Goal: Task Accomplishment & Management: Manage account settings

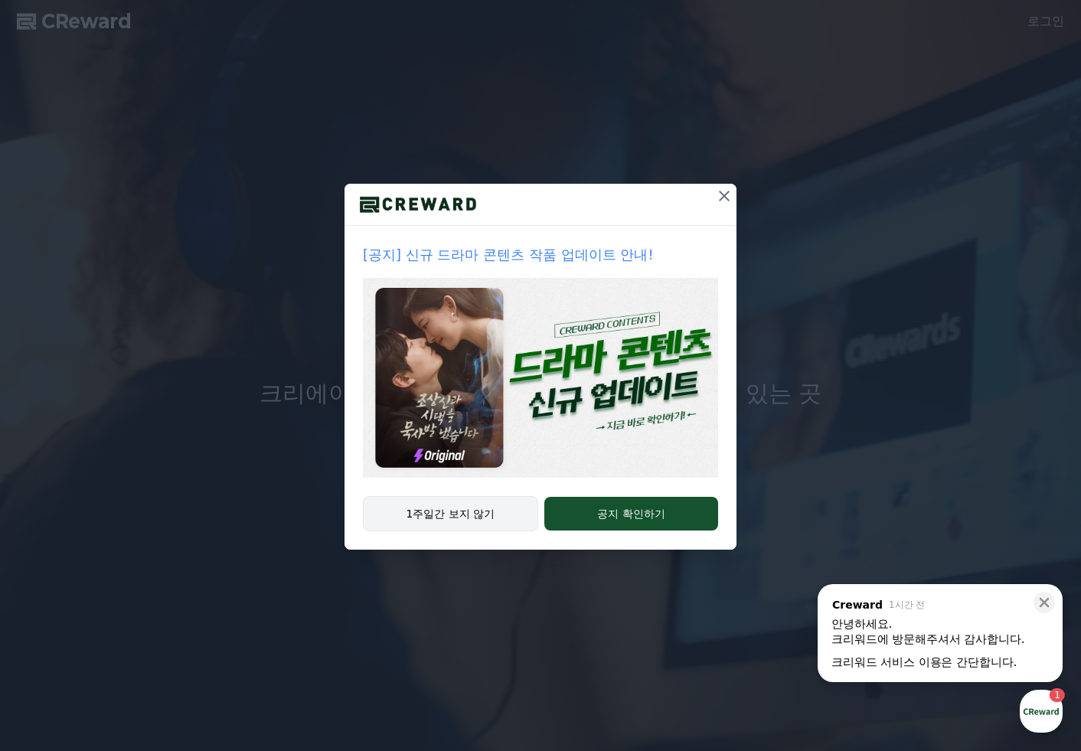
click at [470, 516] on button "1주일간 보지 않기" at bounding box center [450, 513] width 175 height 35
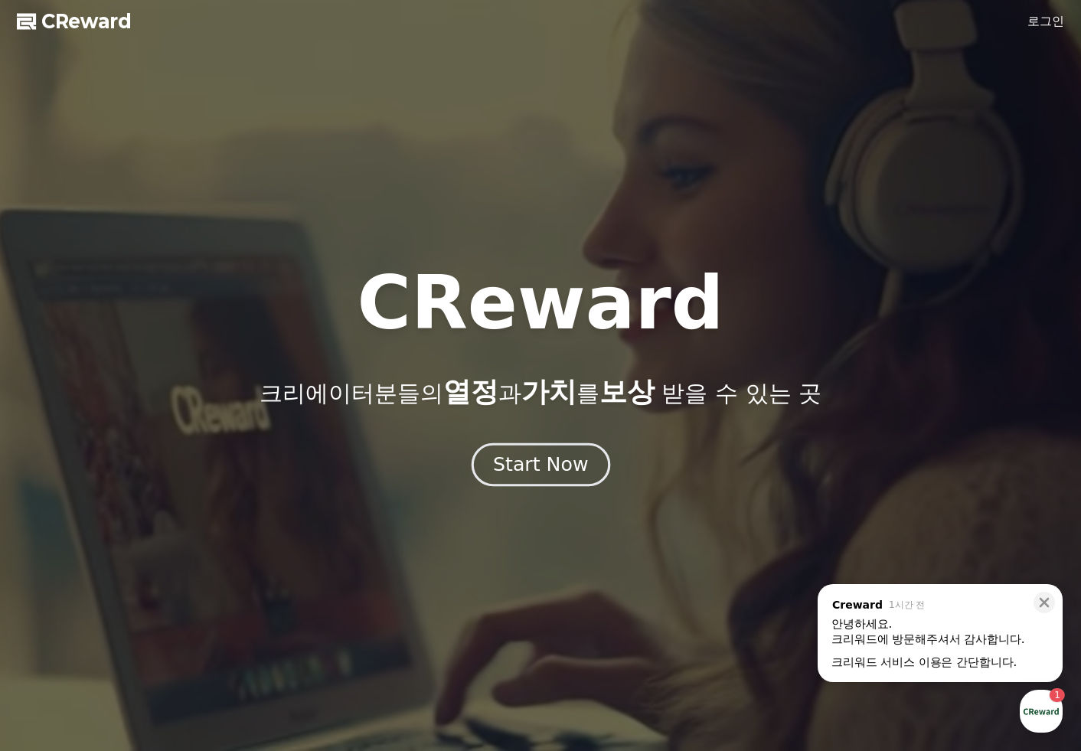
click at [520, 476] on div "Start Now" at bounding box center [540, 465] width 95 height 26
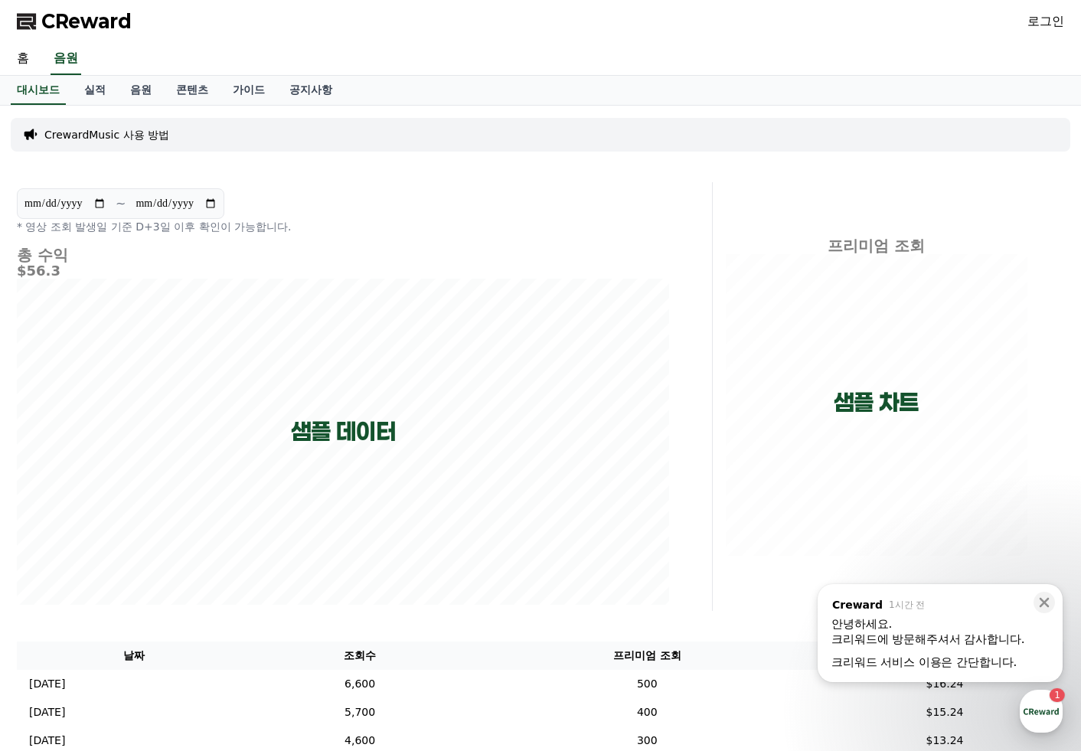
click at [562, 155] on div "CrewardMusic 사용 방법" at bounding box center [540, 135] width 1059 height 46
drag, startPoint x: 450, startPoint y: 56, endPoint x: 257, endPoint y: 65, distance: 193.1
click at [448, 56] on div "홈 음원" at bounding box center [540, 59] width 1071 height 32
click at [546, 81] on div "대시보드 실적 음원 콘텐츠 가이드 공지사항" at bounding box center [540, 90] width 1071 height 29
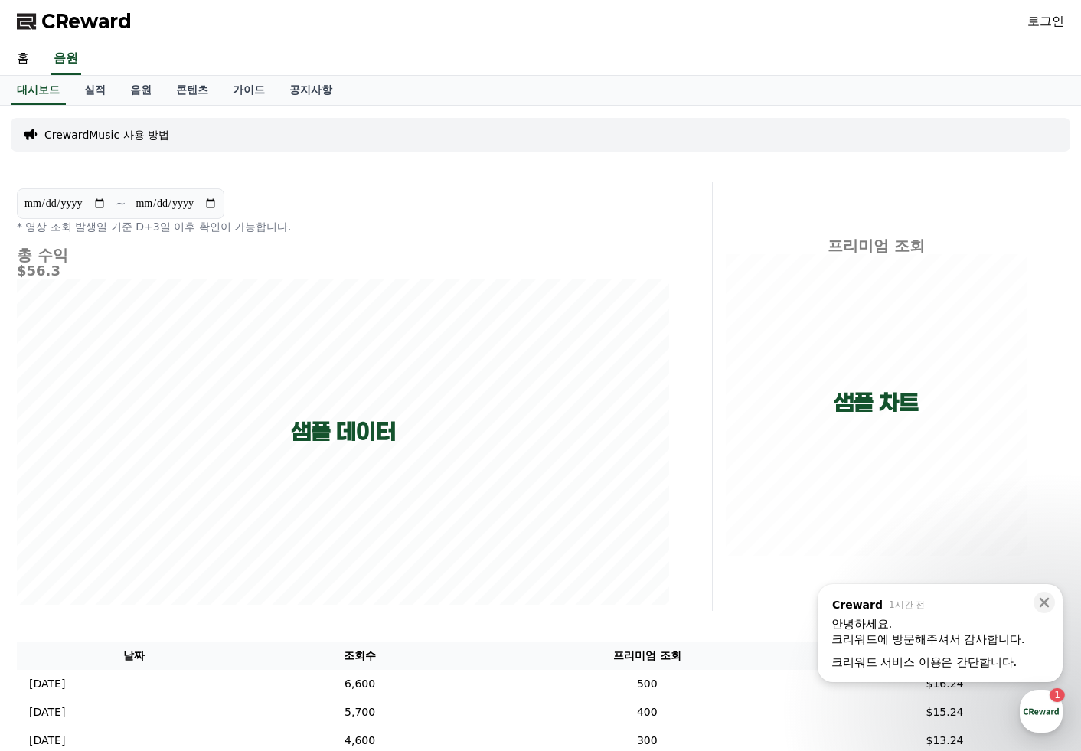
click at [503, 56] on div "홈 음원" at bounding box center [540, 59] width 1071 height 32
click at [1014, 18] on div "CReward 로그인" at bounding box center [540, 21] width 1071 height 43
click at [1036, 23] on link "로그인" at bounding box center [1045, 21] width 37 height 18
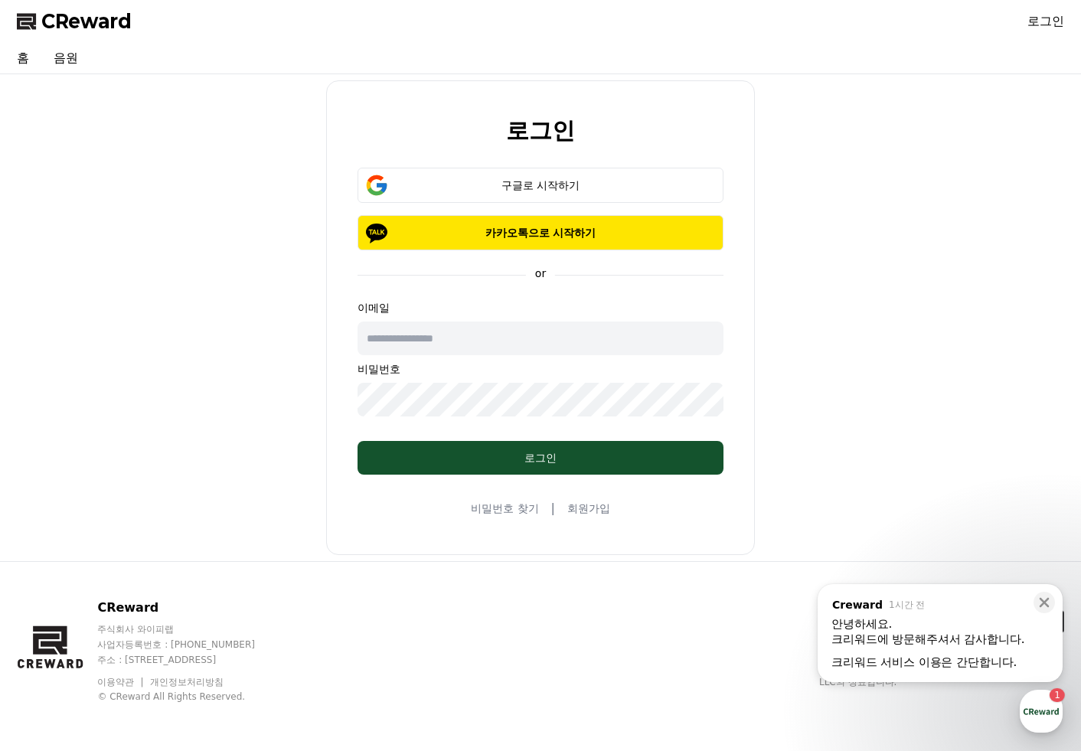
click at [287, 261] on div "로그인 구글로 시작하기 카카오톡으로 시작하기 or 이메일 비밀번호 로그인 비밀번호 찾기 | 회원가입" at bounding box center [540, 317] width 1059 height 474
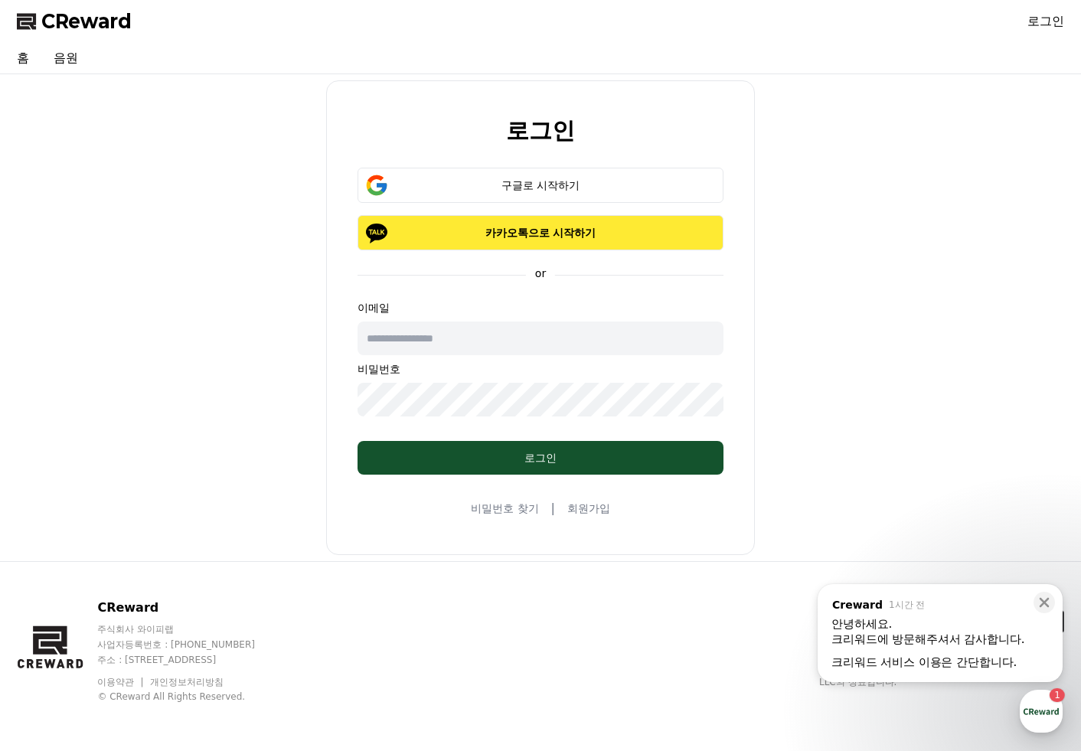
click at [546, 233] on p "카카오톡으로 시작하기" at bounding box center [540, 232] width 321 height 15
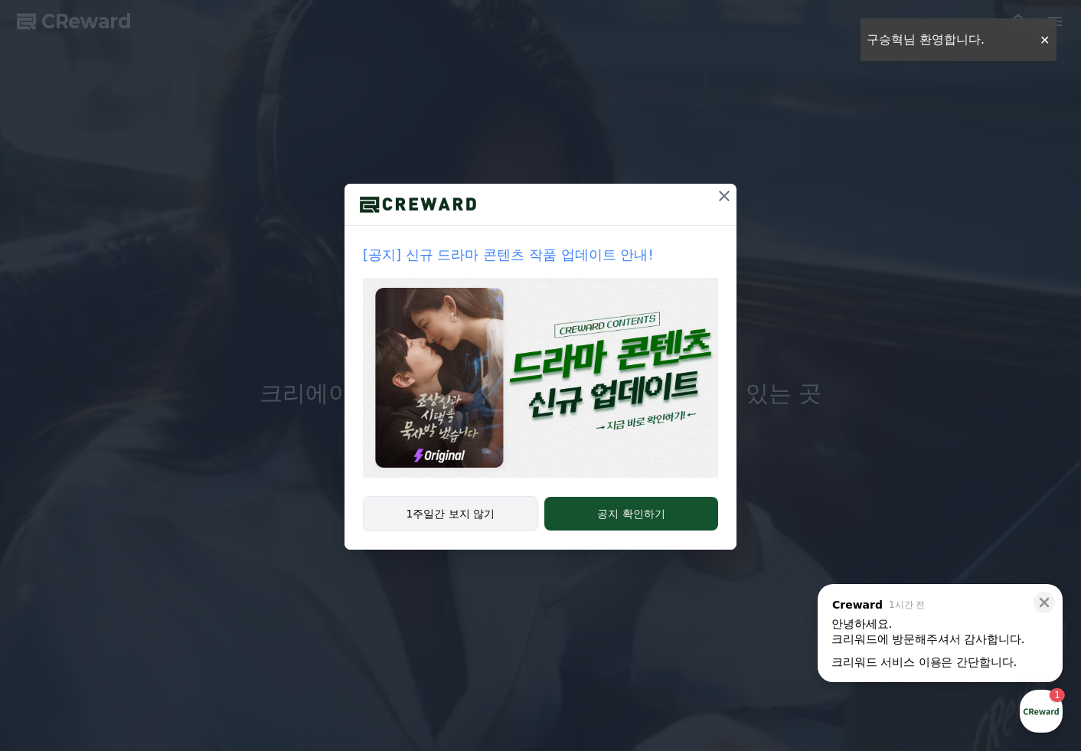
click at [481, 519] on button "1주일간 보지 않기" at bounding box center [450, 513] width 175 height 35
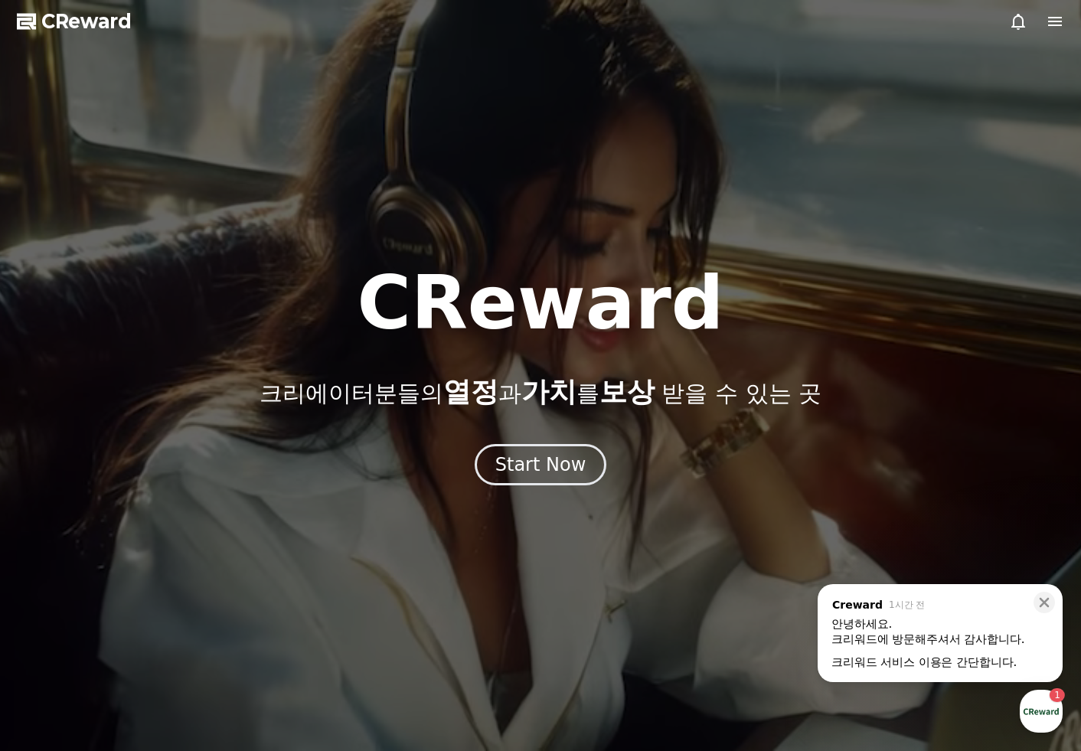
click at [1044, 18] on div at bounding box center [1036, 21] width 55 height 18
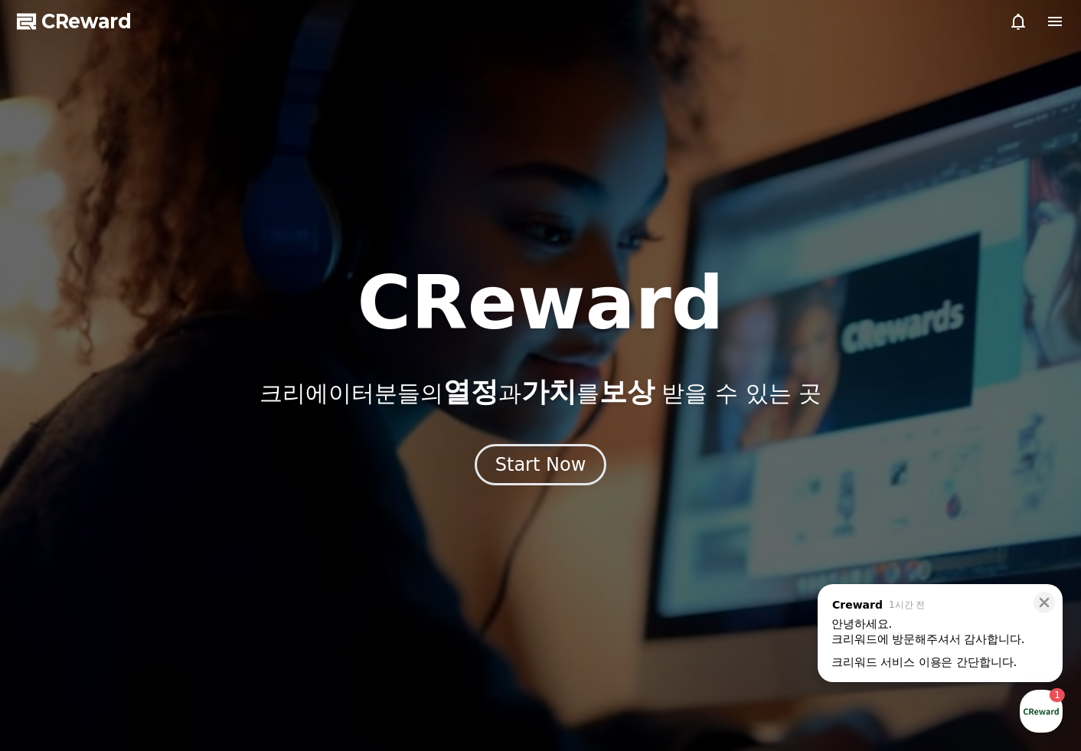
click at [1053, 18] on icon at bounding box center [1055, 21] width 14 height 9
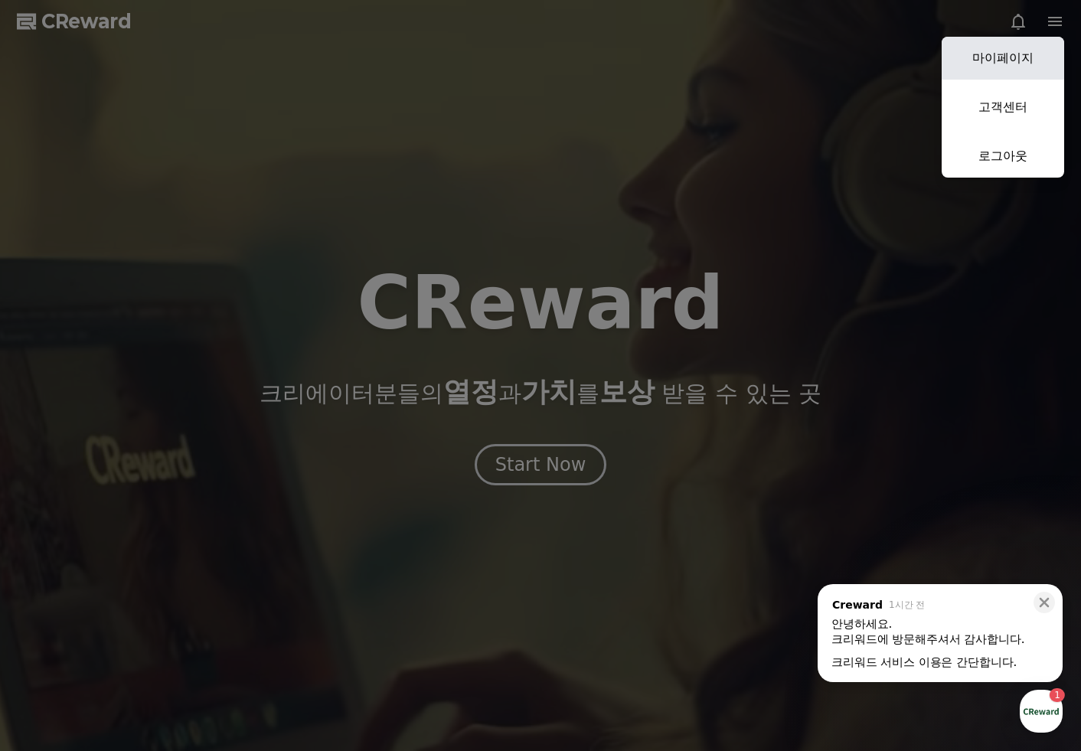
click at [1009, 61] on link "마이페이지" at bounding box center [1002, 58] width 122 height 43
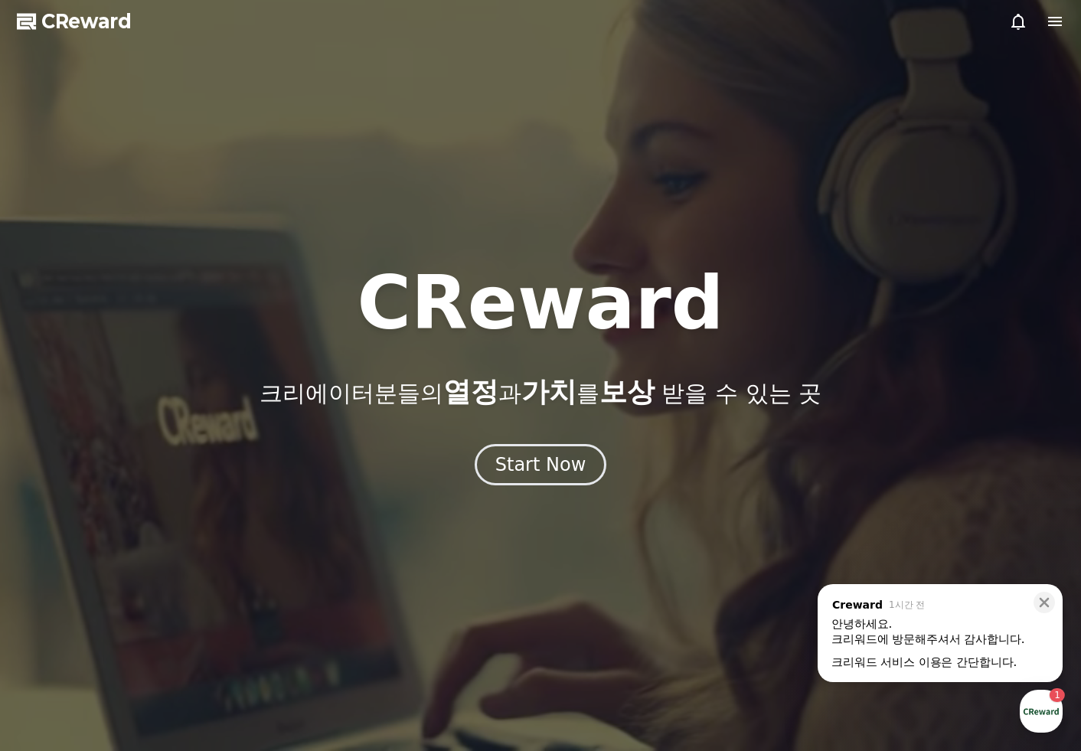
select select "**********"
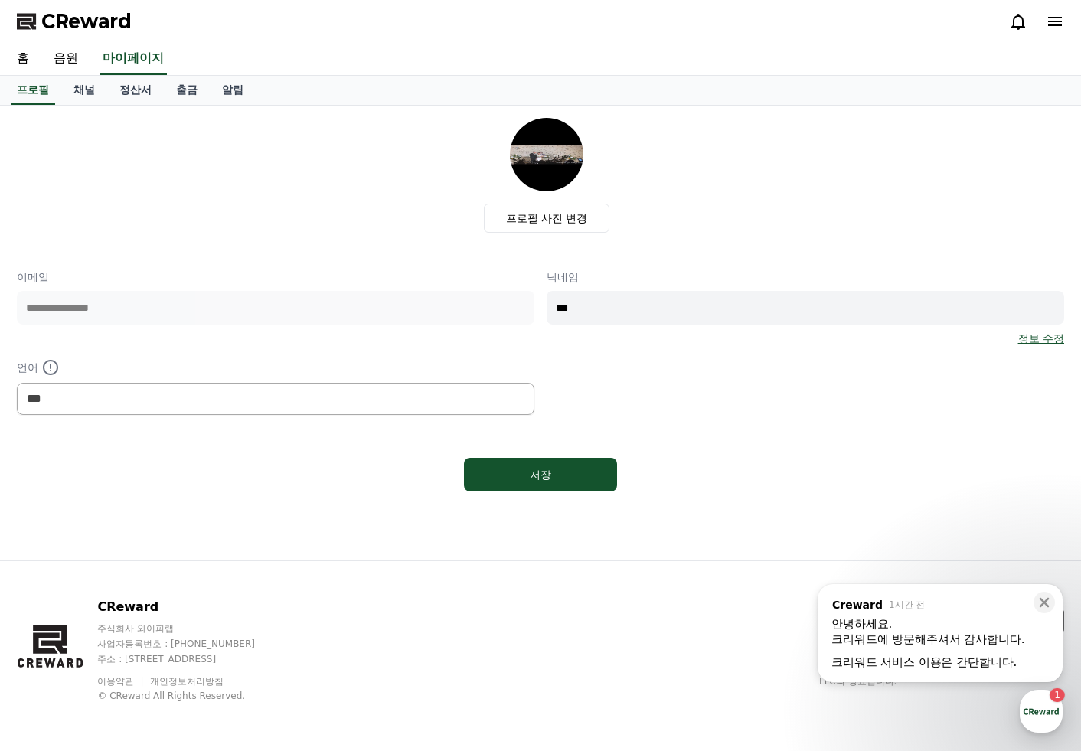
click at [621, 395] on div "**********" at bounding box center [540, 341] width 1047 height 145
click at [83, 88] on link "채널" at bounding box center [84, 90] width 46 height 29
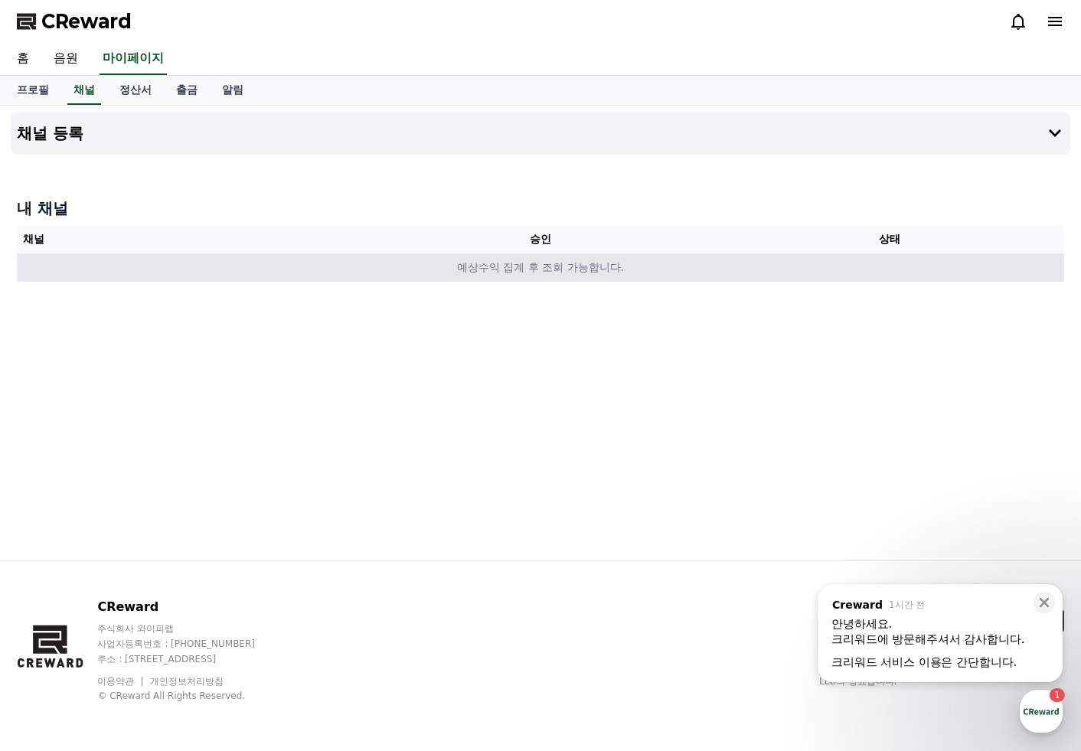
click at [510, 276] on td "예상수익 집계 후 조회 가능합니다." at bounding box center [540, 267] width 1047 height 28
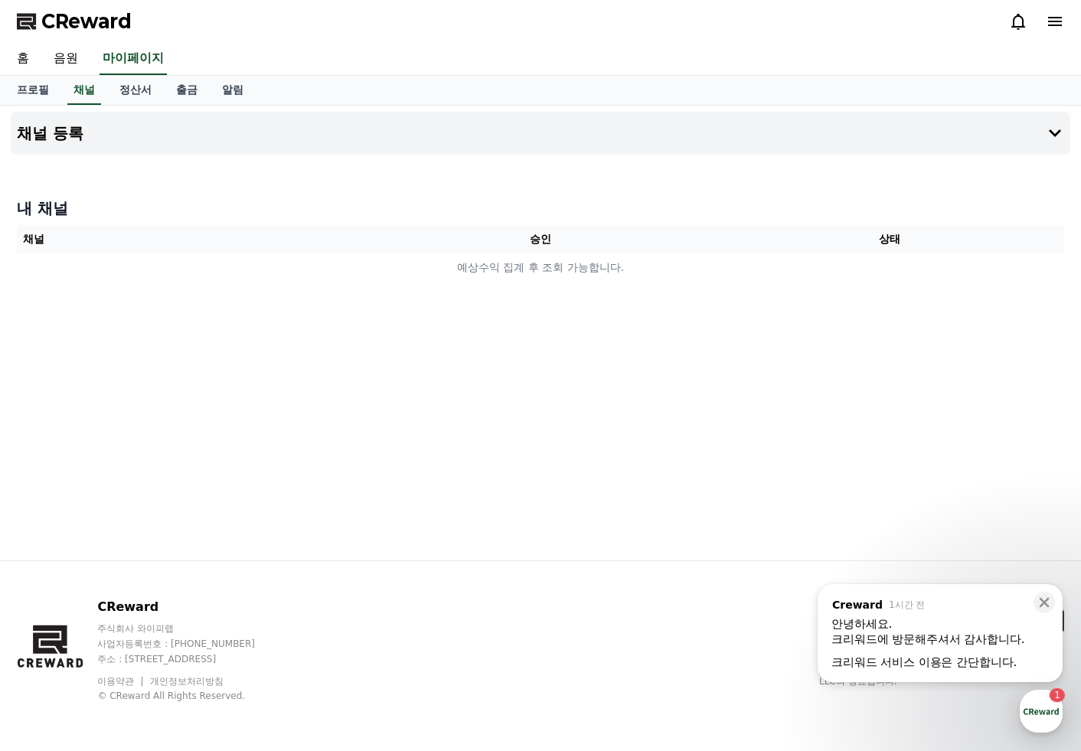
click at [363, 191] on div "채널 등록 내 채널 채널 승인 상태 예상수익 집계 후 조회 가능합니다." at bounding box center [540, 333] width 1071 height 455
click at [462, 146] on button "채널 등록" at bounding box center [540, 133] width 1059 height 43
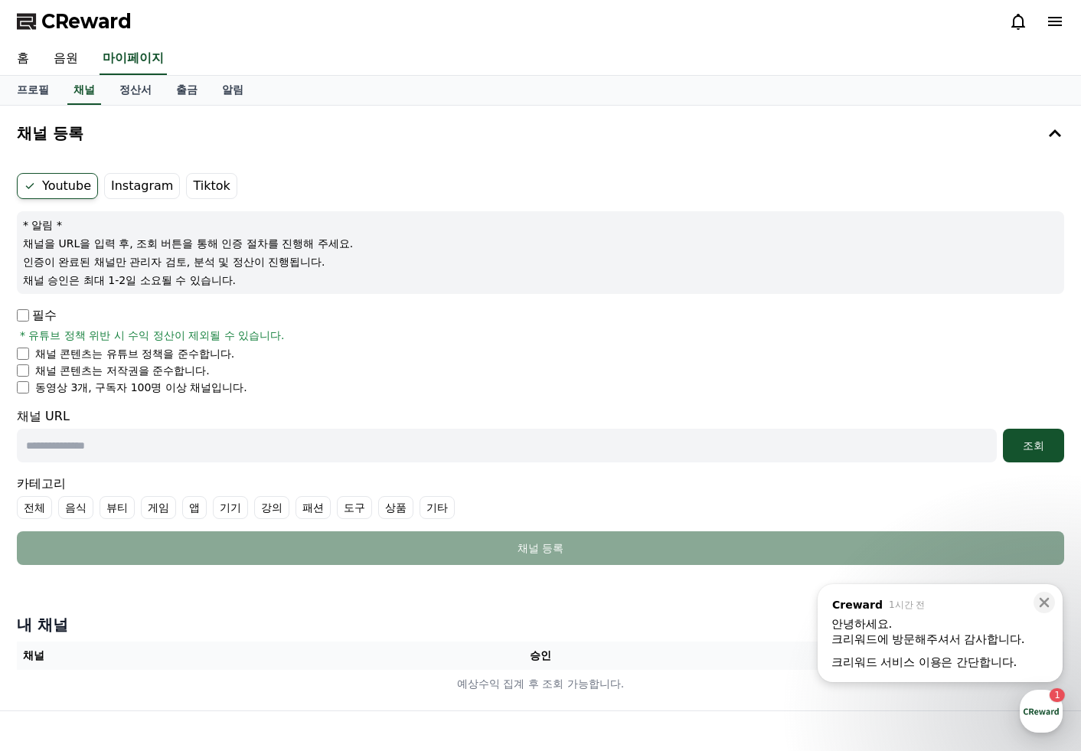
click at [22, 364] on ul "채널 콘텐츠는 유튜브 정책을 준수합니다. 채널 콘텐츠는 저작권을 준수합니다. 동영상 3개, 구독자 100명 이상 채널입니다." at bounding box center [540, 370] width 1047 height 49
click at [20, 379] on ul "채널 콘텐츠는 유튜브 정책을 준수합니다. 채널 콘텐츠는 저작권을 준수합니다. 동영상 3개, 구독자 100명 이상 채널입니다." at bounding box center [540, 370] width 1047 height 49
click at [122, 453] on input "text" at bounding box center [507, 446] width 980 height 34
click at [153, 450] on input "text" at bounding box center [507, 446] width 980 height 34
drag, startPoint x: 153, startPoint y: 450, endPoint x: 161, endPoint y: 455, distance: 9.6
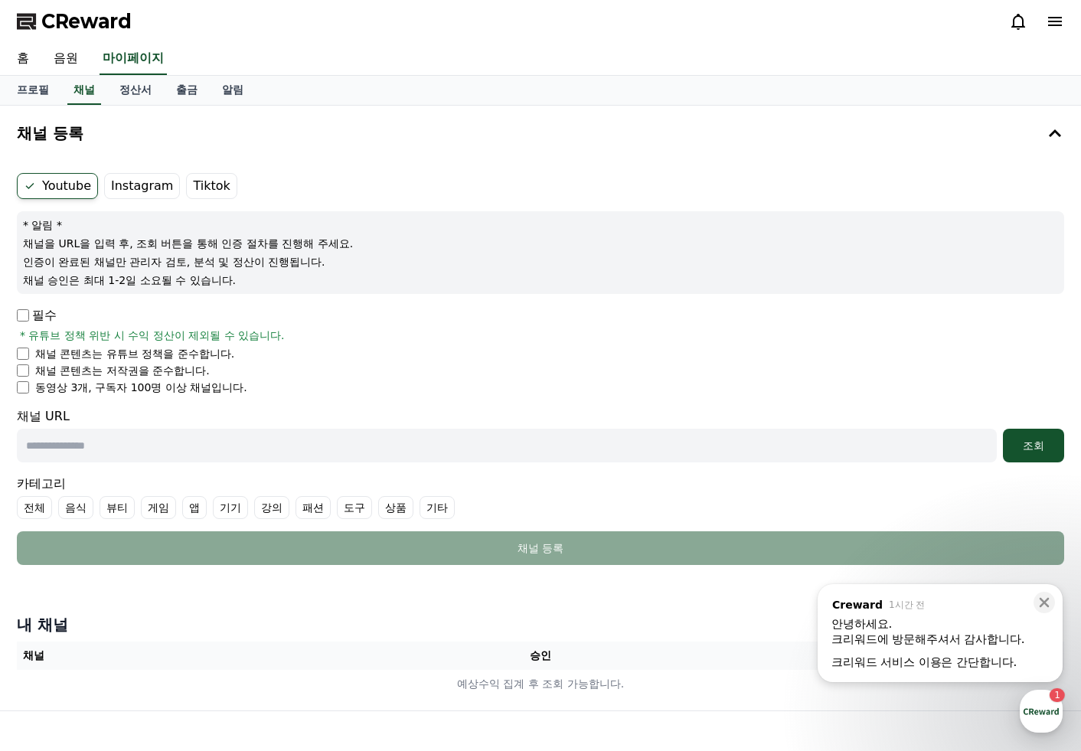
click at [158, 455] on input "text" at bounding box center [507, 446] width 980 height 34
paste input "**********"
type input "**********"
click at [1016, 439] on div "조회" at bounding box center [1033, 445] width 49 height 15
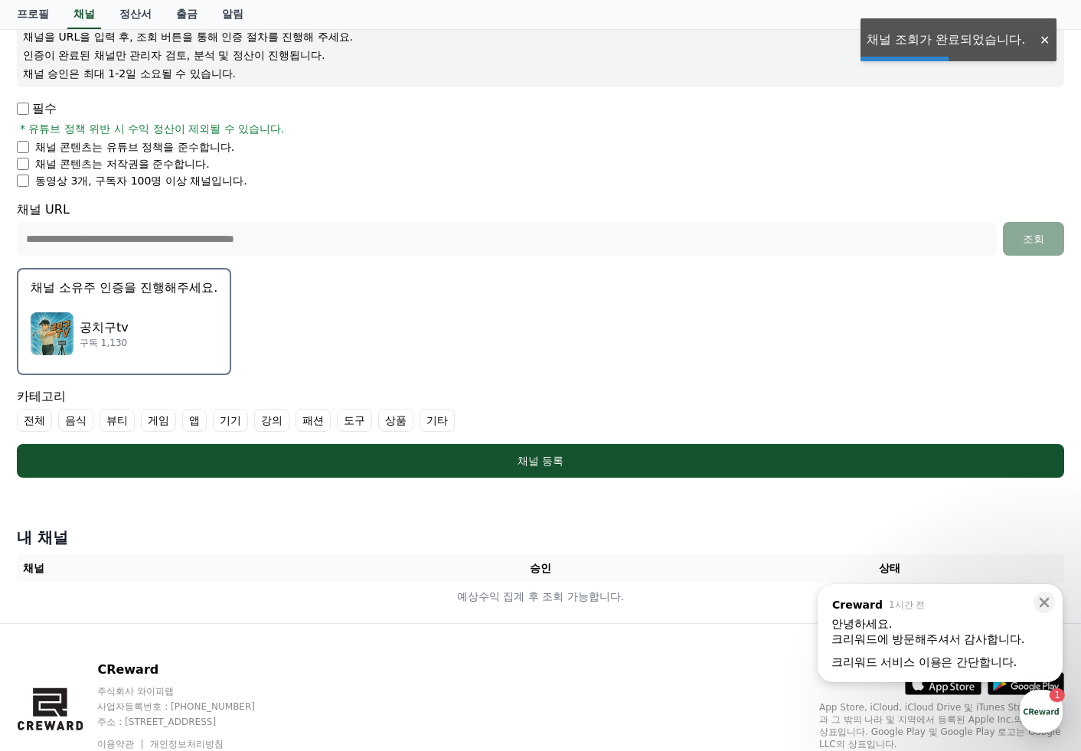
scroll to position [230, 0]
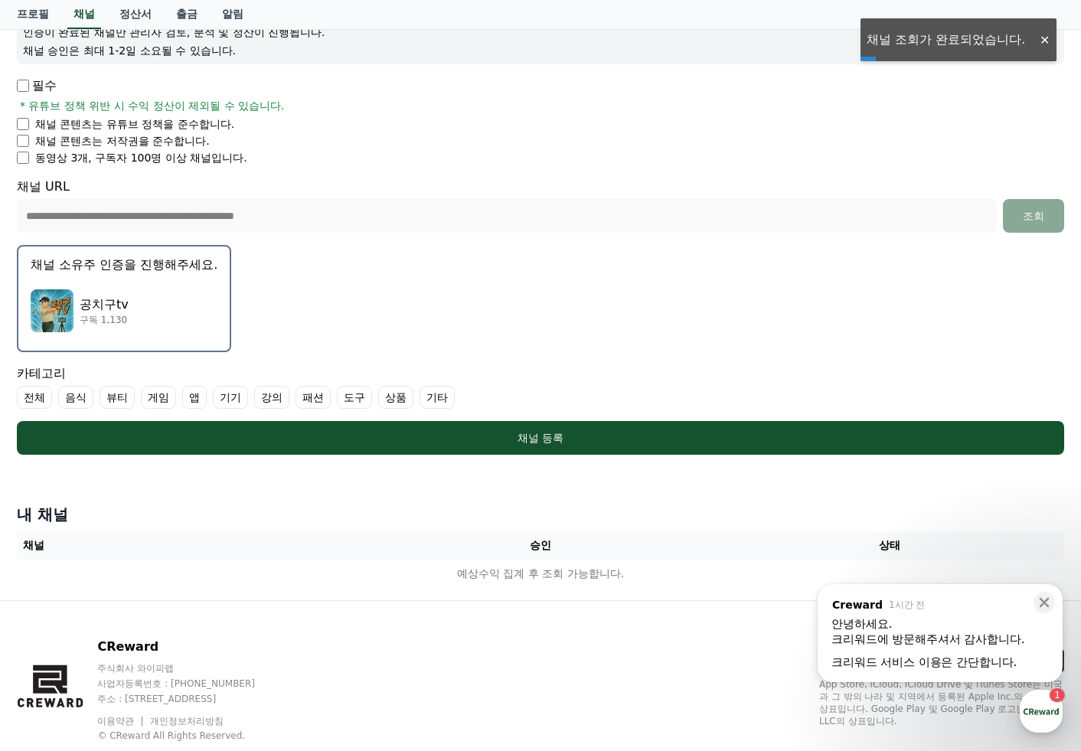
click at [165, 302] on div "공치구tv 구독 1,130" at bounding box center [124, 310] width 187 height 61
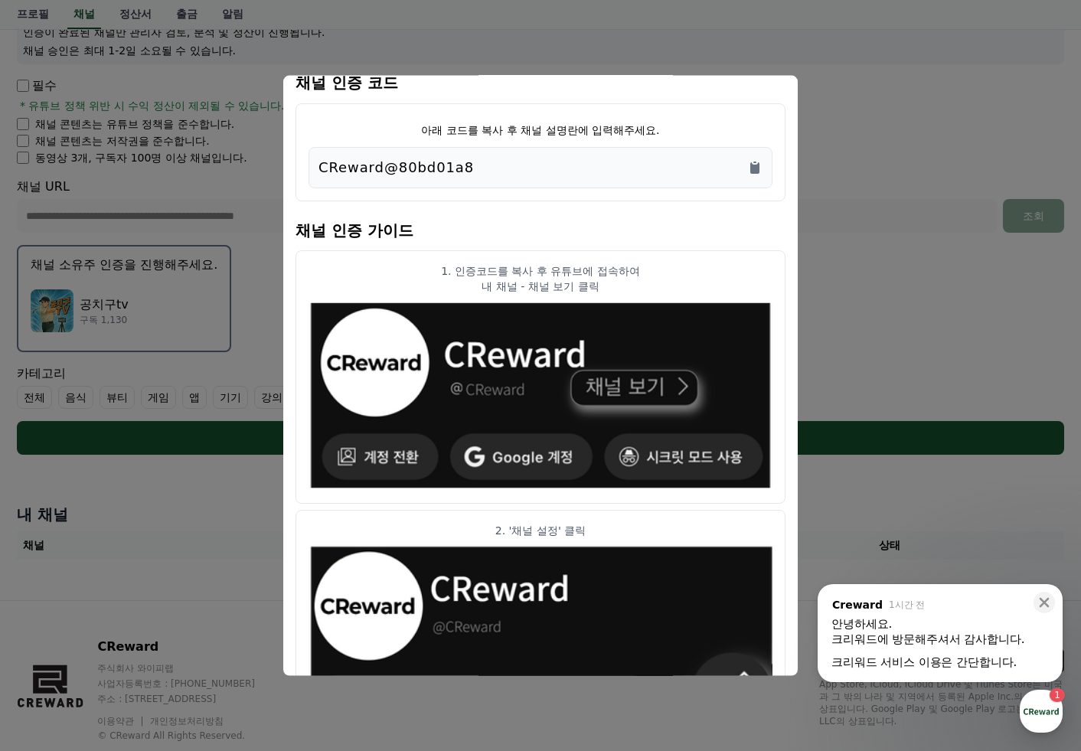
scroll to position [0, 0]
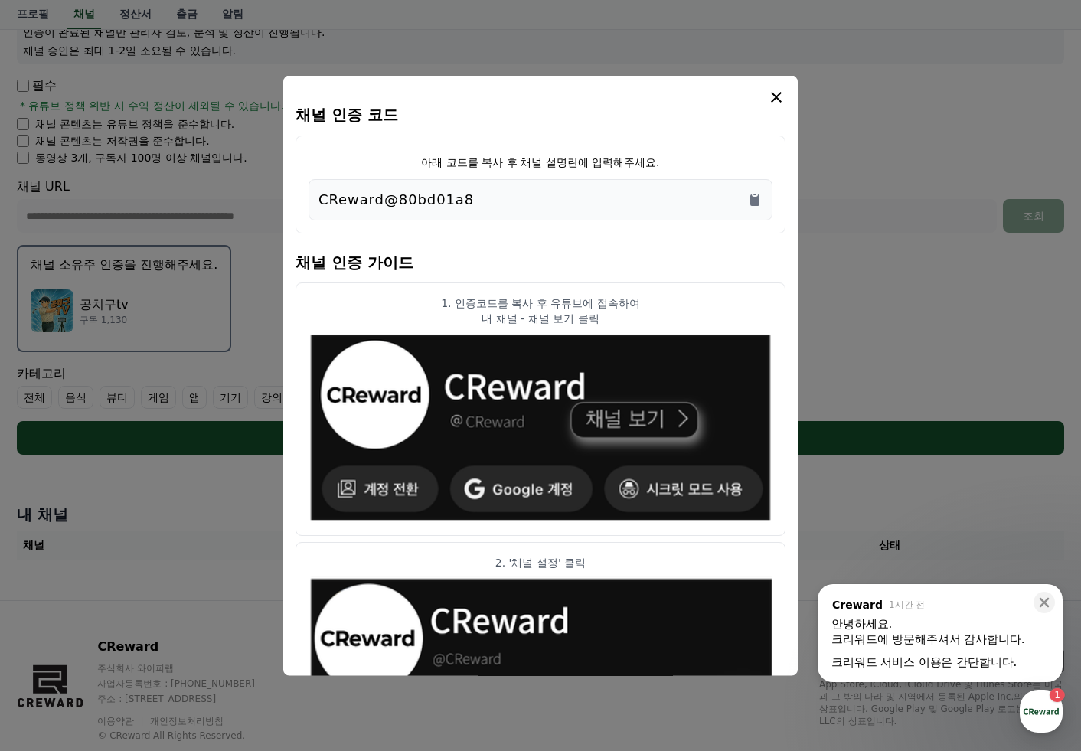
click at [454, 204] on p "CReward@80bd01a8" at bounding box center [395, 198] width 155 height 21
click at [761, 205] on icon "Copy to clipboard" at bounding box center [754, 198] width 15 height 15
drag, startPoint x: 443, startPoint y: 103, endPoint x: 439, endPoint y: 152, distance: 50.0
click at [443, 103] on div "modal" at bounding box center [540, 96] width 490 height 18
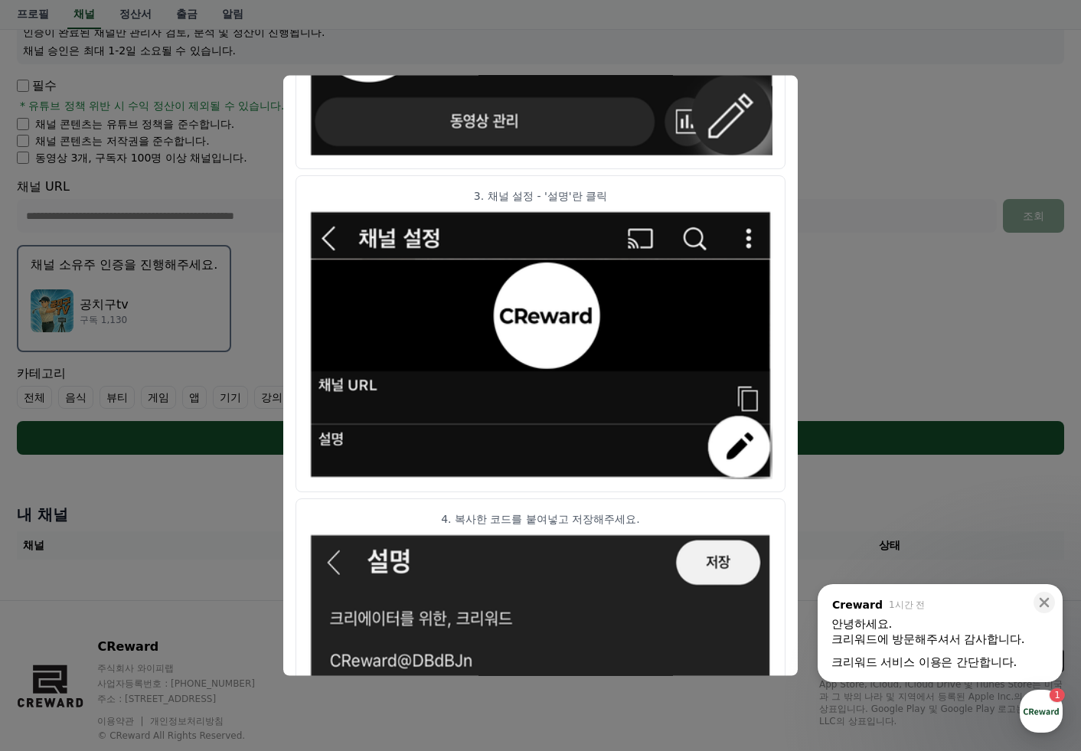
scroll to position [720, 0]
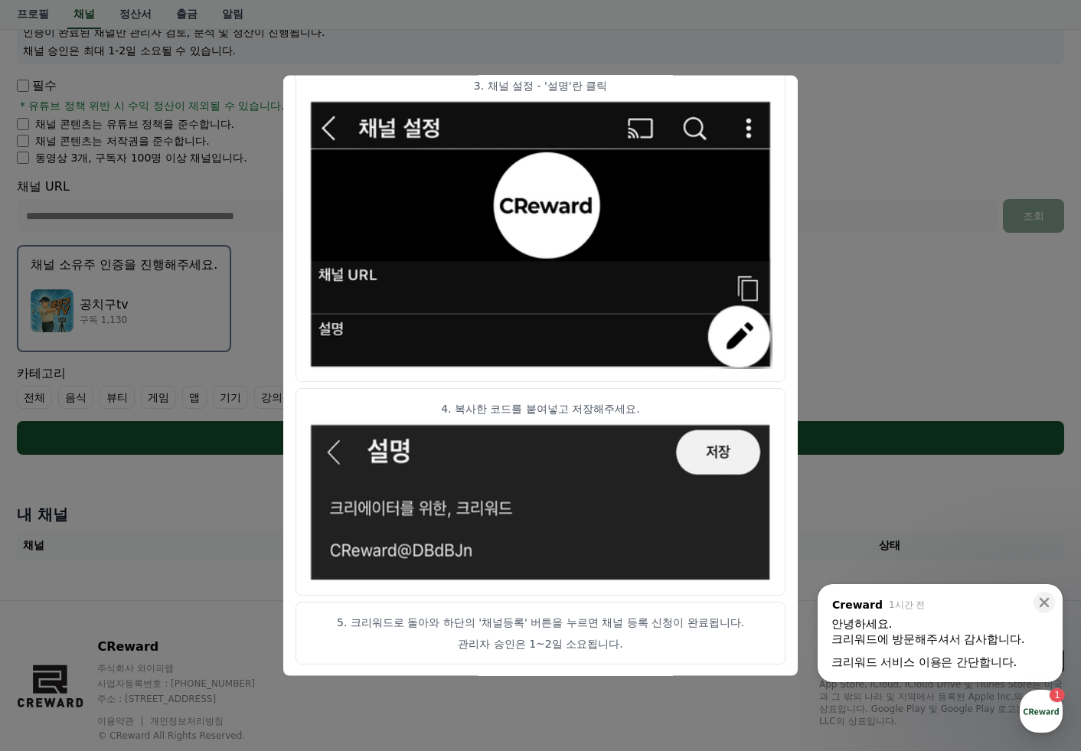
click at [458, 623] on p "5. 크리워드로 돌아와 하단의 '채널등록' 버튼을 누르면 채널 등록 신청이 완료됩니다." at bounding box center [540, 621] width 464 height 15
drag, startPoint x: 423, startPoint y: 620, endPoint x: 584, endPoint y: 632, distance: 161.2
click at [570, 632] on article "5. 크리워드로 돌아와 하단의 '채널등록' 버튼을 누르면 채널 등록 신청이 완료됩니다. 관리자 승인은 1~2일 소요됩니다." at bounding box center [540, 632] width 490 height 63
click at [588, 632] on article "5. 크리워드로 돌아와 하단의 '채널등록' 버튼을 누르면 채널 등록 신청이 완료됩니다. 관리자 승인은 1~2일 소요됩니다." at bounding box center [540, 632] width 490 height 63
drag, startPoint x: 582, startPoint y: 632, endPoint x: 605, endPoint y: 634, distance: 23.8
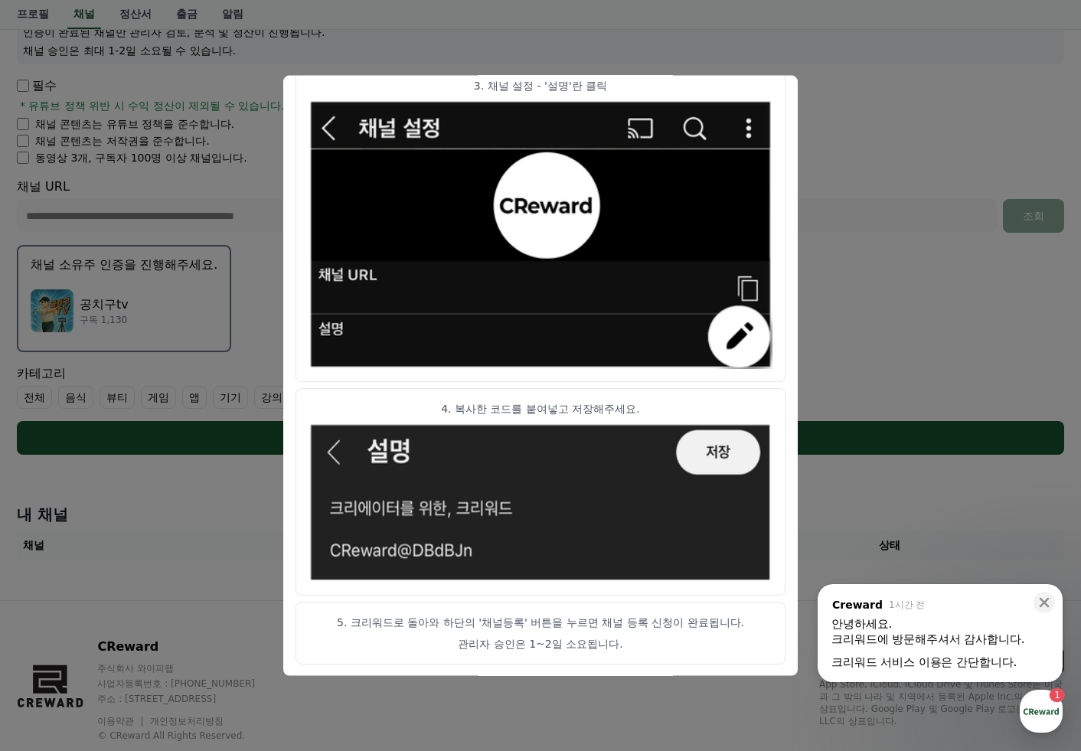
click at [603, 634] on article "5. 크리워드로 돌아와 하단의 '채널등록' 버튼을 누르면 채널 등록 신청이 완료됩니다. 관리자 승인은 1~2일 소요됩니다." at bounding box center [540, 632] width 490 height 63
click at [605, 634] on article "5. 크리워드로 돌아와 하단의 '채널등록' 버튼을 누르면 채널 등록 신청이 완료됩니다. 관리자 승인은 1~2일 소요됩니다." at bounding box center [540, 632] width 490 height 63
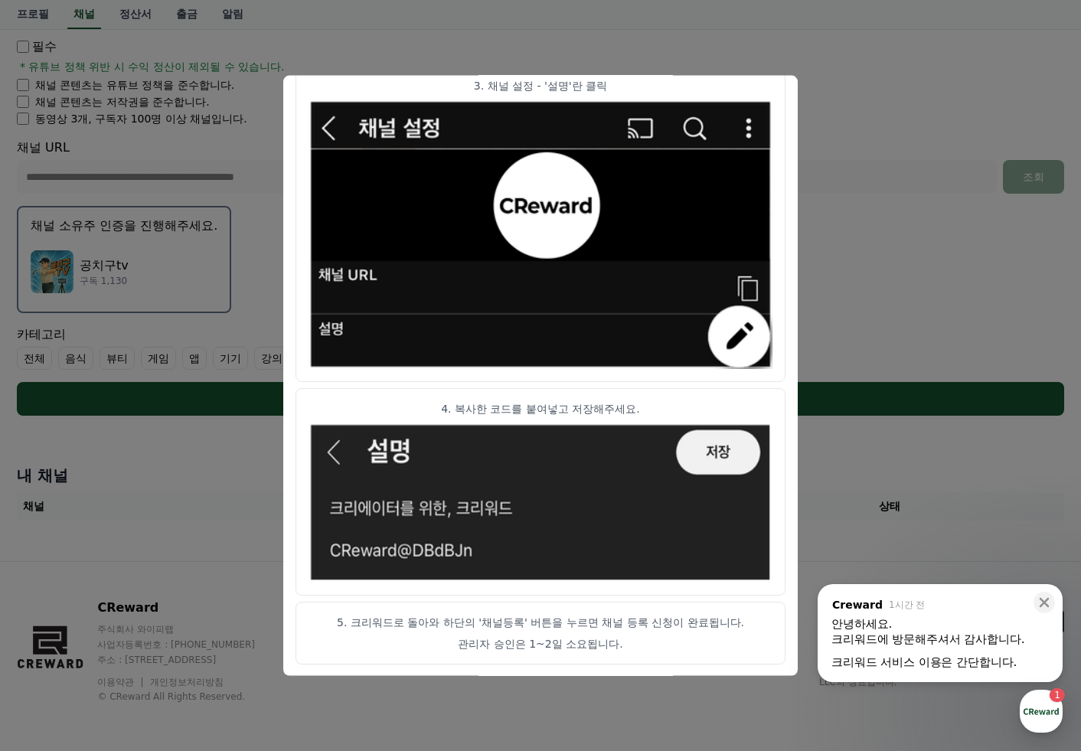
scroll to position [269, 0]
click at [256, 500] on button "close modal" at bounding box center [540, 375] width 1081 height 751
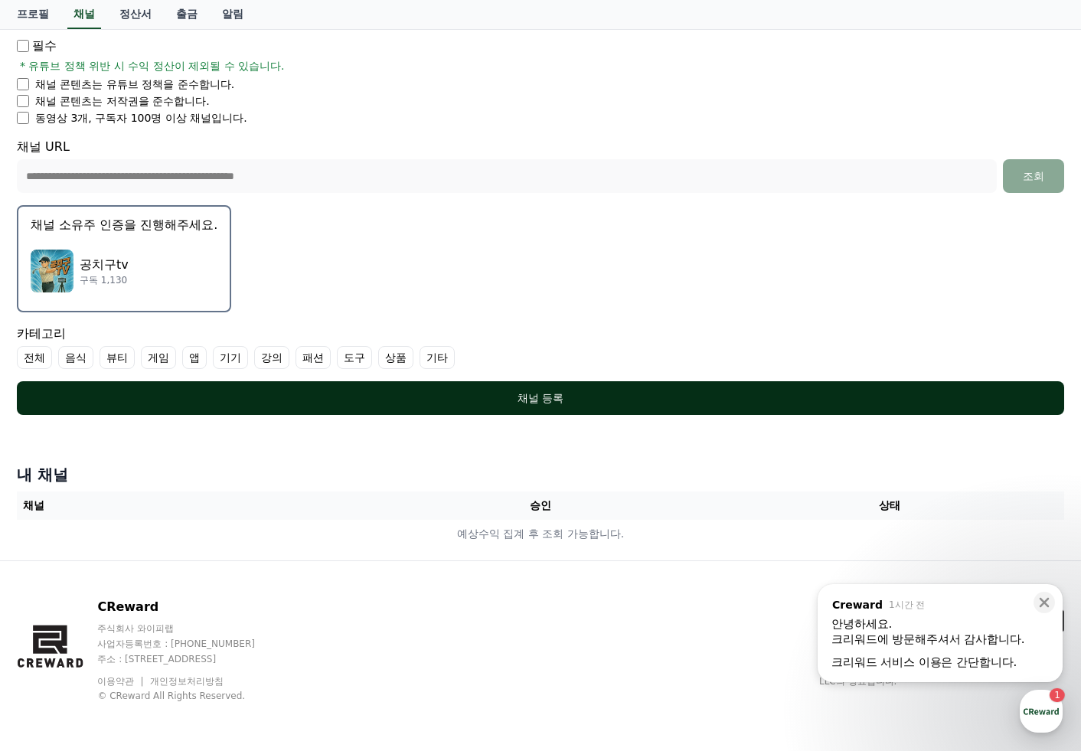
click at [485, 383] on button "채널 등록" at bounding box center [540, 398] width 1047 height 34
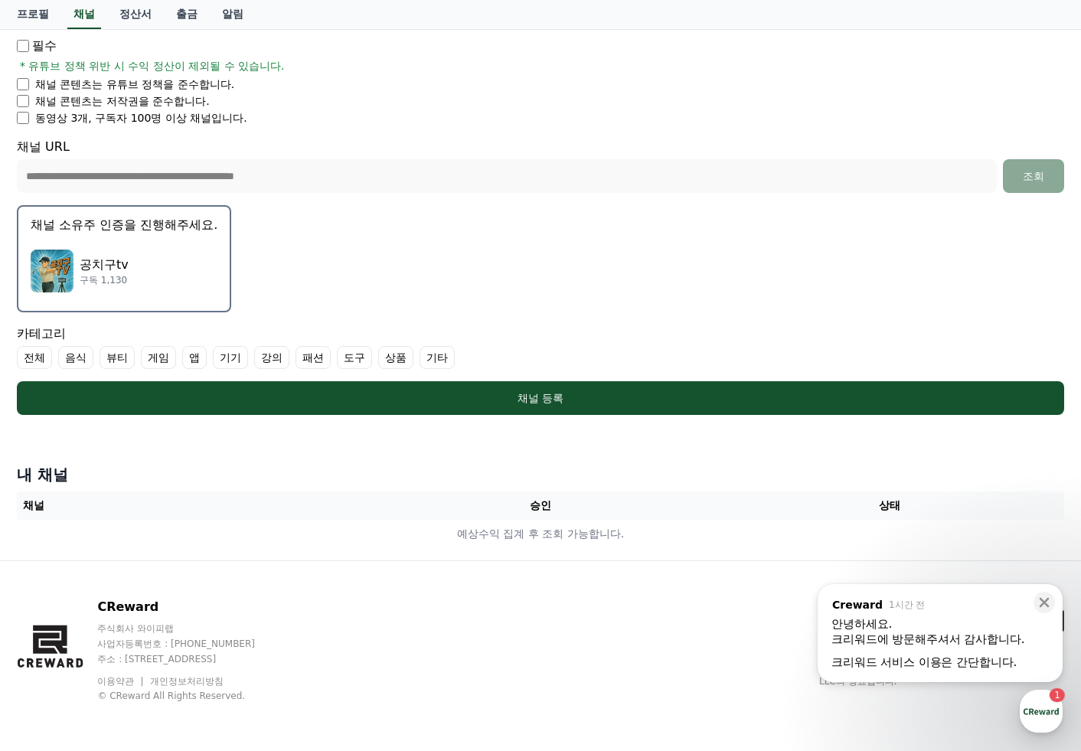
click at [40, 360] on label "전체" at bounding box center [34, 357] width 35 height 23
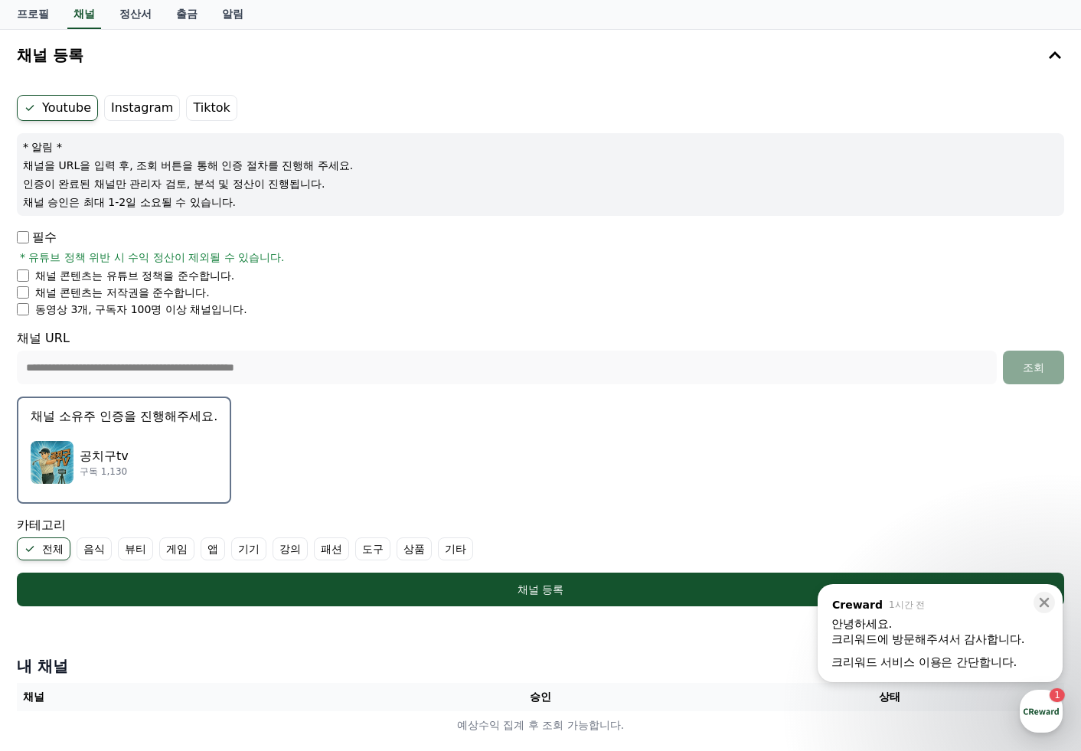
scroll to position [153, 0]
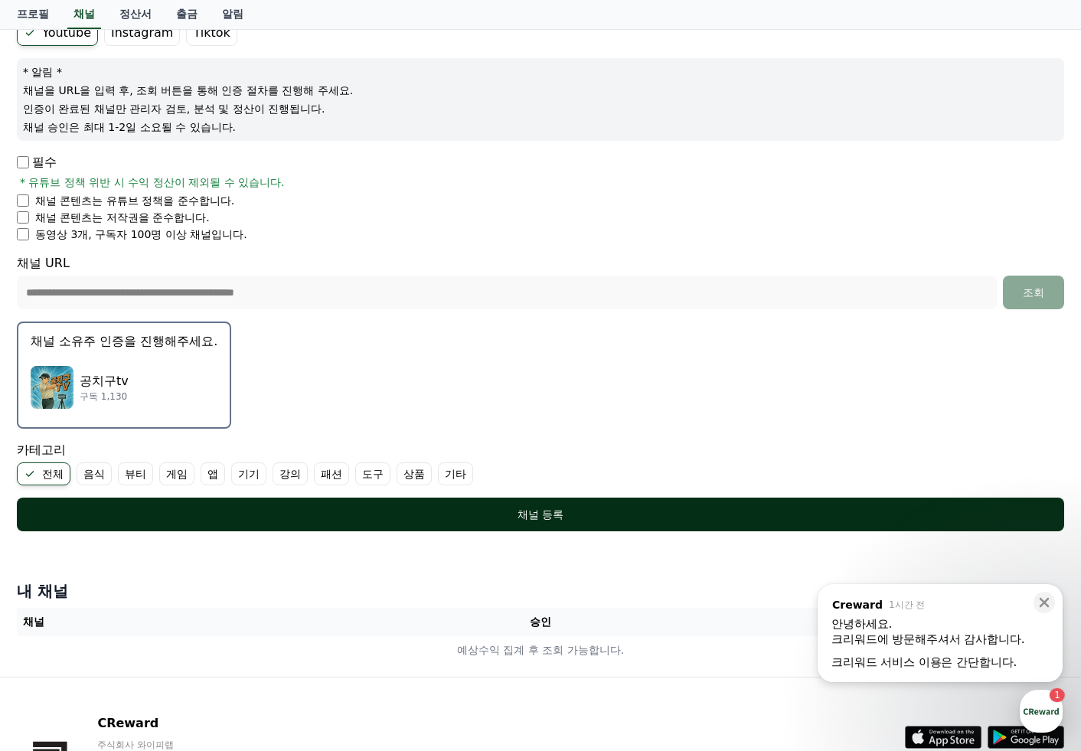
click at [465, 518] on div "채널 등록" at bounding box center [540, 514] width 986 height 15
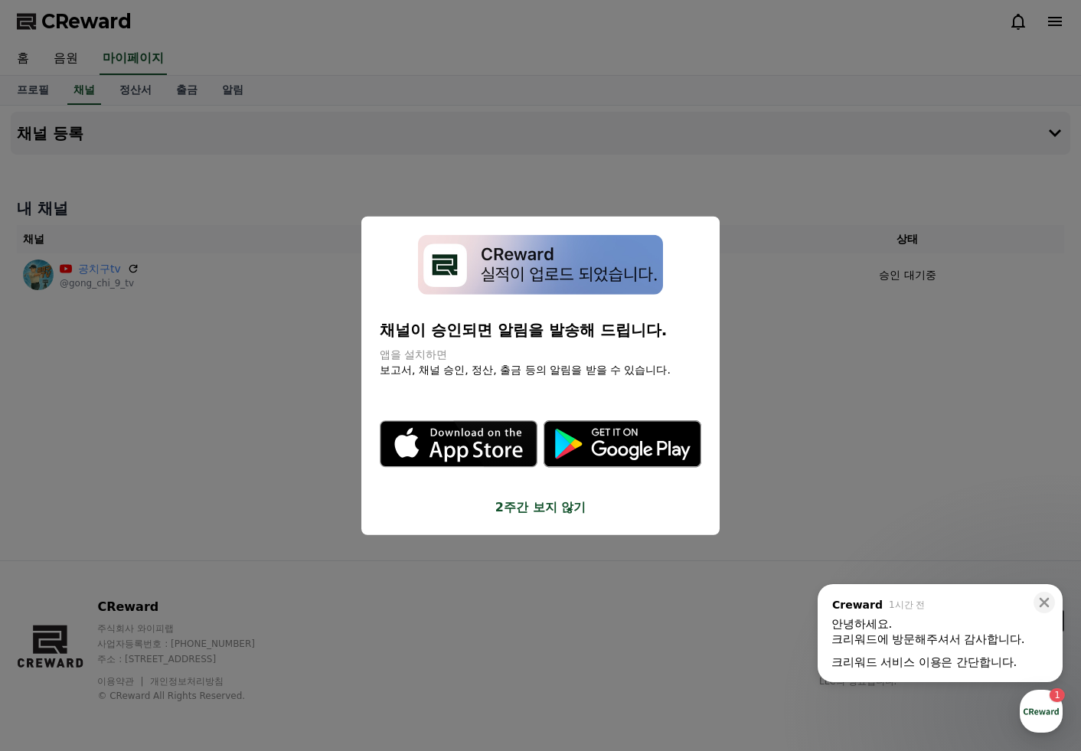
drag, startPoint x: 399, startPoint y: 332, endPoint x: 605, endPoint y: 354, distance: 207.1
click at [603, 354] on div "채널이 승인되면 알림을 발송해 드립니다. 앱을 설치하면 보고서, 채널 승인, 정산, 출금 등의 알림을 받을 수 있습니다." at bounding box center [540, 348] width 321 height 58
click at [606, 354] on p "앱을 설치하면" at bounding box center [540, 354] width 321 height 15
click at [547, 506] on button "2주간 보지 않기" at bounding box center [540, 507] width 321 height 18
click at [232, 417] on div "채널 등록 내 채널 채널 승인 상태 공치구tv @gong_chi_9_tv - 승인 대기중" at bounding box center [540, 333] width 1071 height 455
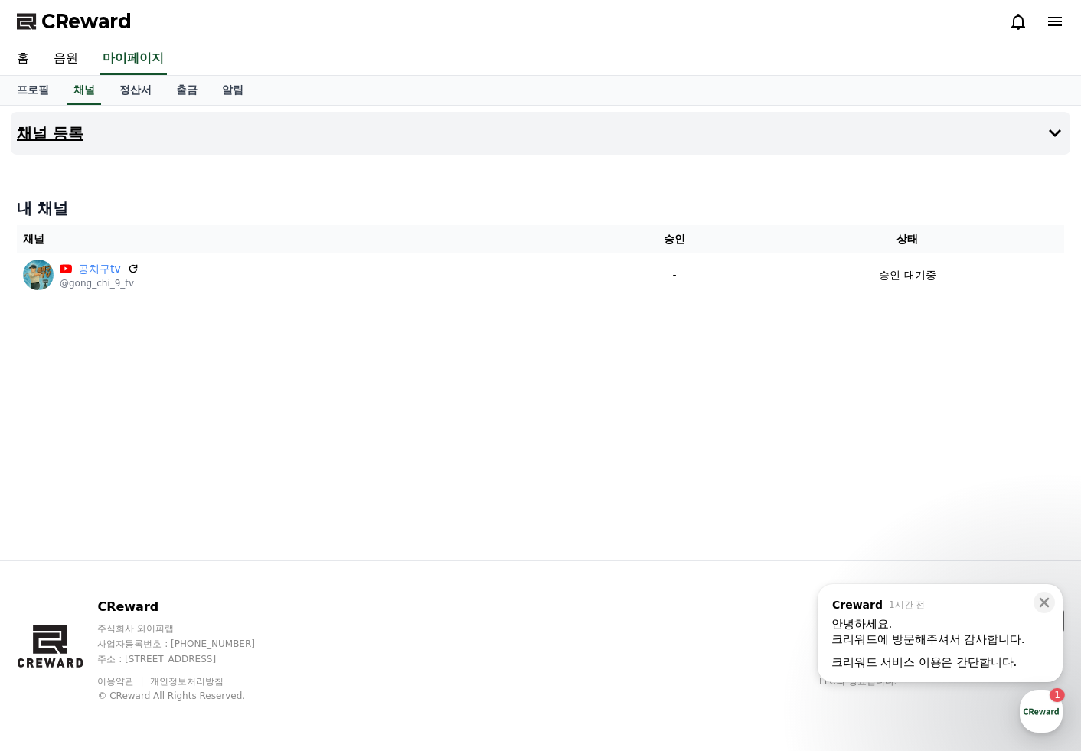
click at [99, 128] on button "채널 등록" at bounding box center [540, 133] width 1059 height 43
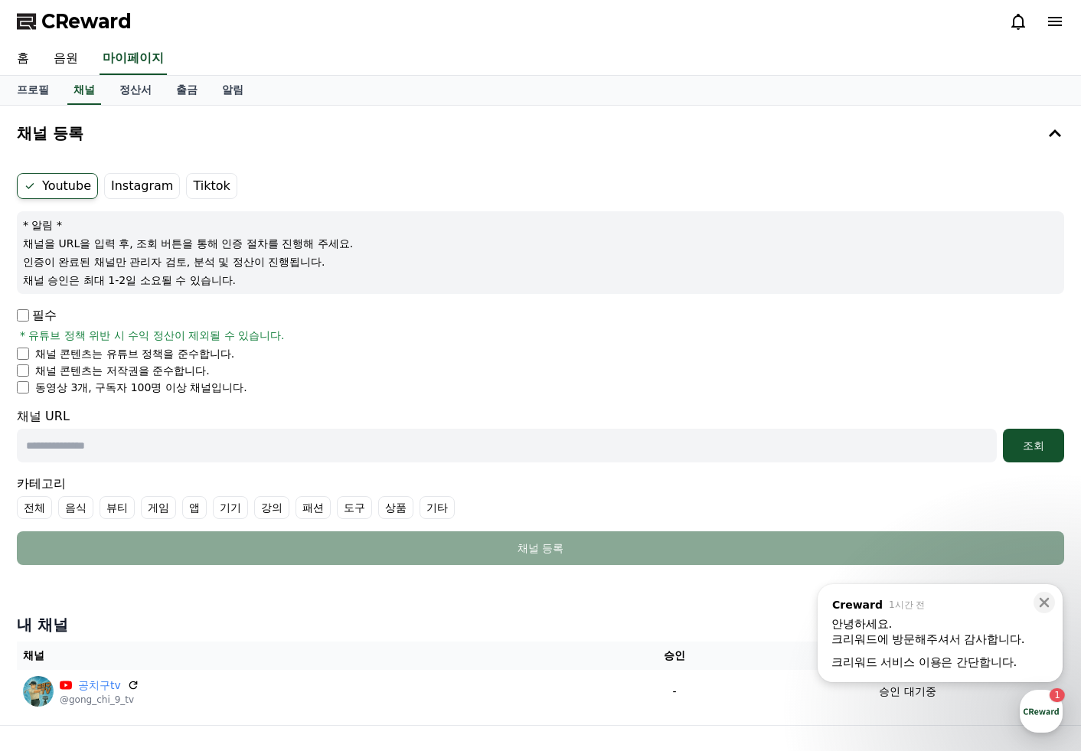
click at [129, 187] on label "Instagram" at bounding box center [142, 186] width 76 height 26
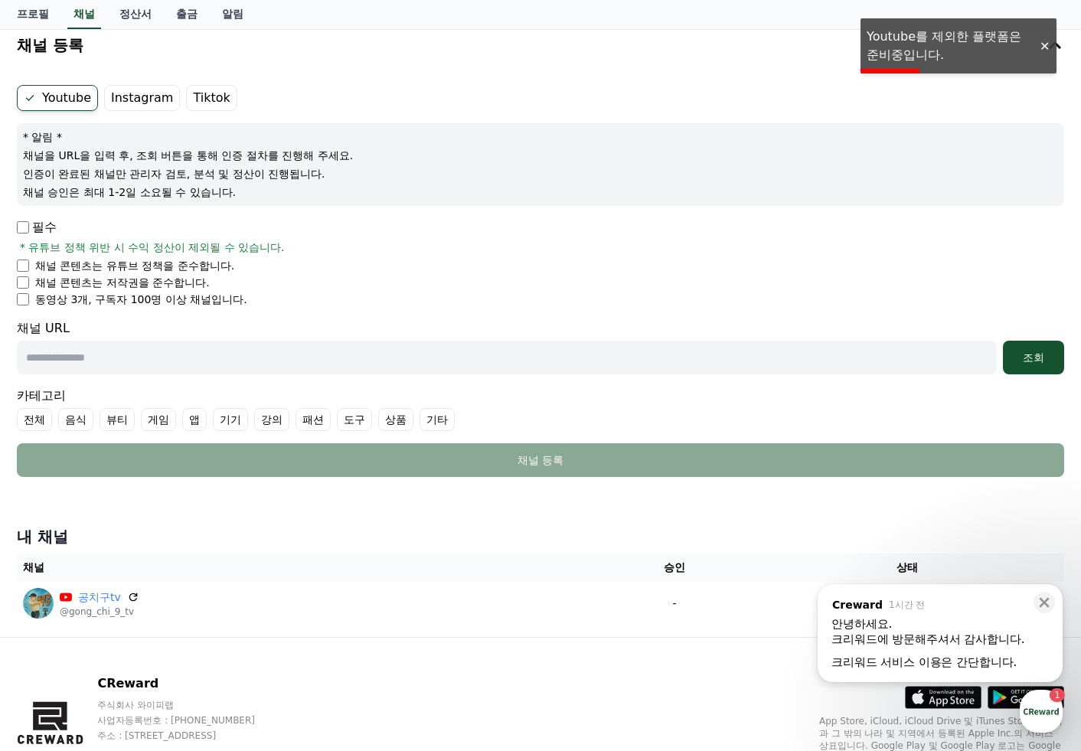
scroll to position [165, 0]
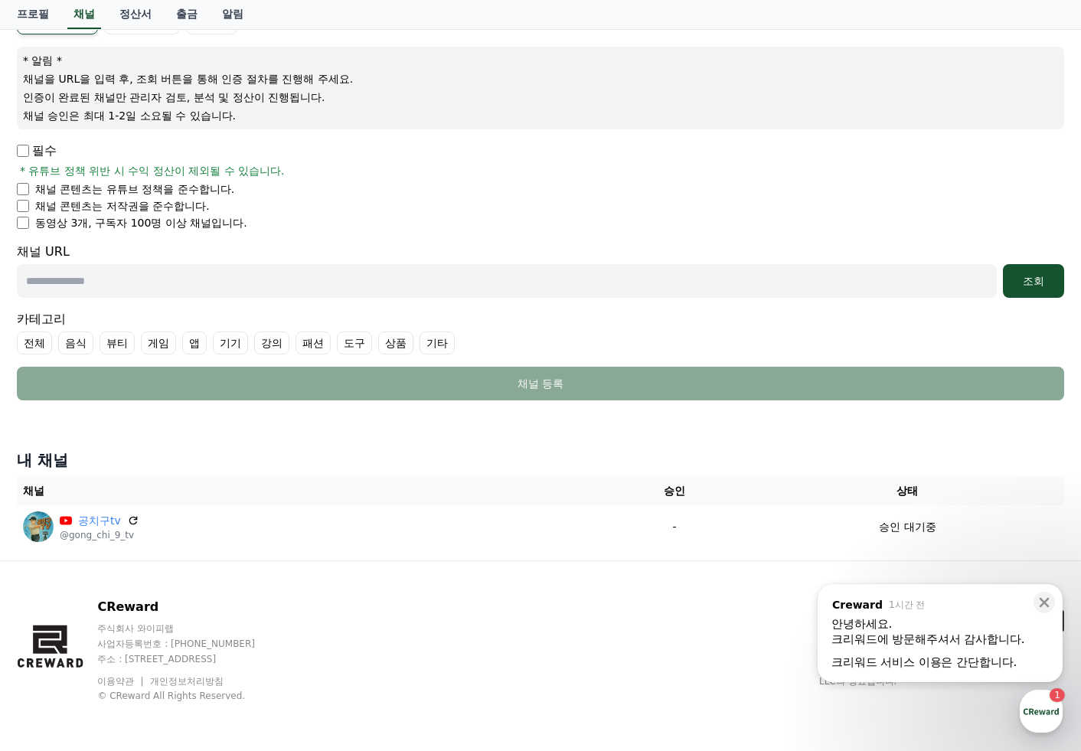
click at [239, 446] on div "내 채널 채널 승인 상태 공치구tv @gong_chi_9_tv - 승인 대기중" at bounding box center [540, 498] width 1059 height 111
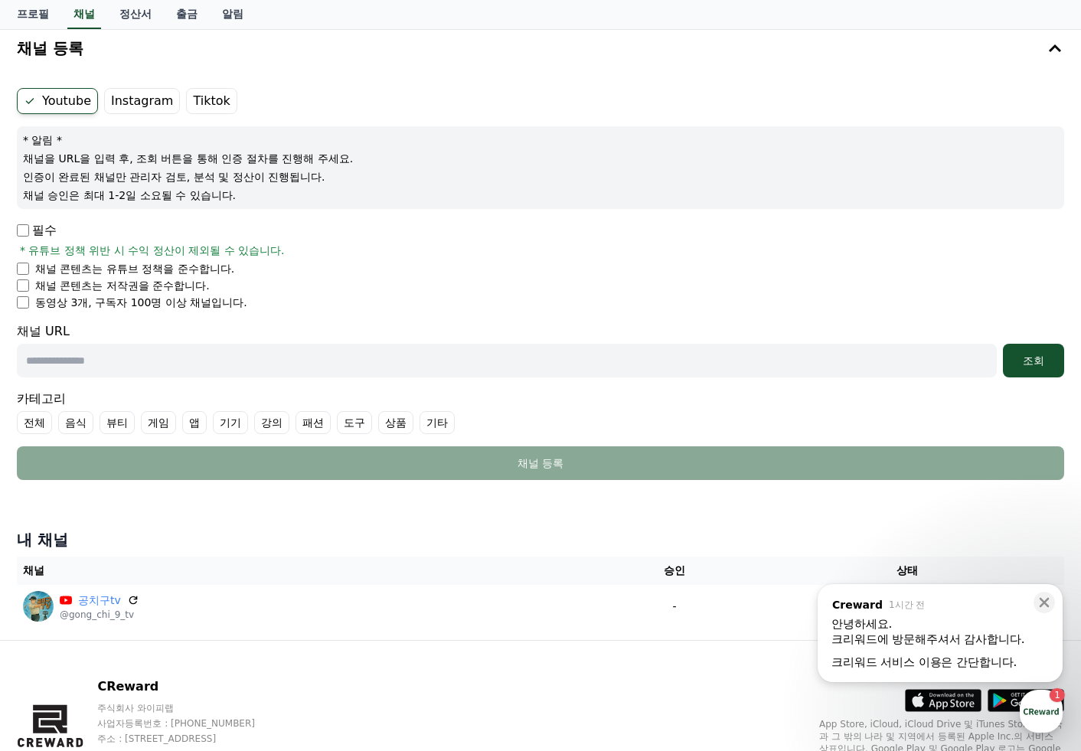
scroll to position [0, 0]
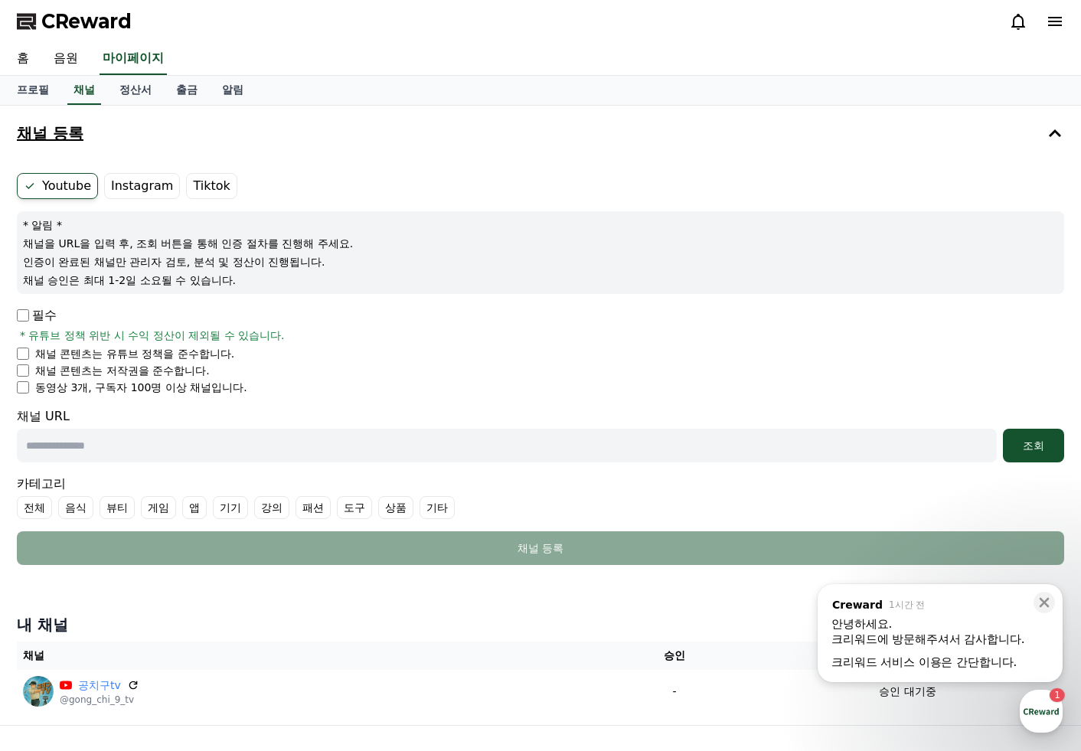
click at [168, 122] on button "채널 등록" at bounding box center [540, 133] width 1059 height 43
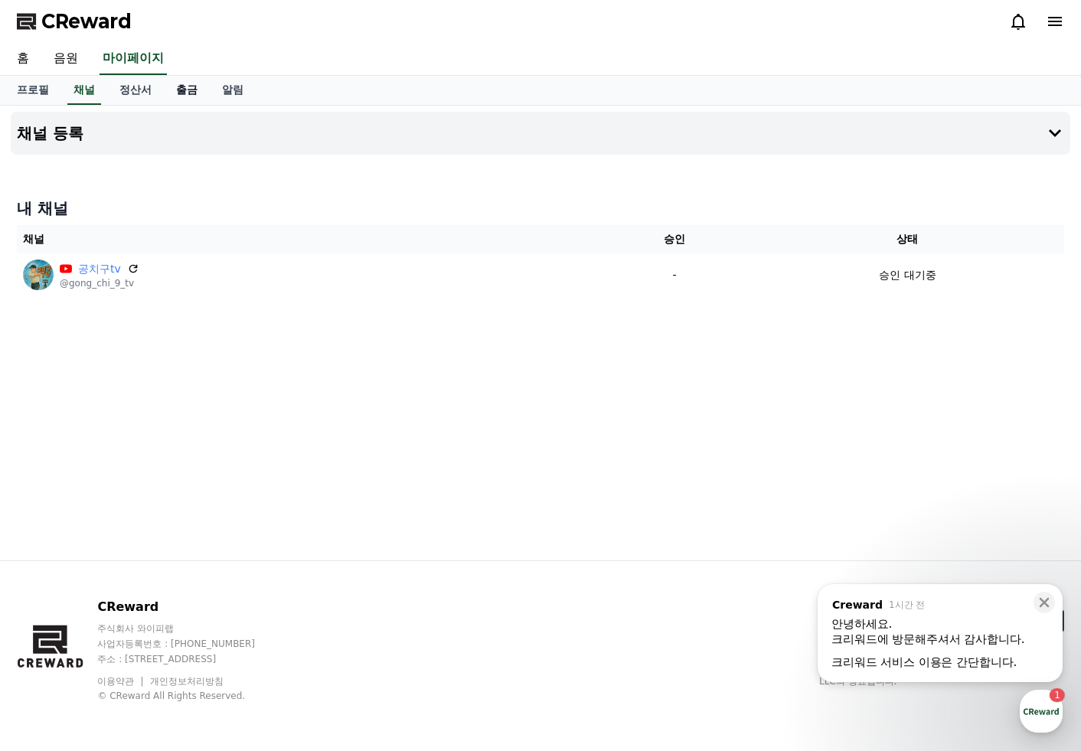
click at [187, 94] on link "출금" at bounding box center [187, 90] width 46 height 29
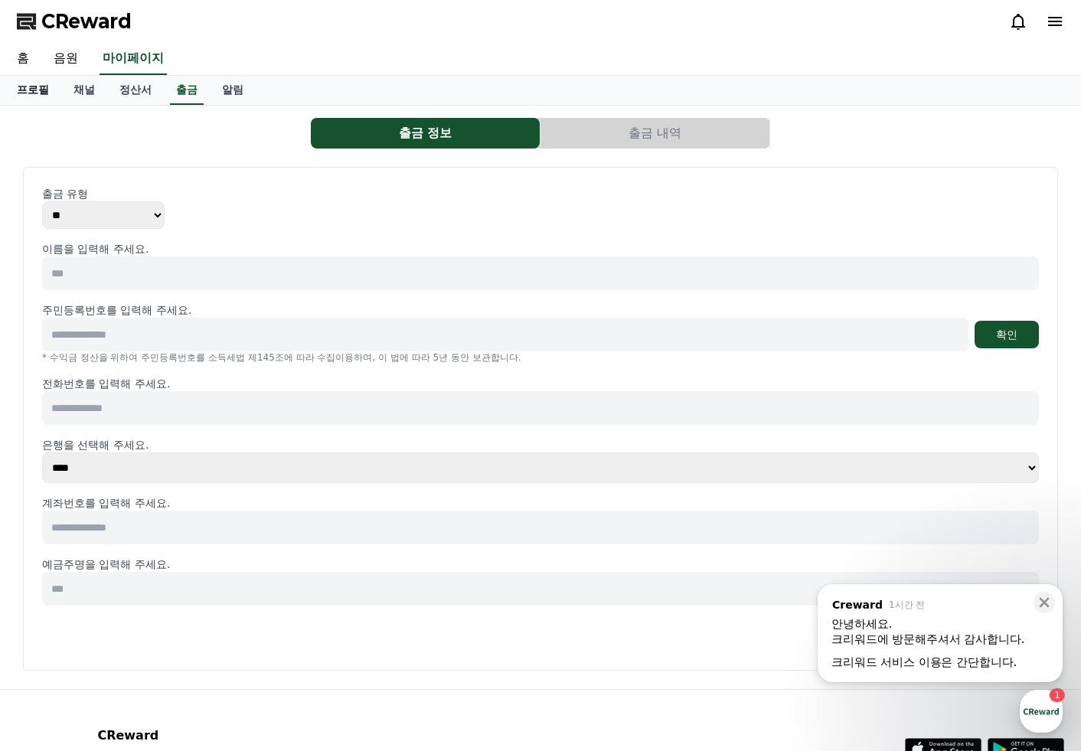
click at [25, 95] on link "프로필" at bounding box center [33, 90] width 57 height 29
select select "**********"
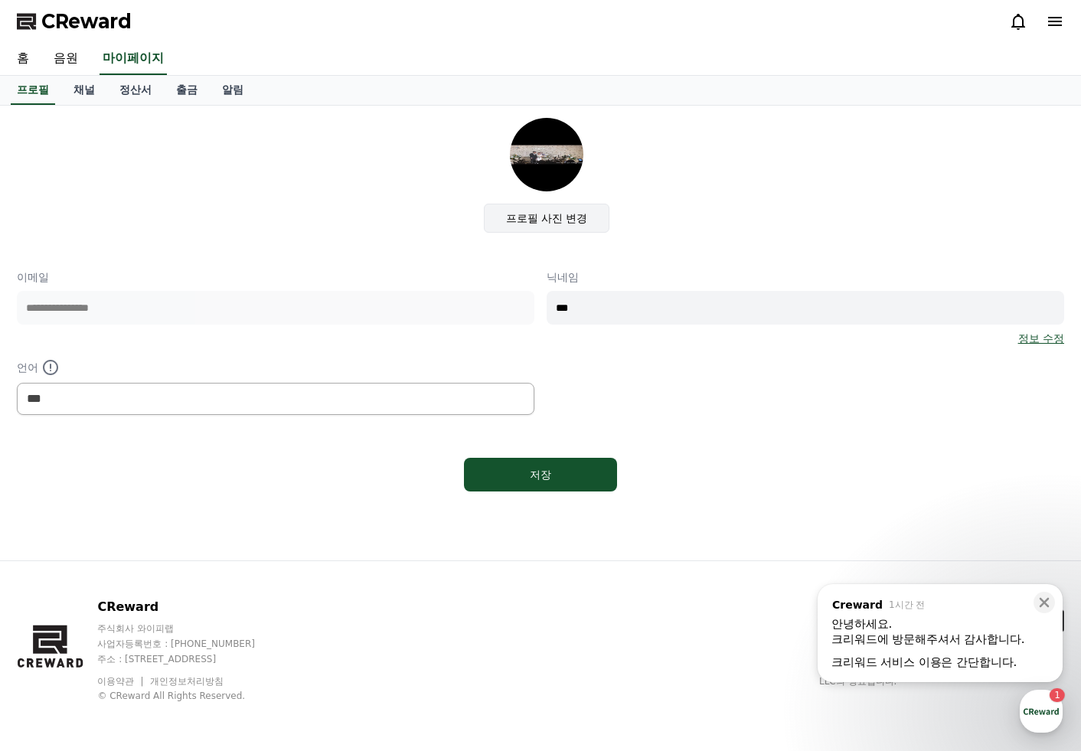
click at [527, 223] on label "프로필 사진 변경" at bounding box center [547, 218] width 126 height 29
click at [0, 0] on input "프로필 사진 변경" at bounding box center [0, 0] width 0 height 0
click at [349, 245] on div "**********" at bounding box center [540, 308] width 1047 height 380
click at [270, 252] on div "**********" at bounding box center [540, 308] width 1047 height 380
click at [266, 251] on div "**********" at bounding box center [540, 308] width 1047 height 380
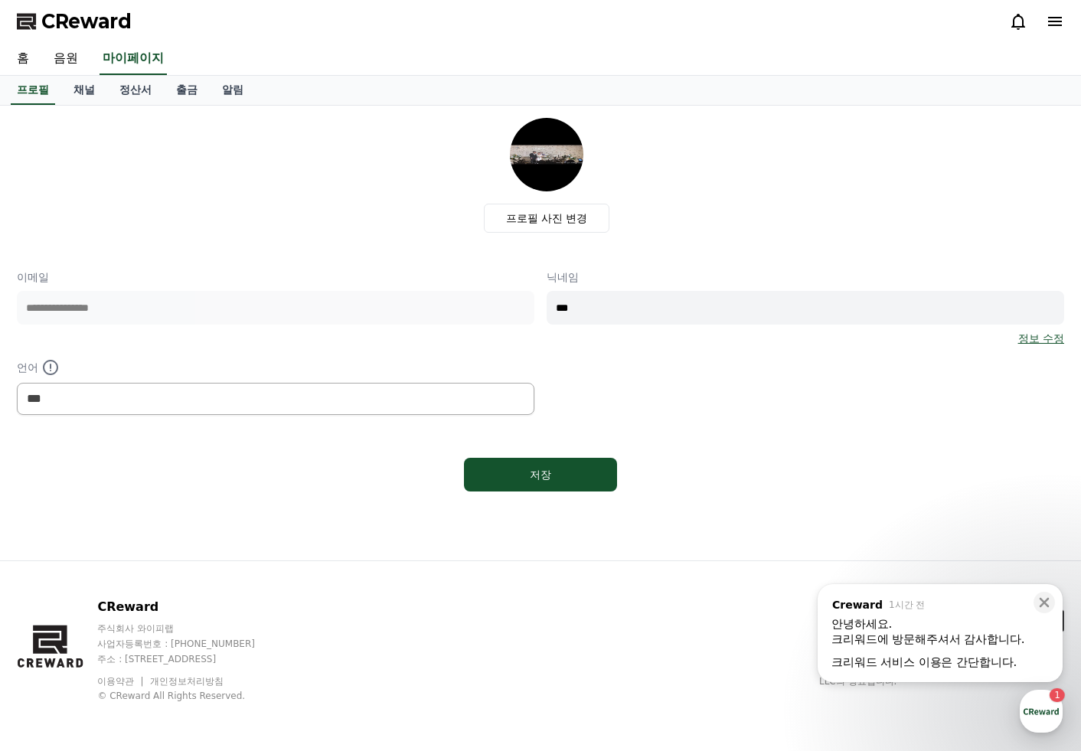
click at [223, 204] on div "프로필 사진 변경" at bounding box center [546, 175] width 1035 height 115
click at [221, 204] on div "프로필 사진 변경" at bounding box center [546, 175] width 1035 height 115
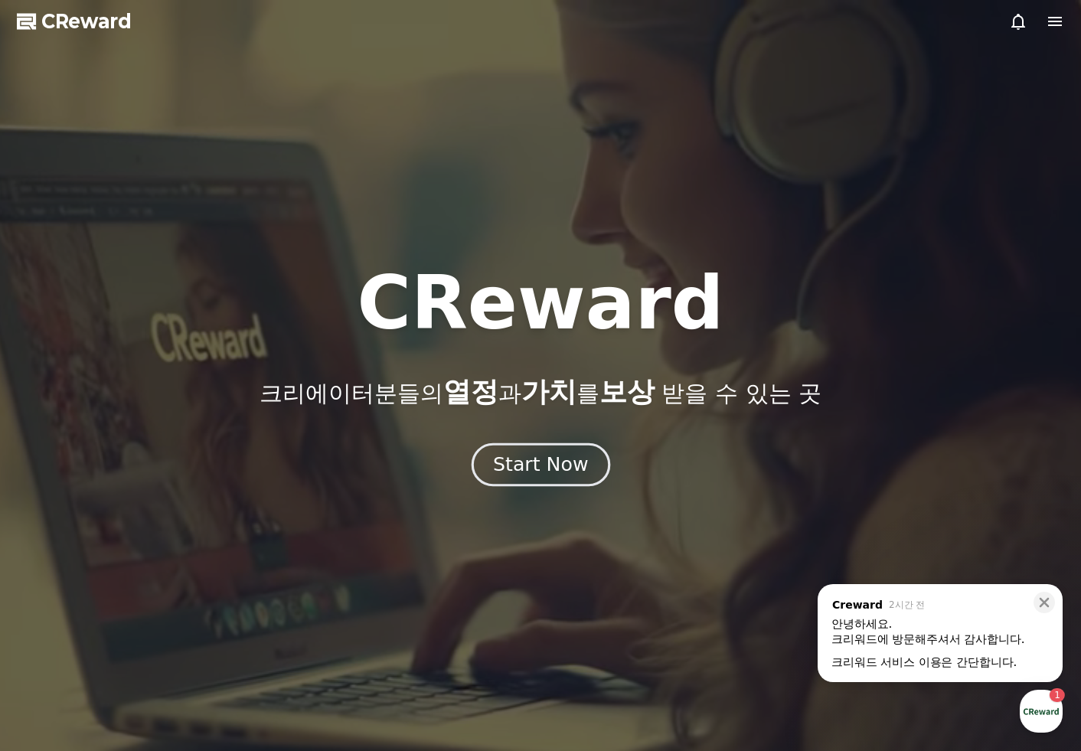
click at [559, 468] on div "Start Now" at bounding box center [540, 465] width 95 height 26
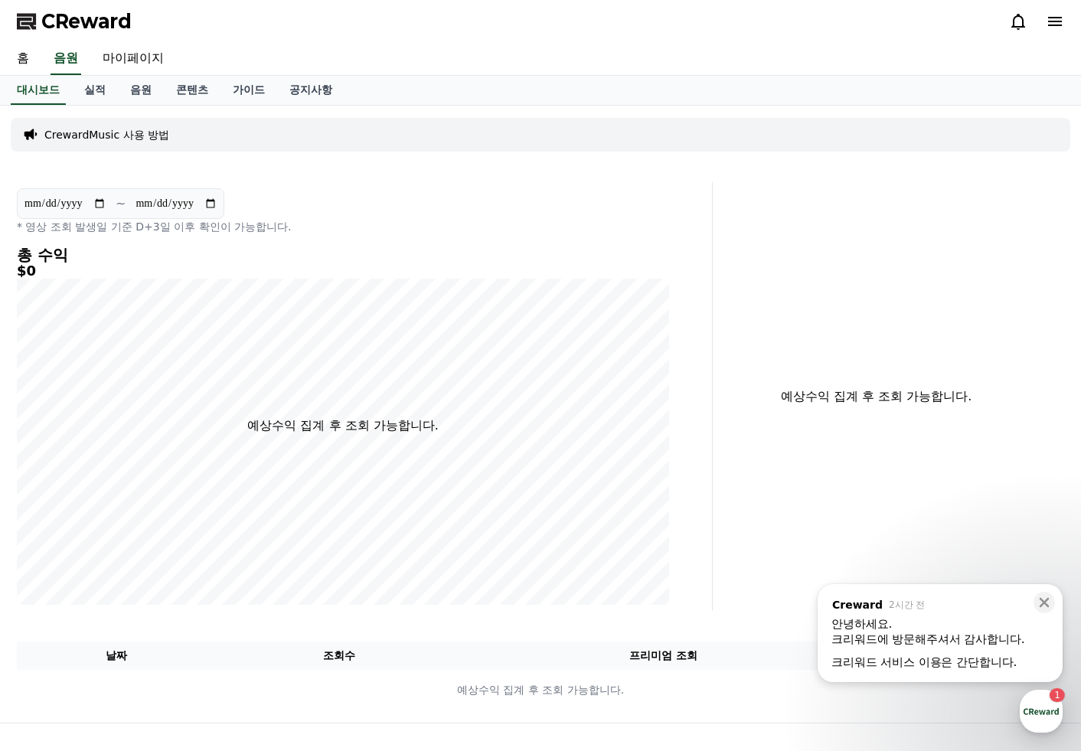
click at [381, 237] on div "**********" at bounding box center [343, 396] width 664 height 429
click at [145, 88] on link "음원" at bounding box center [141, 90] width 46 height 29
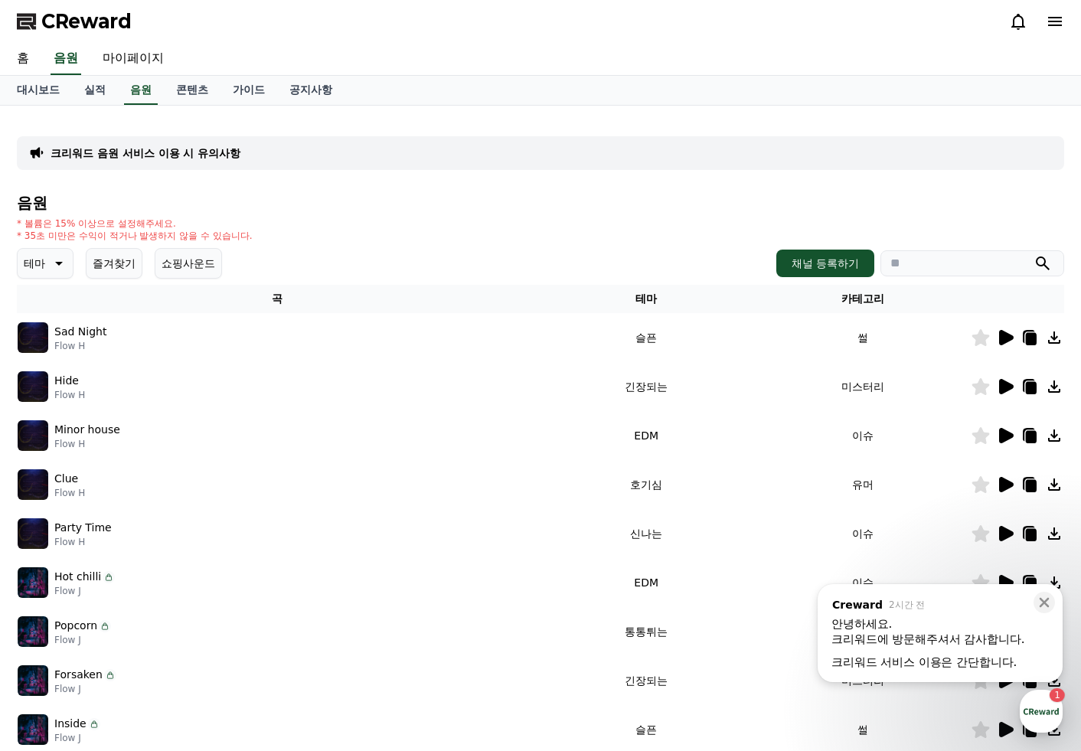
drag, startPoint x: 291, startPoint y: 235, endPoint x: 279, endPoint y: 234, distance: 11.5
click at [287, 235] on div "* 볼륨은 15% 이상으로 설정해주세요. * 35초 미만은 수익이 적거나 발생하지 않을 수 있습니다." at bounding box center [540, 229] width 1047 height 24
drag, startPoint x: 31, startPoint y: 222, endPoint x: 227, endPoint y: 229, distance: 195.3
click at [224, 229] on p "* 볼륨은 15% 이상으로 설정해주세요." at bounding box center [135, 223] width 236 height 12
click at [227, 229] on p "* 볼륨은 15% 이상으로 설정해주세요." at bounding box center [135, 223] width 236 height 12
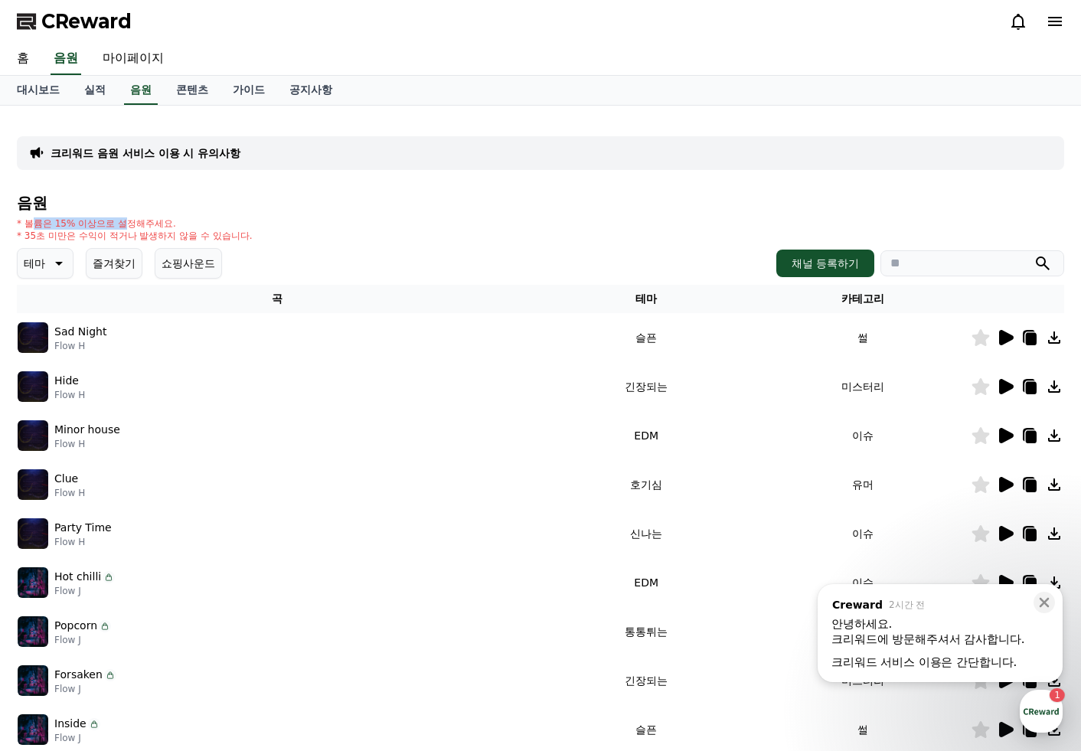
drag, startPoint x: 30, startPoint y: 228, endPoint x: 136, endPoint y: 227, distance: 106.4
click at [136, 227] on p "* 볼륨은 15% 이상으로 설정해주세요." at bounding box center [135, 223] width 236 height 12
drag, startPoint x: 31, startPoint y: 233, endPoint x: 257, endPoint y: 233, distance: 226.5
click at [257, 233] on div "* 볼륨은 15% 이상으로 설정해주세요. * 35초 미만은 수익이 적거나 발생하지 않을 수 있습니다." at bounding box center [540, 229] width 1047 height 24
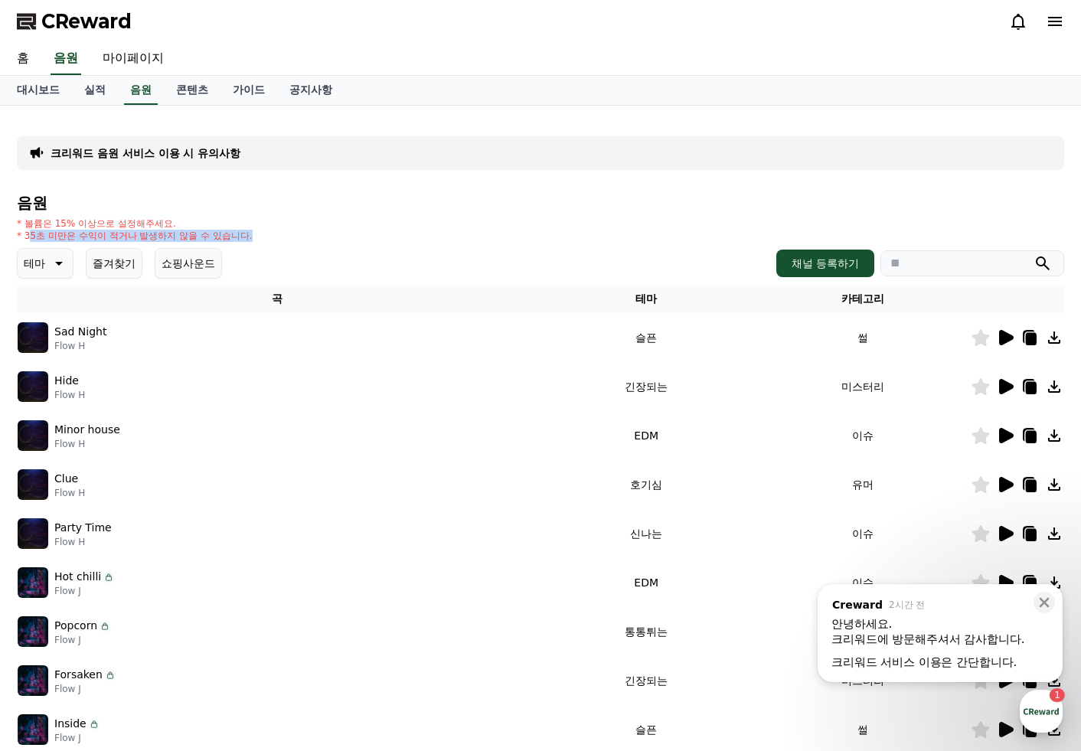
click at [258, 233] on div "* 볼륨은 15% 이상으로 설정해주세요. * 35초 미만은 수익이 적거나 발생하지 않을 수 있습니다." at bounding box center [540, 229] width 1047 height 24
click at [310, 249] on div "테마 즐겨찾기 쇼핑사운드 채널 등록하기" at bounding box center [540, 263] width 1047 height 31
drag, startPoint x: 286, startPoint y: 237, endPoint x: 90, endPoint y: 230, distance: 196.8
click at [90, 230] on div "* 볼륨은 15% 이상으로 설정해주세요. * 35초 미만은 수익이 적거나 발생하지 않을 수 있습니다." at bounding box center [540, 229] width 1047 height 24
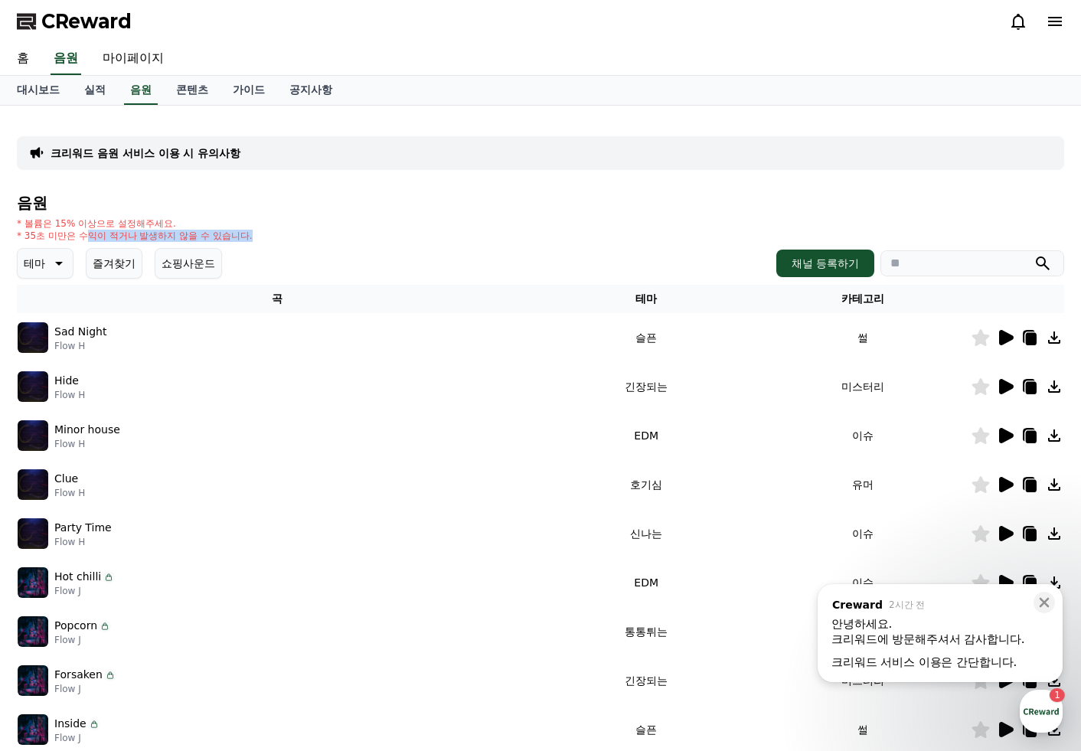
click at [88, 230] on p "* 35초 미만은 수익이 적거나 발생하지 않을 수 있습니다." at bounding box center [135, 236] width 236 height 12
drag, startPoint x: 76, startPoint y: 223, endPoint x: 165, endPoint y: 226, distance: 88.8
click at [163, 226] on p "* 볼륨은 15% 이상으로 설정해주세요." at bounding box center [135, 223] width 236 height 12
click at [166, 226] on p "* 볼륨은 15% 이상으로 설정해주세요." at bounding box center [135, 223] width 236 height 12
click at [84, 88] on link "실적" at bounding box center [95, 90] width 46 height 29
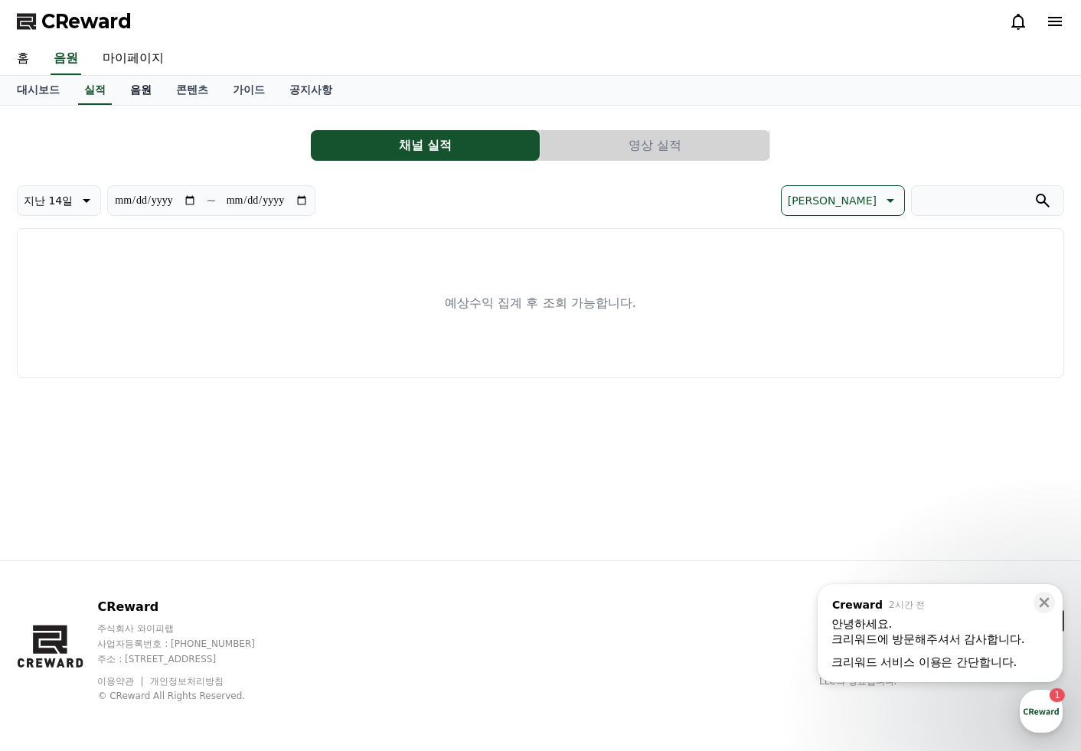
click at [141, 87] on link "음원" at bounding box center [141, 90] width 46 height 29
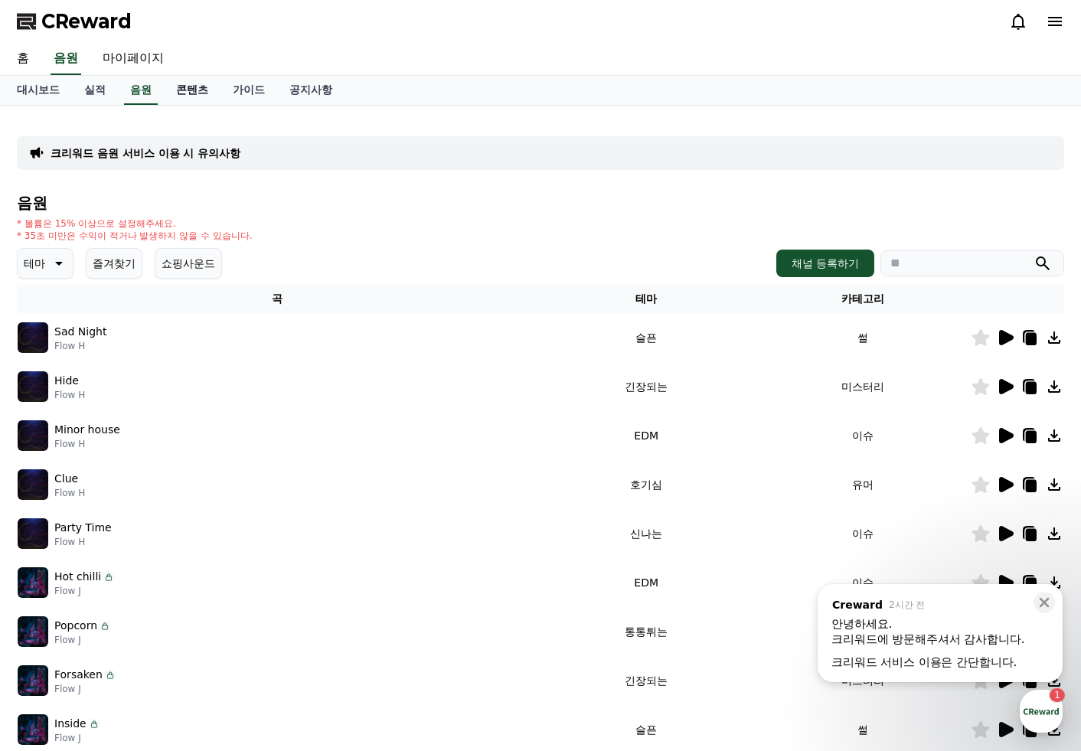
click at [201, 86] on link "콘텐츠" at bounding box center [192, 90] width 57 height 29
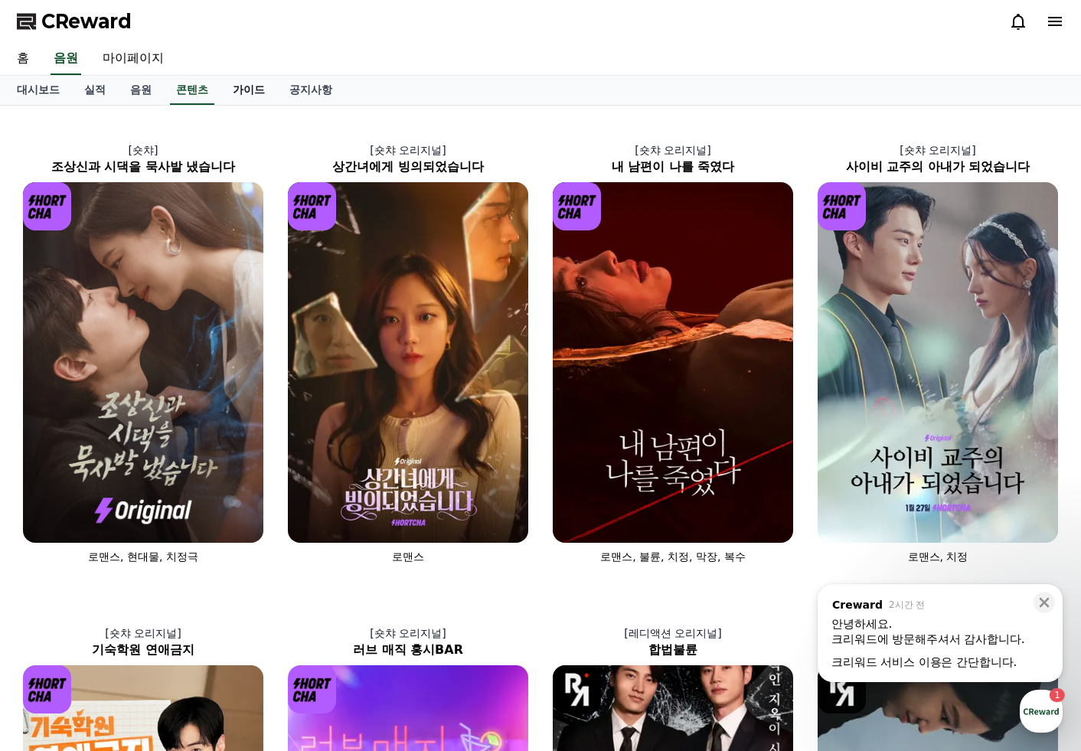
click at [241, 87] on link "가이드" at bounding box center [248, 90] width 57 height 29
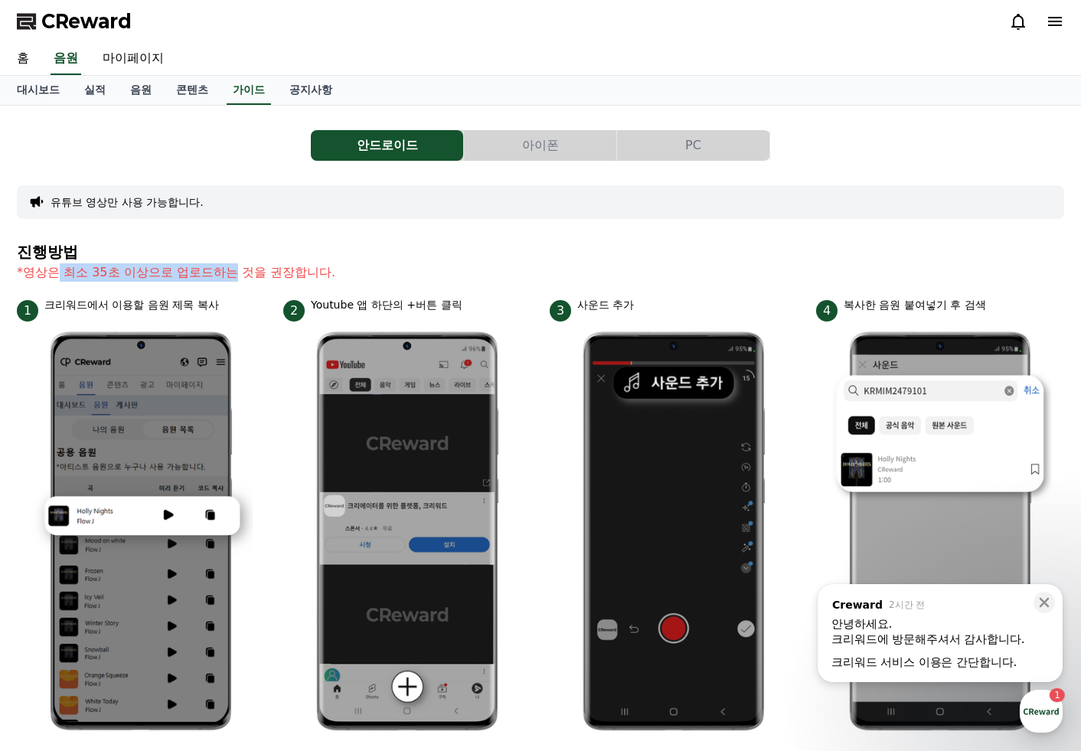
drag, startPoint x: 63, startPoint y: 266, endPoint x: 251, endPoint y: 269, distance: 188.3
click at [249, 269] on p "*영상은 최소 35초 이상으로 업로드하는 것을 권장합니다." at bounding box center [540, 272] width 1047 height 18
click at [252, 269] on p "*영상은 최소 35초 이상으로 업로드하는 것을 권장합니다." at bounding box center [540, 272] width 1047 height 18
click at [251, 256] on h4 "진행방법" at bounding box center [540, 251] width 1047 height 17
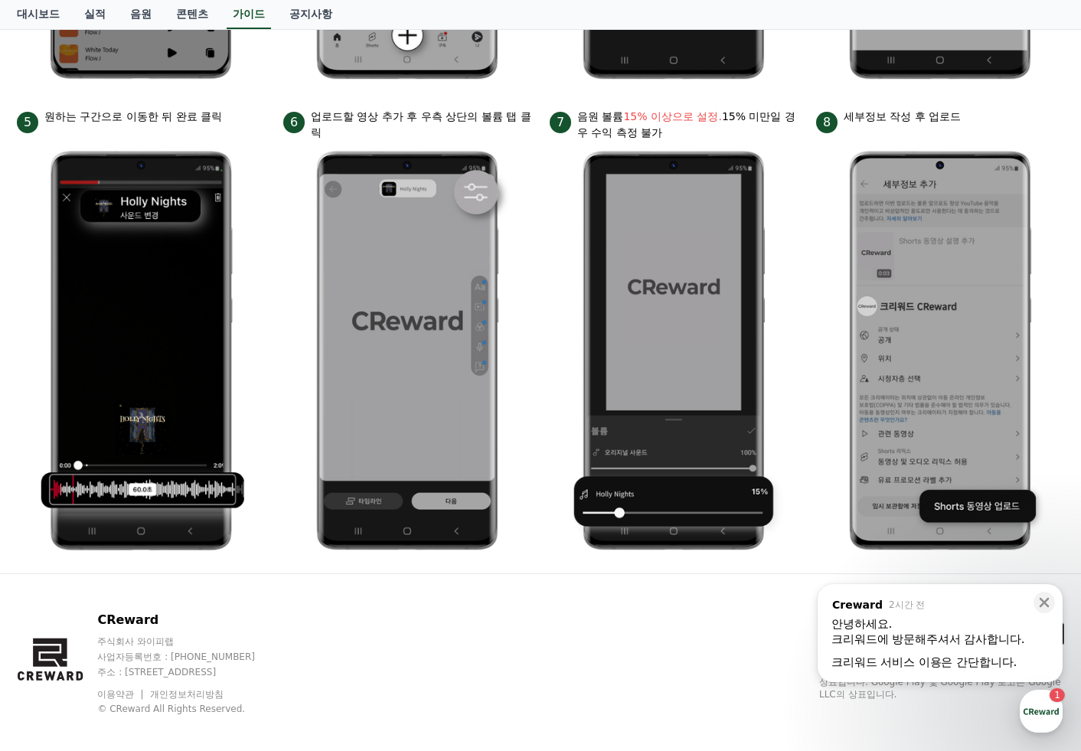
scroll to position [664, 0]
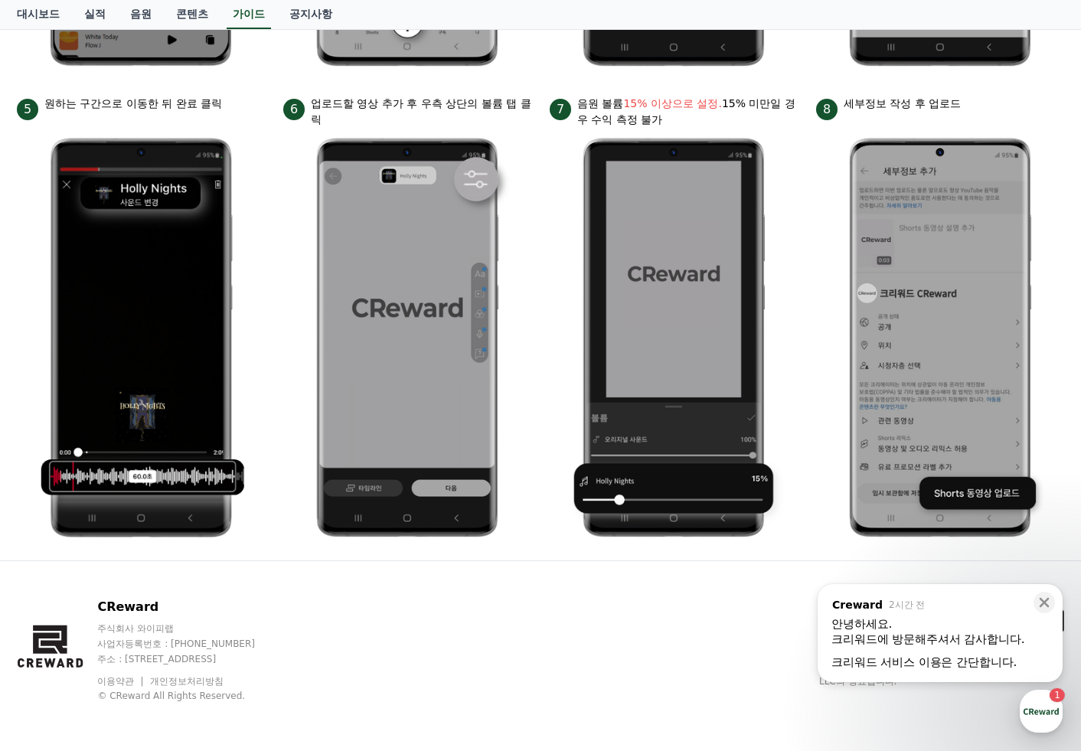
click at [908, 648] on div at bounding box center [939, 651] width 217 height 8
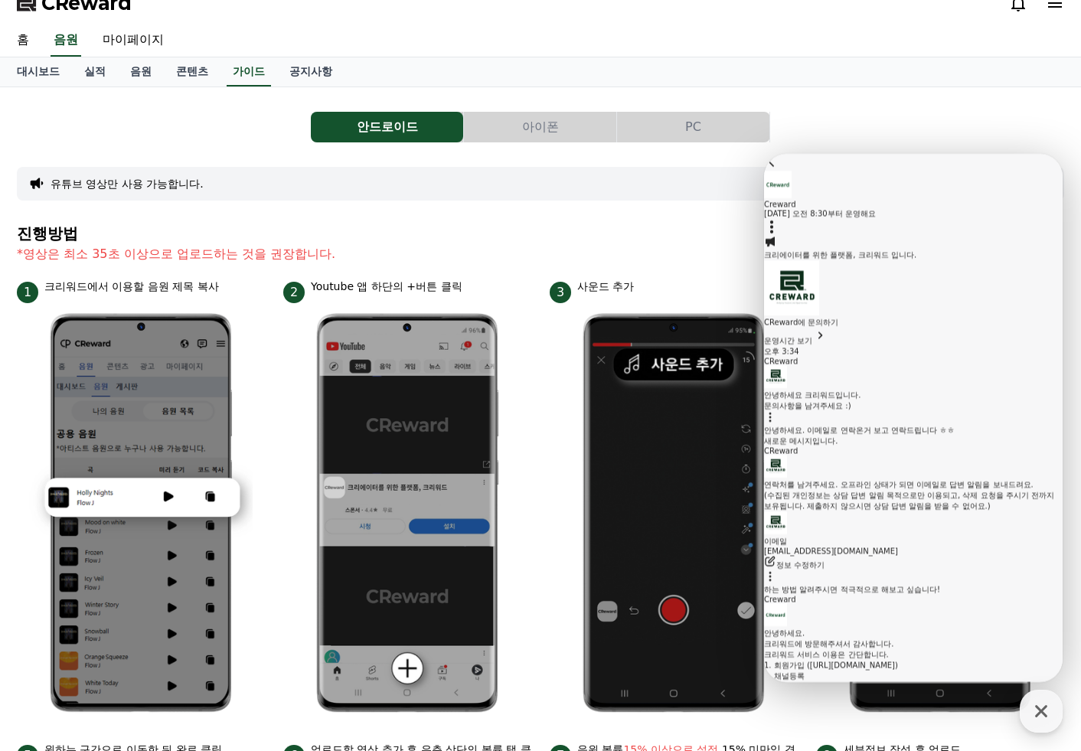
scroll to position [0, 0]
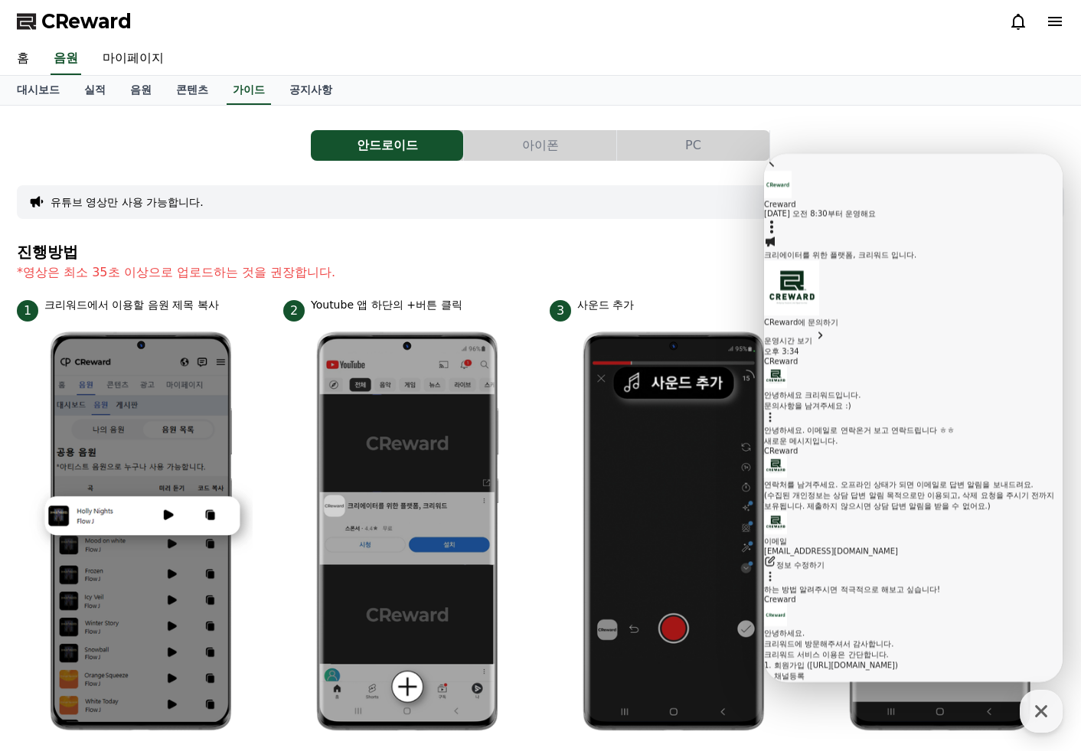
click at [510, 249] on h4 "진행방법" at bounding box center [540, 251] width 1047 height 17
click at [495, 251] on h4 "진행방법" at bounding box center [540, 251] width 1047 height 17
click at [461, 230] on div "안드로이드 아이폰 PC 유튜브 영상만 사용 가능합니다. 진행방법 *영상은 최소 35초 이상으로 업로드하는 것을 권장합니다. 1 크리워드에서 이…" at bounding box center [540, 665] width 1047 height 1094
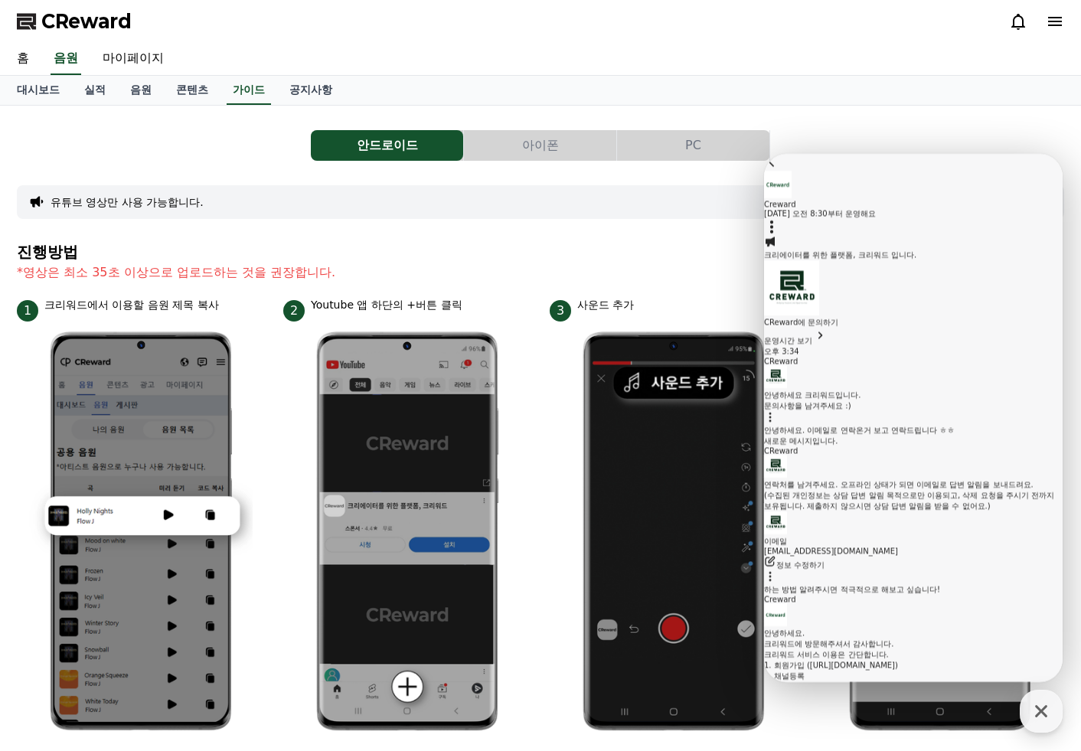
click at [459, 230] on div "안드로이드 아이폰 PC 유튜브 영상만 사용 가능합니다. 진행방법 *영상은 최소 35초 이상으로 업로드하는 것을 권장합니다. 1 크리워드에서 이…" at bounding box center [540, 665] width 1047 height 1094
click at [527, 152] on button "아이폰" at bounding box center [540, 145] width 152 height 31
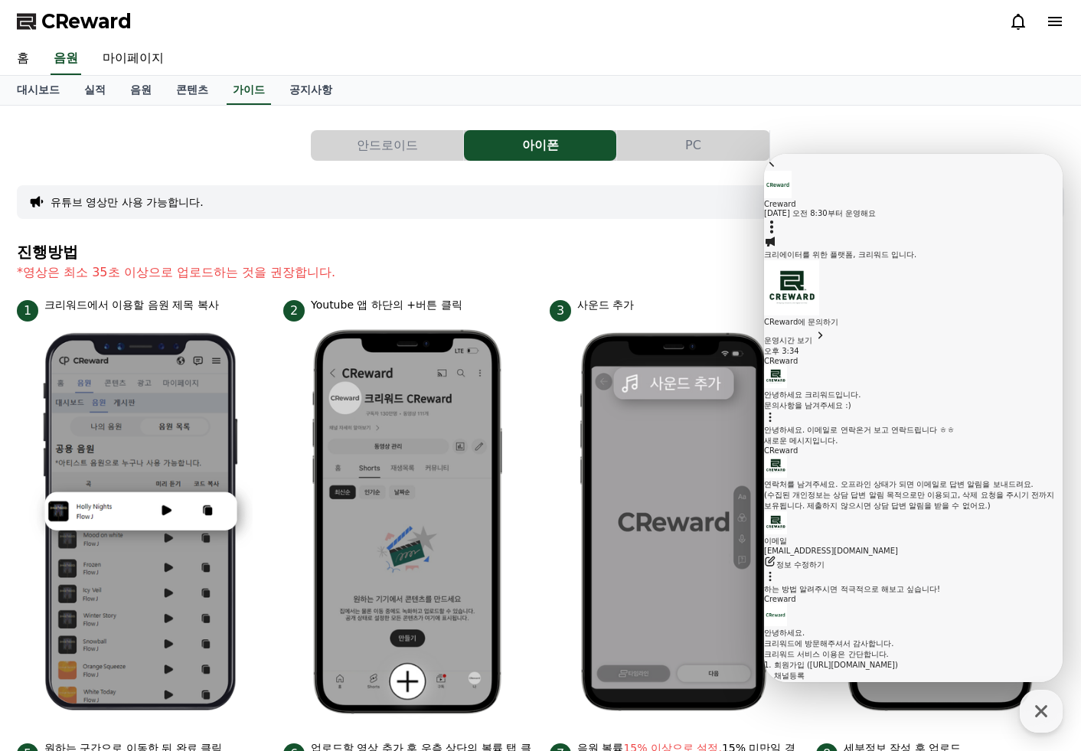
click at [921, 116] on div "안드로이드 아이폰 PC 유튜브 영상만 사용 가능합니다. 진행방법 *영상은 최소 35초 이상으로 업로드하는 것을 권장합니다. 1 크리워드에서 이…" at bounding box center [540, 645] width 1059 height 1067
click at [103, 92] on link "실적" at bounding box center [95, 90] width 46 height 29
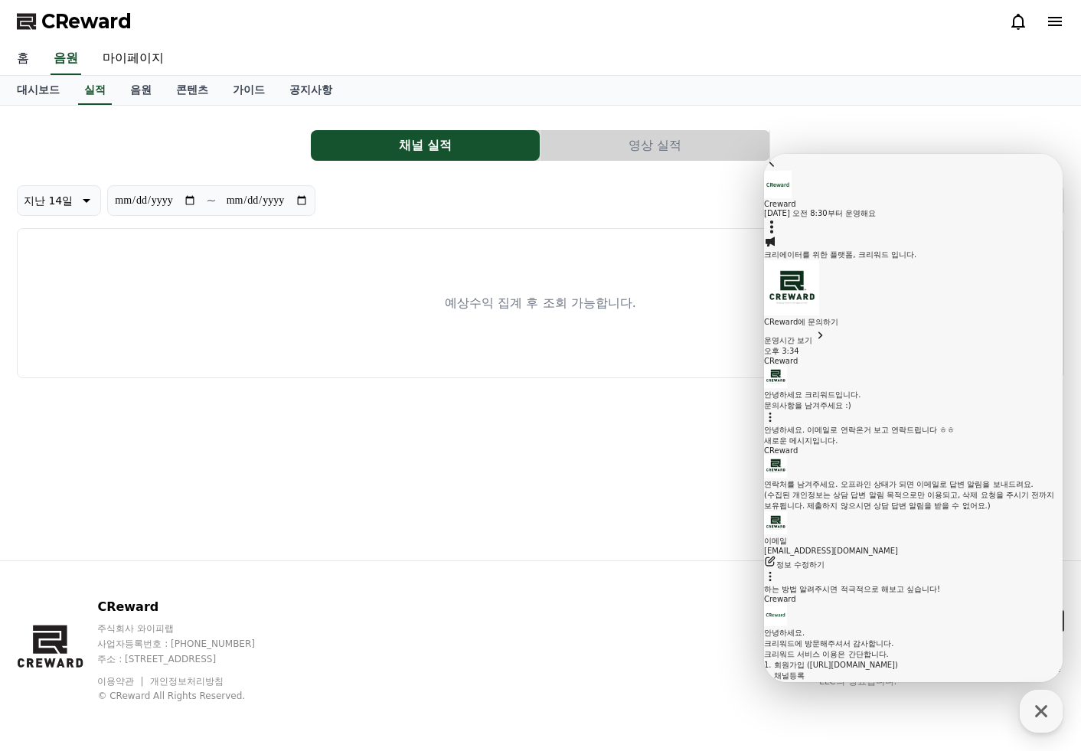
click at [18, 60] on link "홈" at bounding box center [23, 59] width 37 height 32
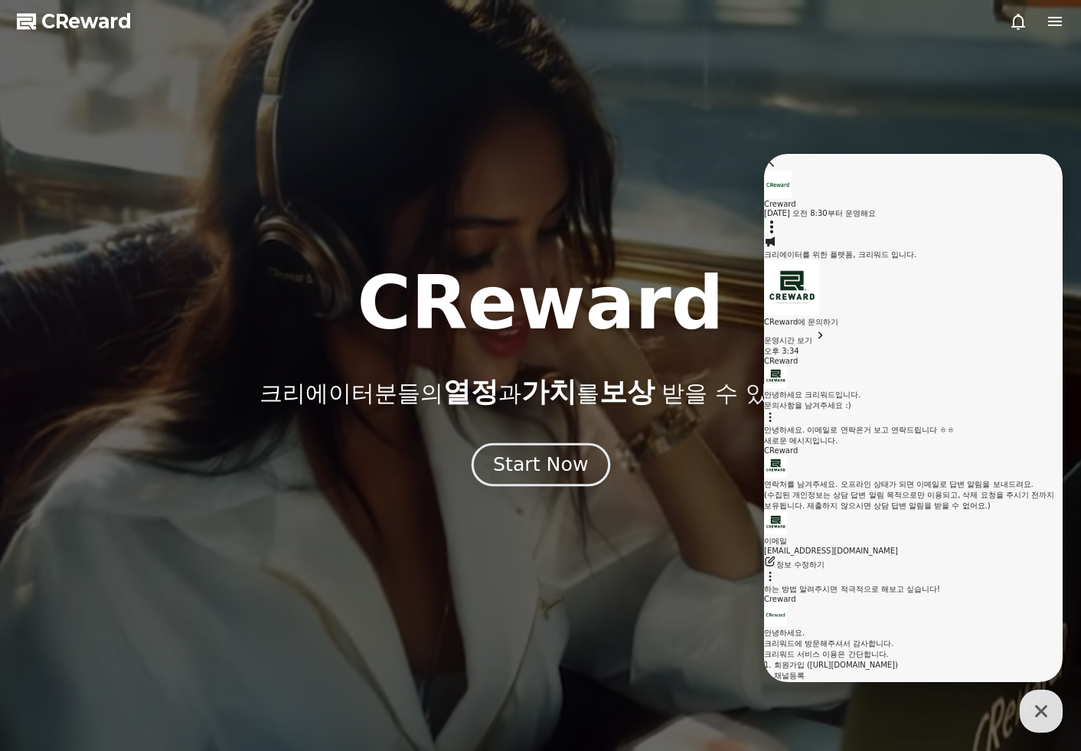
click at [571, 478] on button "Start Now" at bounding box center [540, 464] width 139 height 44
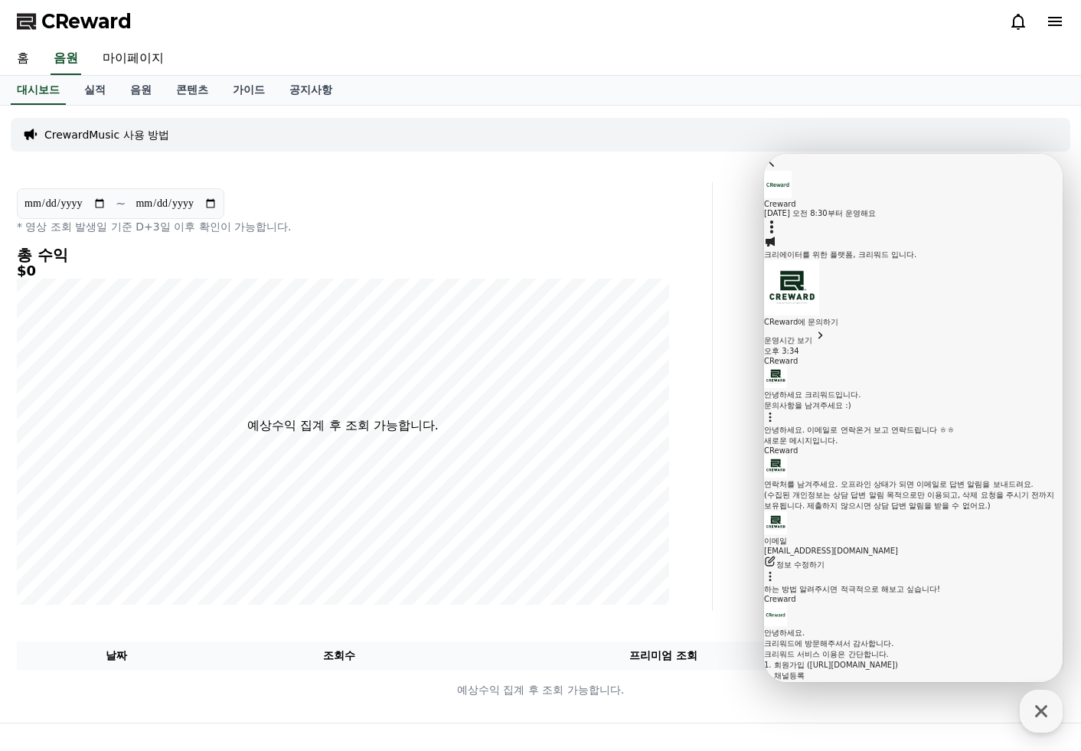
click at [779, 169] on icon at bounding box center [771, 161] width 15 height 15
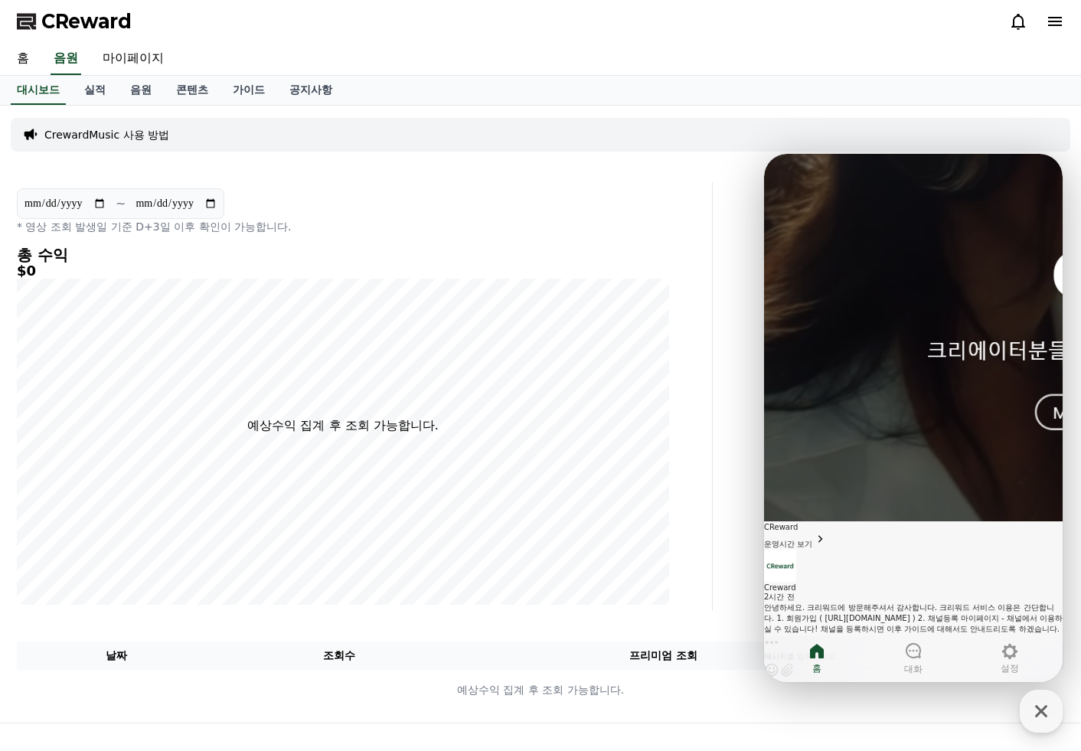
click at [695, 341] on div "**********" at bounding box center [362, 396] width 702 height 429
click at [152, 93] on link "음원" at bounding box center [141, 90] width 46 height 29
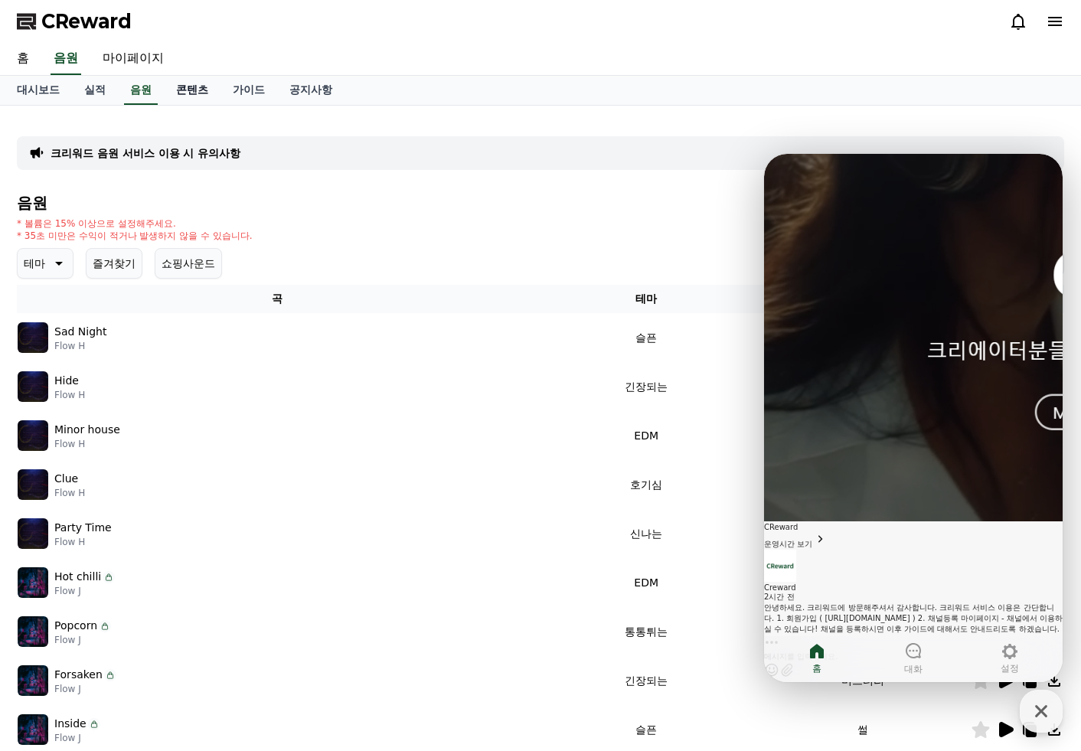
click at [183, 86] on link "콘텐츠" at bounding box center [192, 90] width 57 height 29
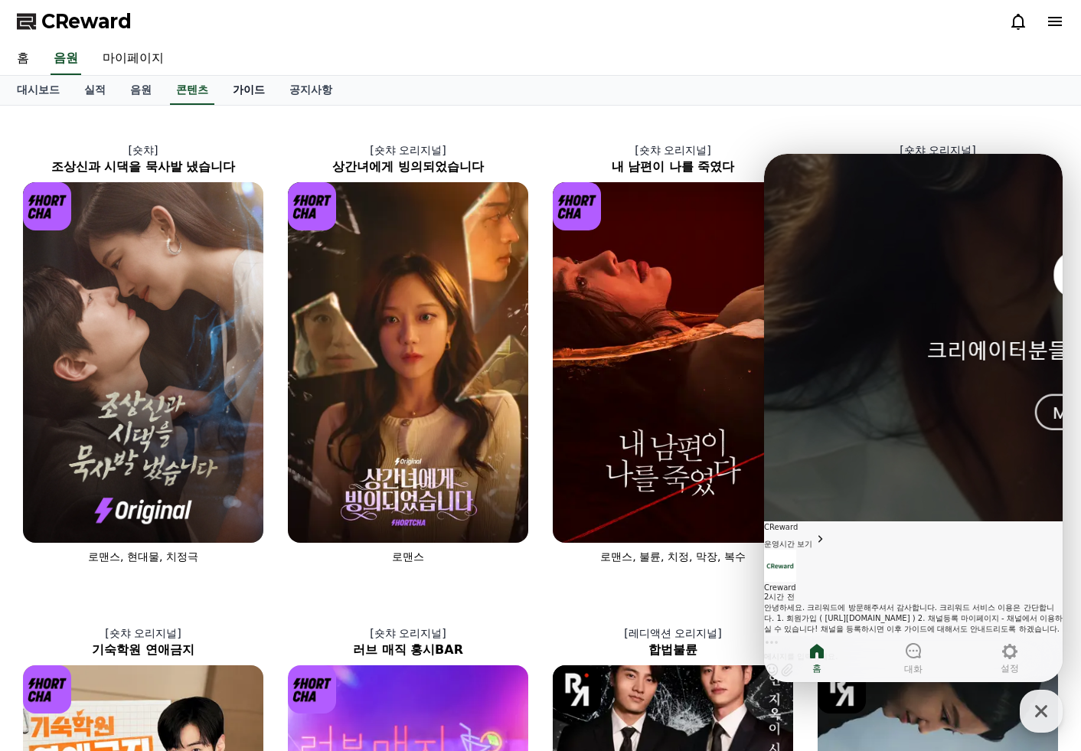
click at [235, 90] on link "가이드" at bounding box center [248, 90] width 57 height 29
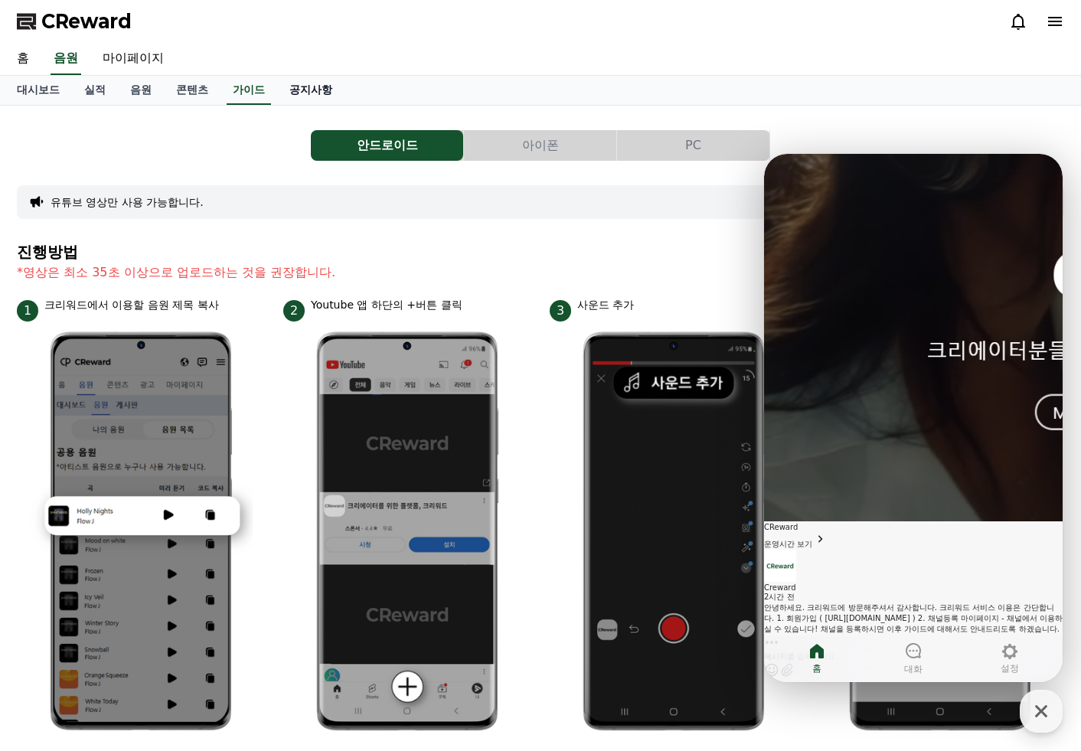
click at [310, 91] on link "공지사항" at bounding box center [310, 90] width 67 height 29
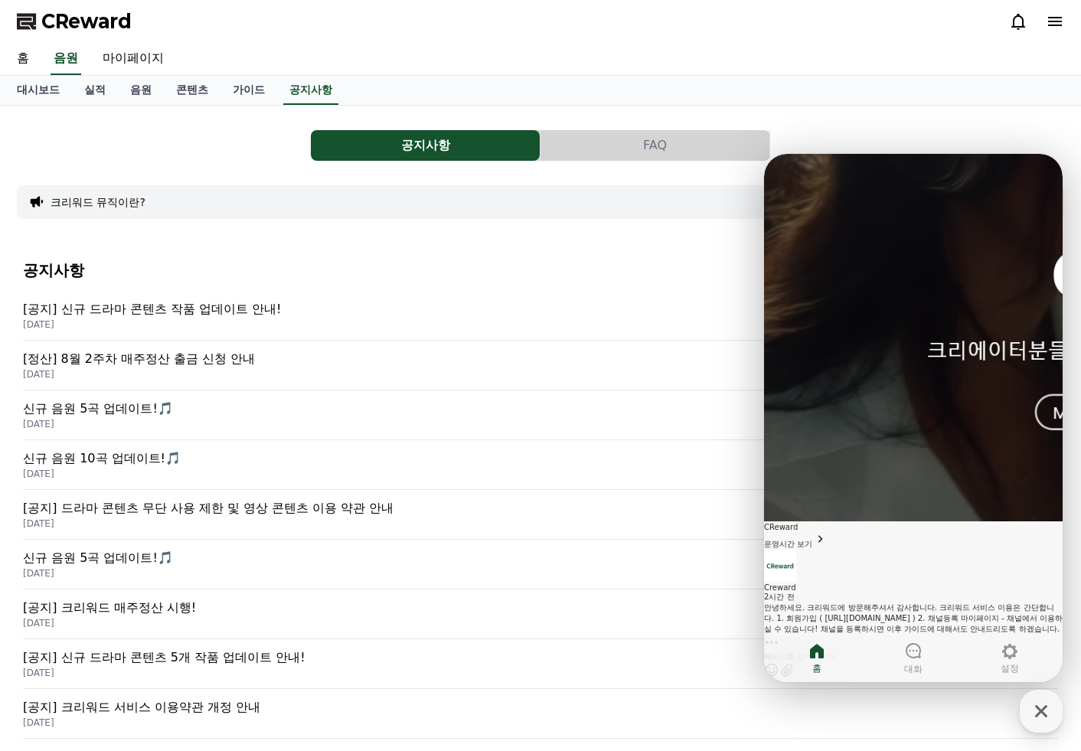
click at [209, 416] on p "신규 음원 5곡 업데이트!🎵" at bounding box center [540, 408] width 1035 height 18
click at [308, 242] on div "공지사항 FAQ 크리워드 뮤직이란? 공지사항 [공지] 신규 드라마 콘텐츠 작품 업데이트 안내! 2025-08-25 [정산] 8월 2주차 매주정…" at bounding box center [540, 562] width 1047 height 888
click at [236, 135] on div "공지사항 FAQ" at bounding box center [540, 145] width 1047 height 31
click at [238, 90] on link "가이드" at bounding box center [248, 90] width 57 height 29
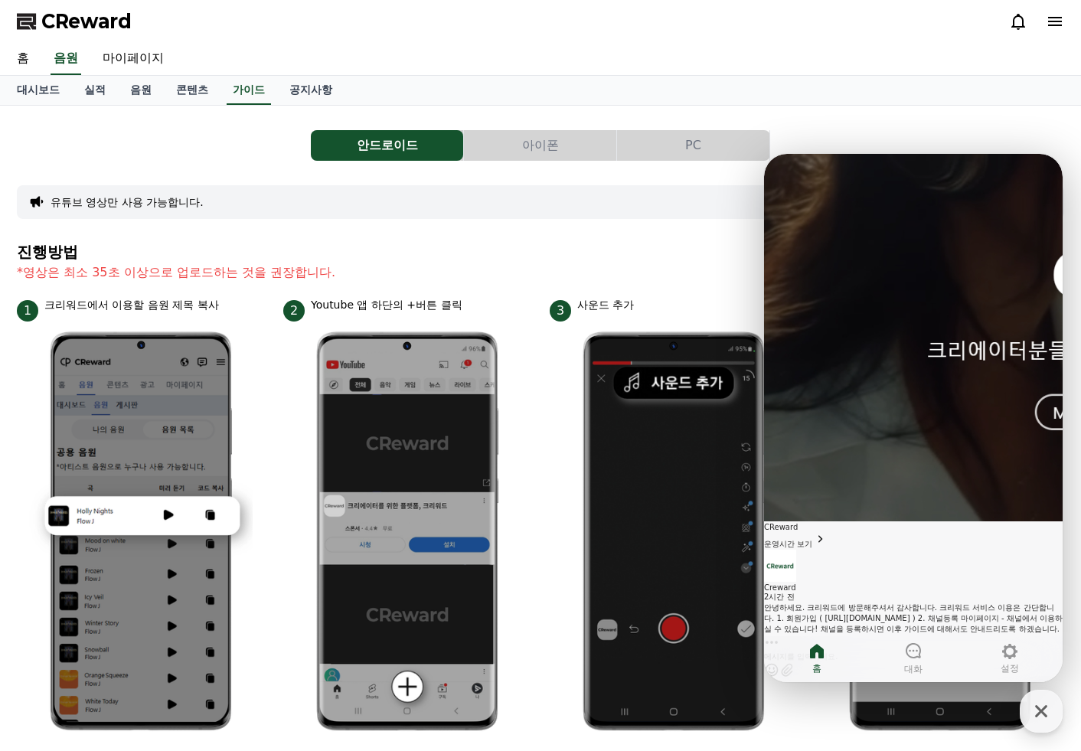
click at [321, 202] on div "유튜브 영상만 사용 가능합니다." at bounding box center [540, 202] width 1047 height 34
click at [303, 80] on link "공지사항" at bounding box center [310, 90] width 67 height 29
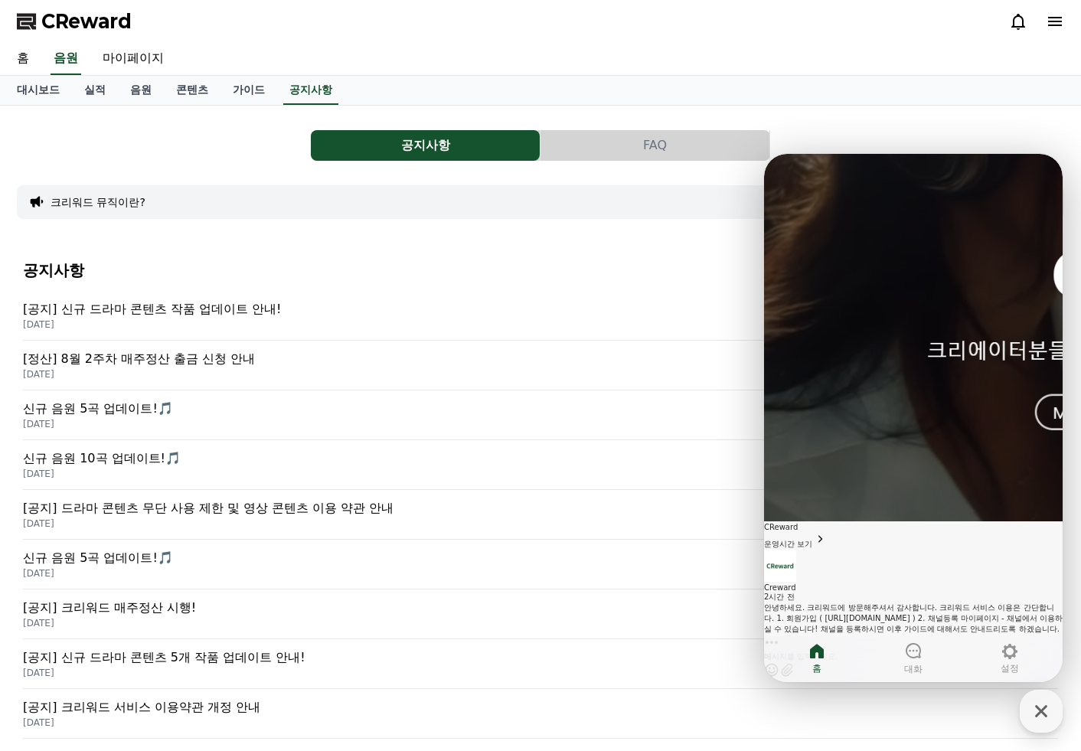
click at [176, 152] on div "공지사항 FAQ" at bounding box center [540, 145] width 1047 height 31
click at [120, 206] on button "크리워드 뮤직이란?" at bounding box center [98, 201] width 95 height 15
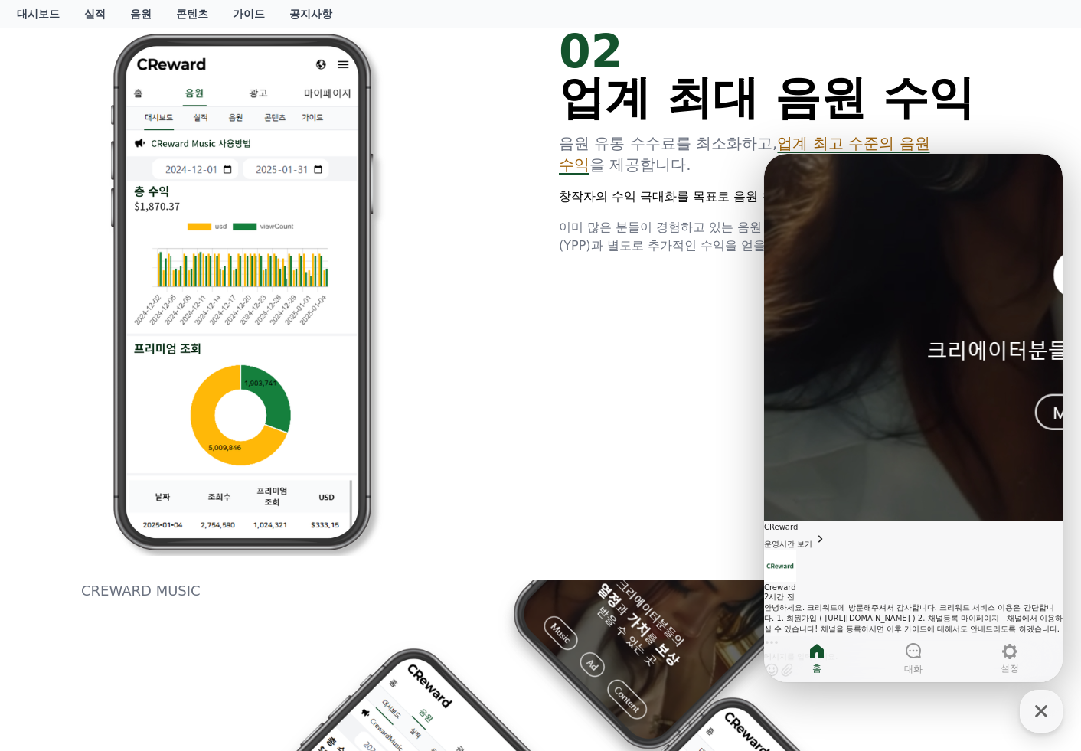
scroll to position [765, 0]
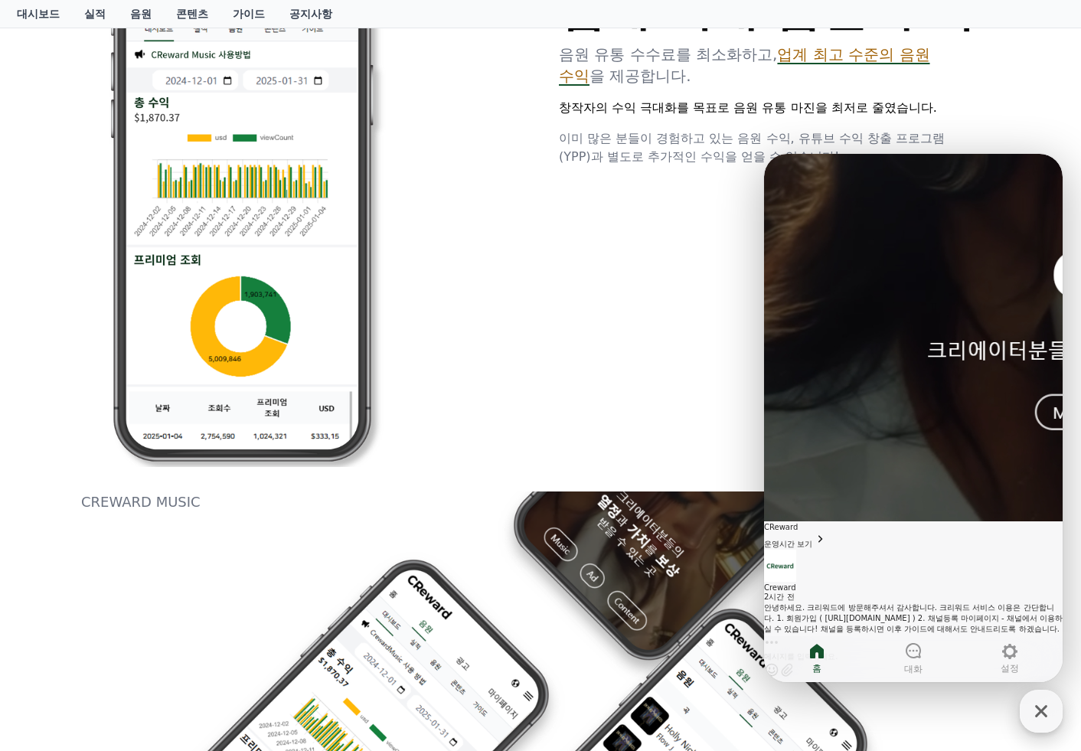
click at [1040, 711] on icon "button" at bounding box center [1041, 711] width 12 height 12
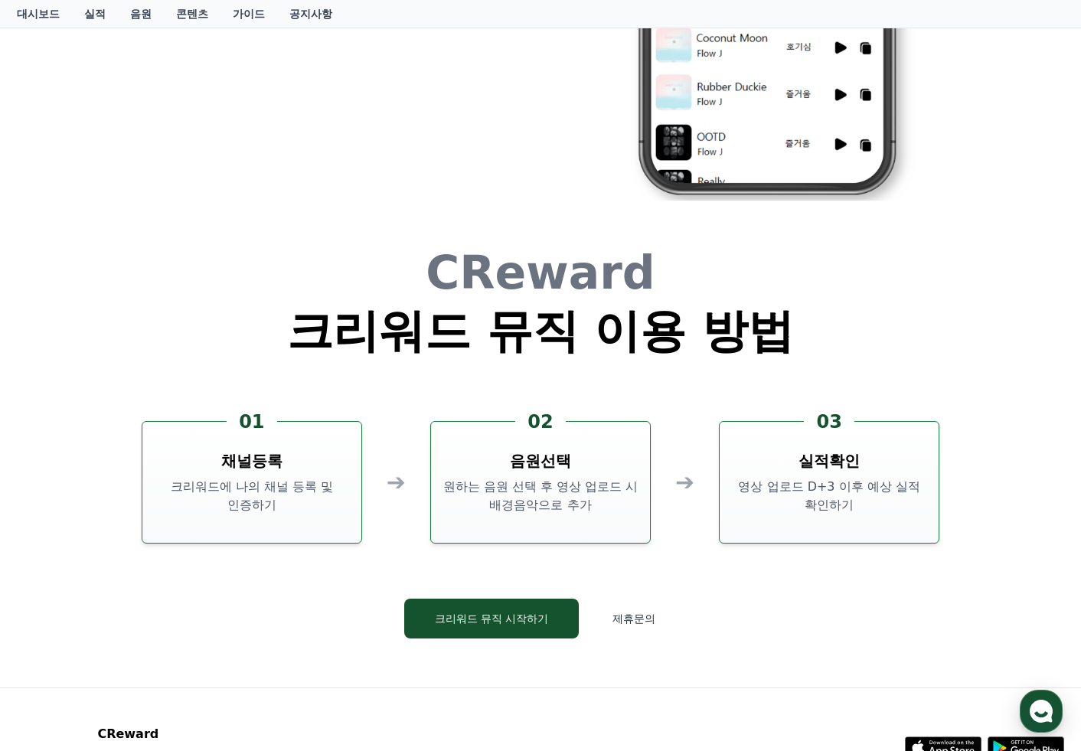
scroll to position [3500, 0]
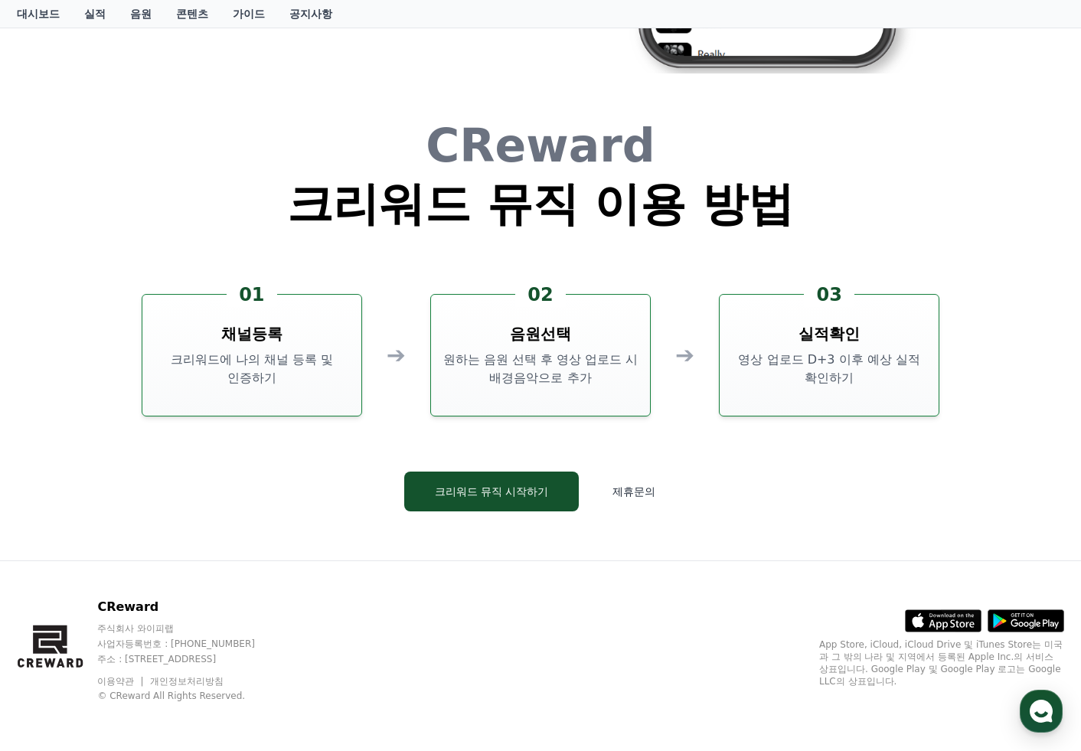
click at [768, 453] on div "CReward 크리워드 뮤직 이용 방법 01 채널등록 크리워드에 나의 채널 등록 및 인증하기 ➔ 02 음원선택 원하는 음원 선택 후 영상 업로…" at bounding box center [540, 329] width 918 height 462
click at [788, 459] on div "CReward 크리워드 뮤직 이용 방법 01 채널등록 크리워드에 나의 채널 등록 및 인증하기 ➔ 02 음원선택 원하는 음원 선택 후 영상 업로…" at bounding box center [540, 329] width 918 height 462
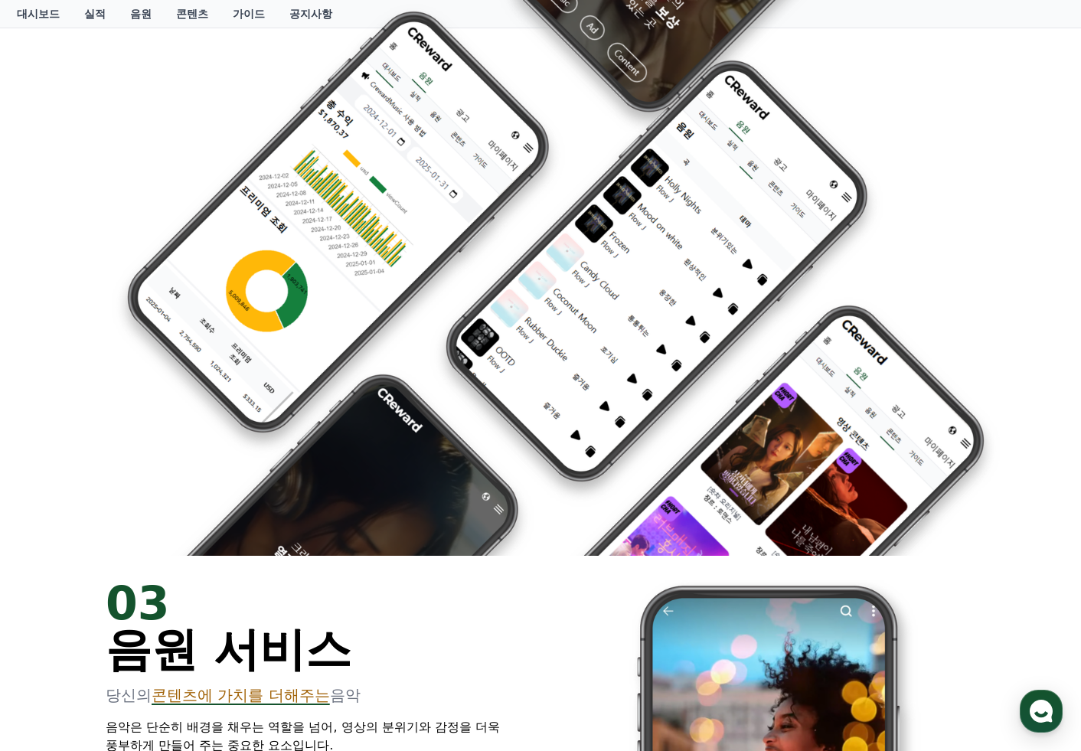
scroll to position [0, 0]
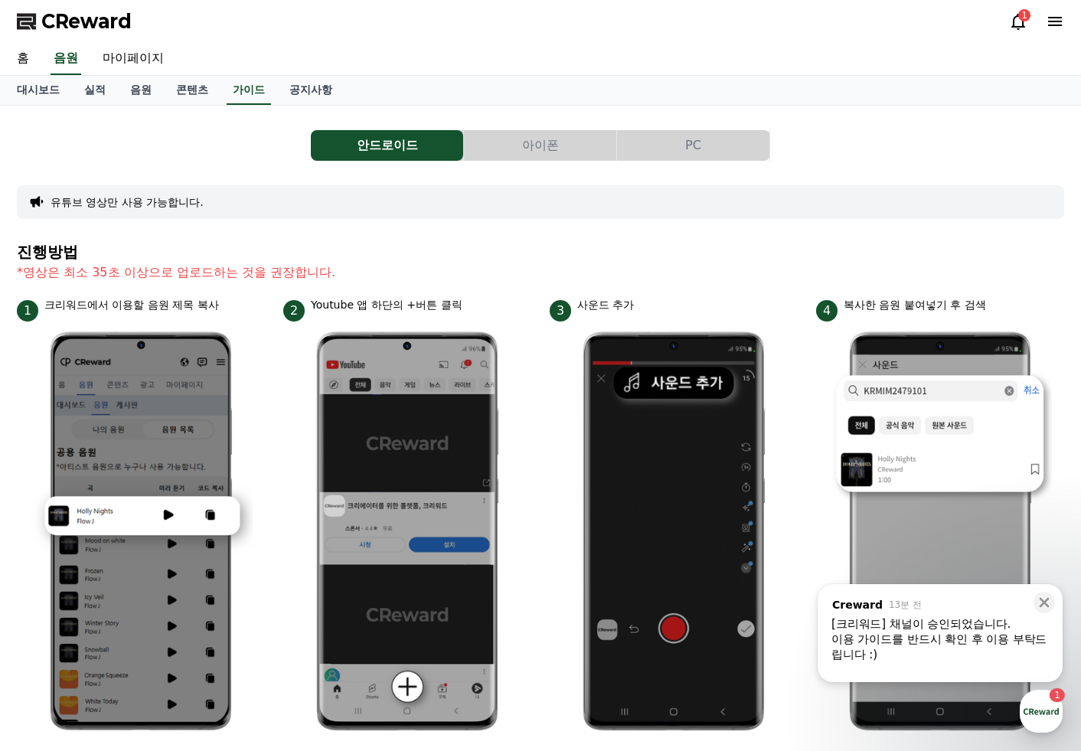
click at [975, 641] on div "이용 가이드를 반드시 확인 후 이용 부탁드립니다 :)" at bounding box center [939, 646] width 217 height 31
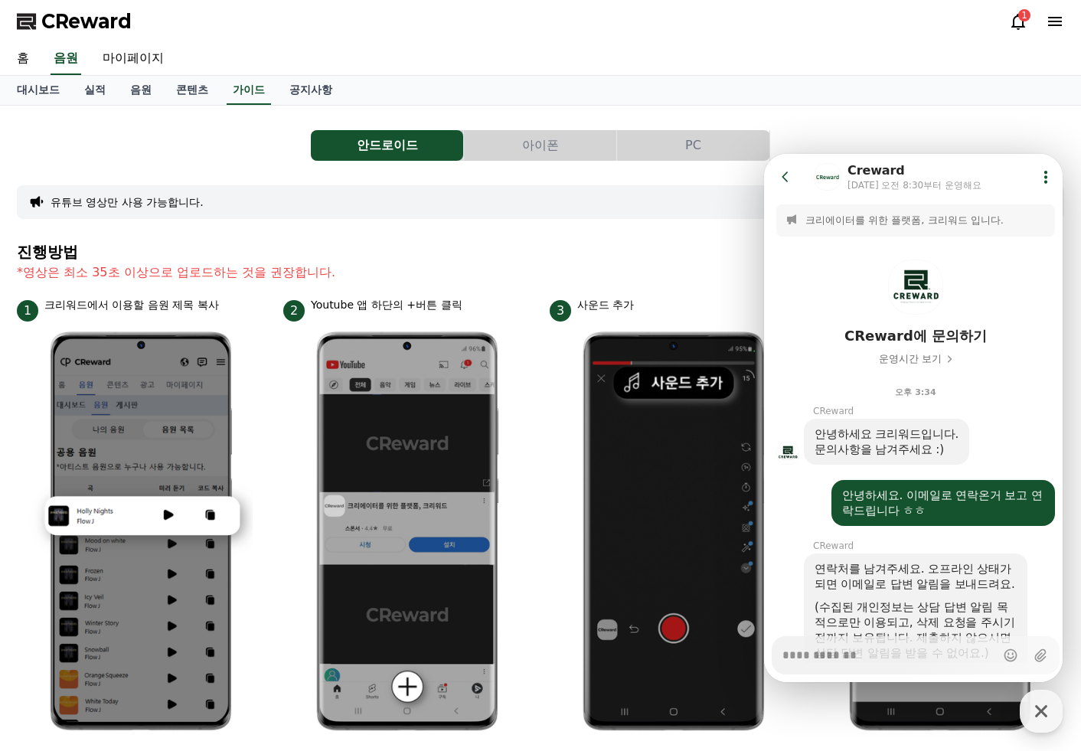
scroll to position [752, 0]
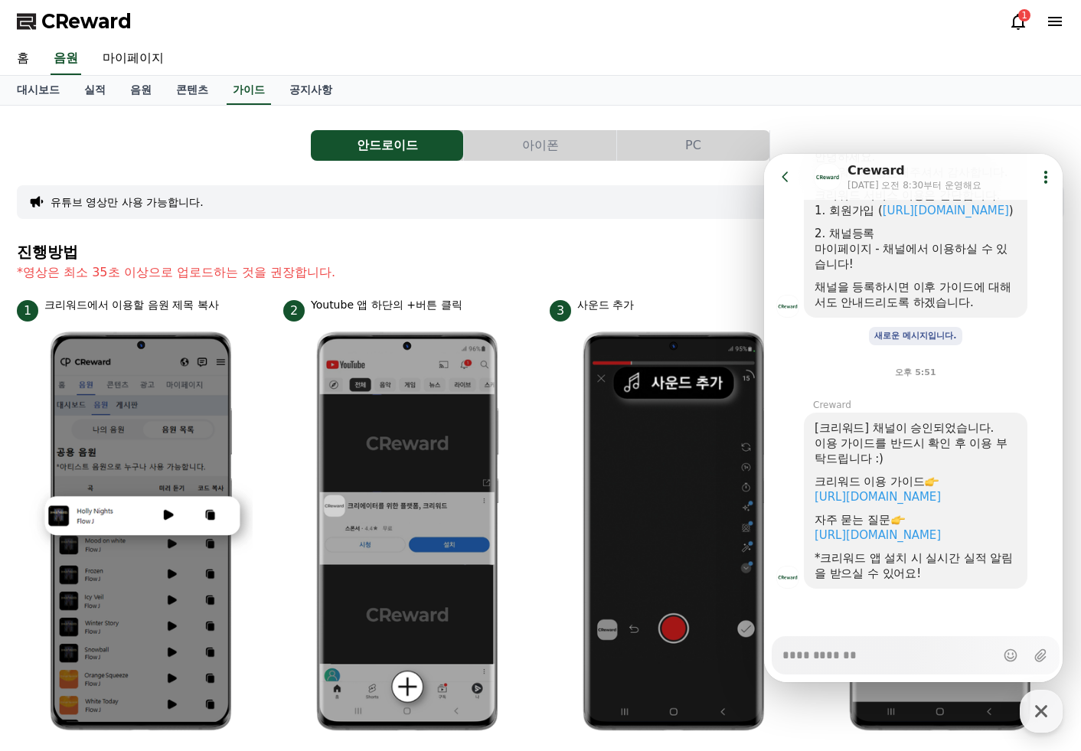
type textarea "*"
click at [172, 249] on h4 "진행방법" at bounding box center [540, 251] width 1047 height 17
click at [178, 152] on div "안드로이드 아이폰 PC" at bounding box center [540, 145] width 1047 height 31
click at [1045, 178] on icon at bounding box center [1045, 176] width 15 height 15
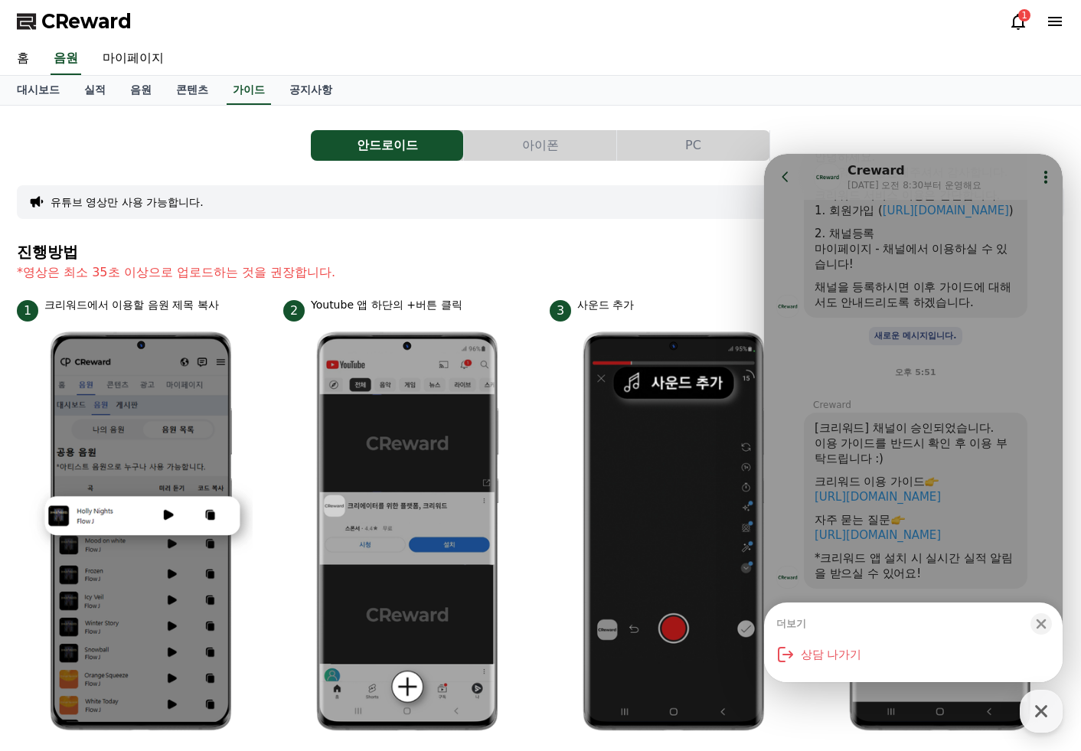
click at [566, 145] on button "아이폰" at bounding box center [540, 145] width 152 height 31
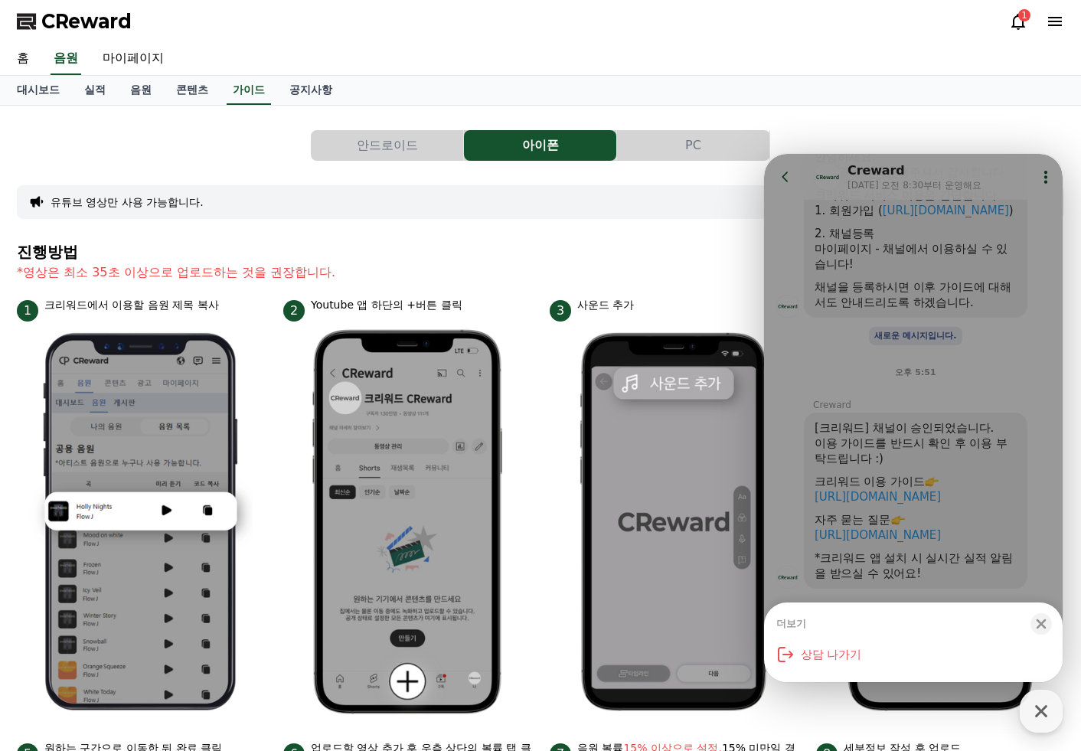
click at [316, 224] on div "안드로이드 아이폰 PC 유튜브 영상만 사용 가능합니다. 진행방법 *영상은 최소 35초 이상으로 업로드하는 것을 권장합니다. 1 크리워드에서 이…" at bounding box center [540, 645] width 1047 height 1055
click at [135, 88] on link "음원" at bounding box center [141, 90] width 46 height 29
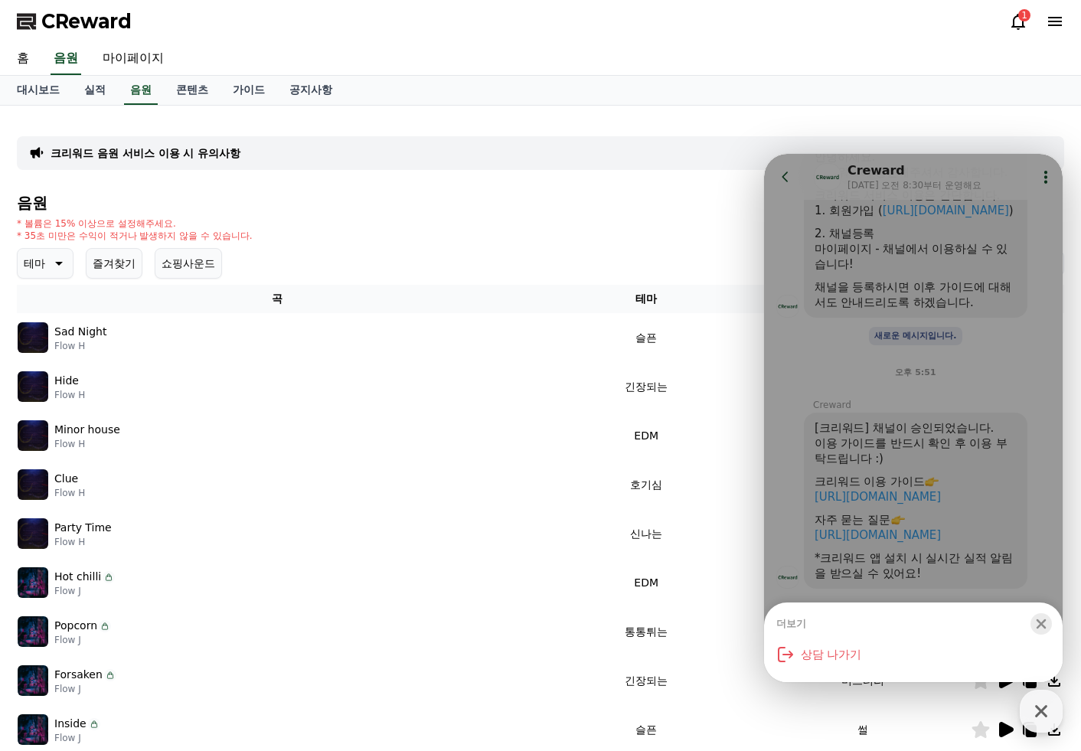
click at [1042, 623] on icon "button" at bounding box center [1041, 624] width 10 height 10
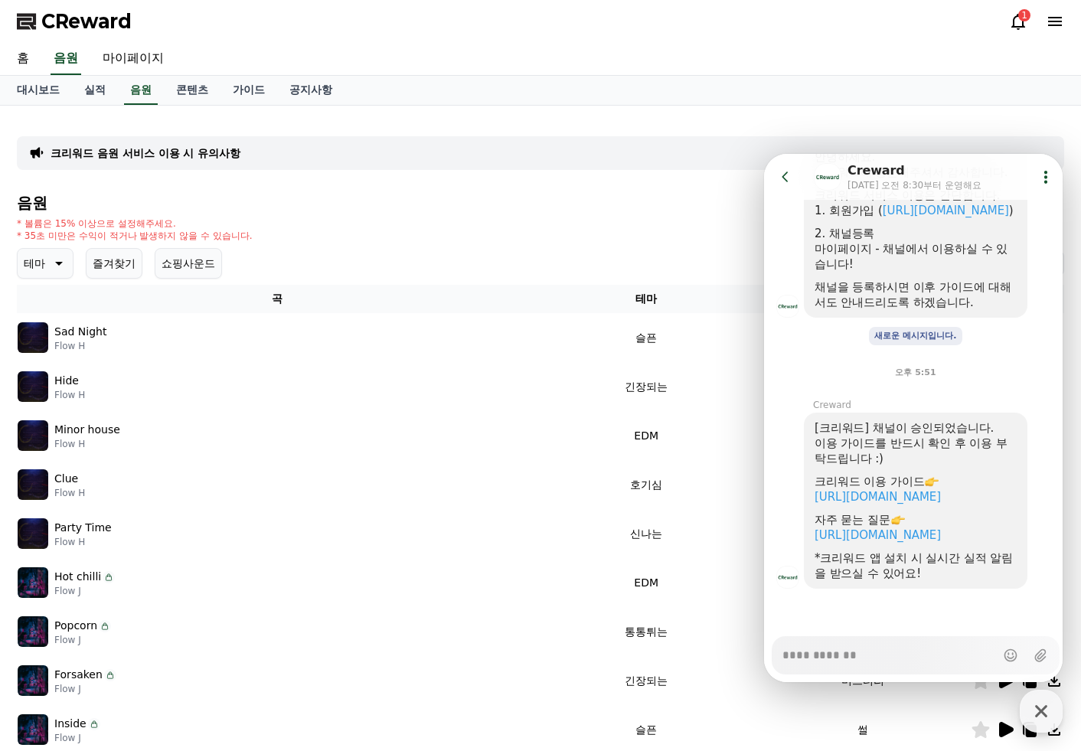
click at [784, 171] on icon at bounding box center [785, 176] width 15 height 15
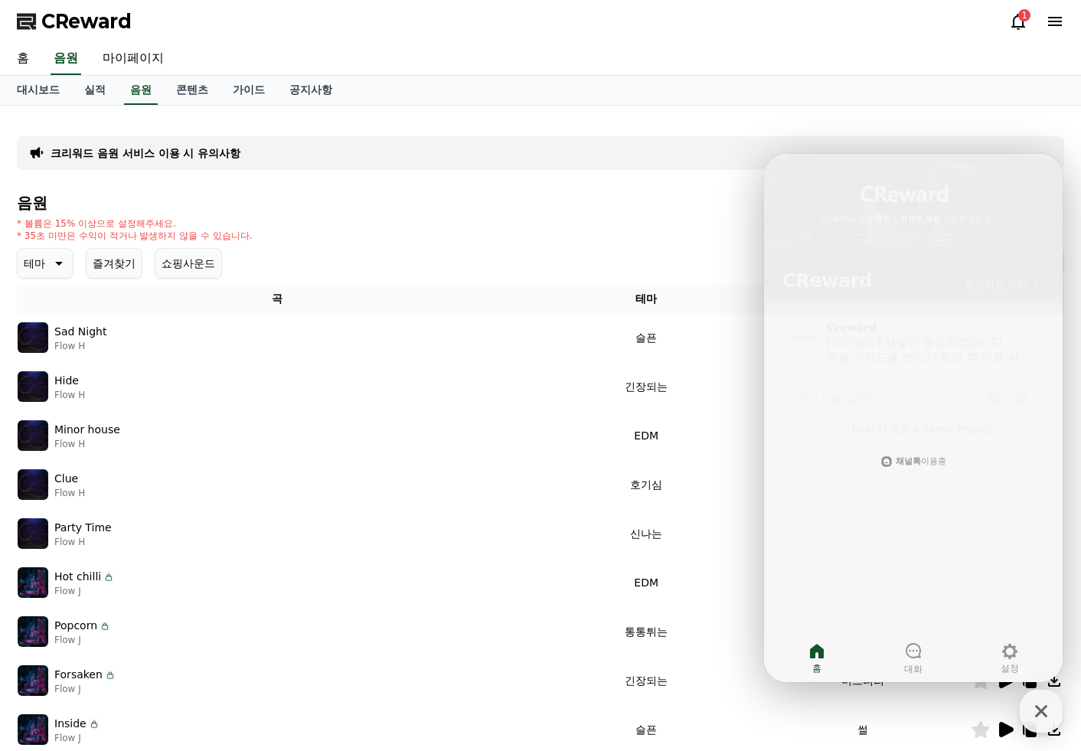
click at [787, 174] on div "CReward 운영시간 보기" at bounding box center [913, 229] width 298 height 150
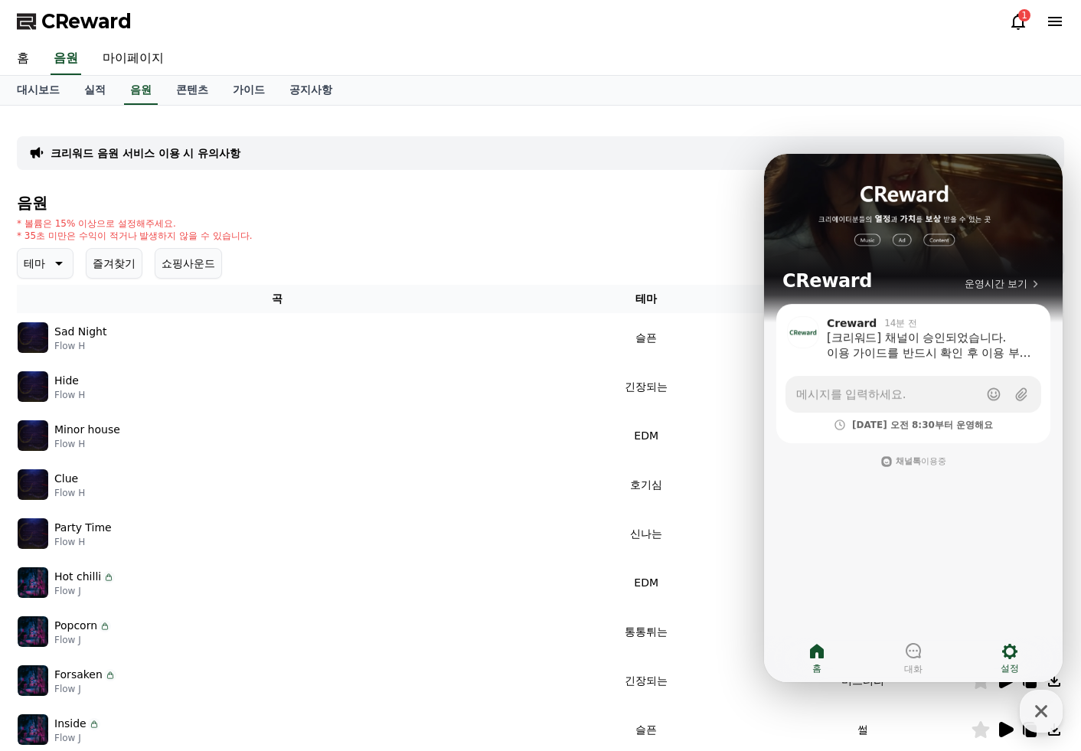
click at [1011, 651] on icon at bounding box center [1009, 651] width 18 height 18
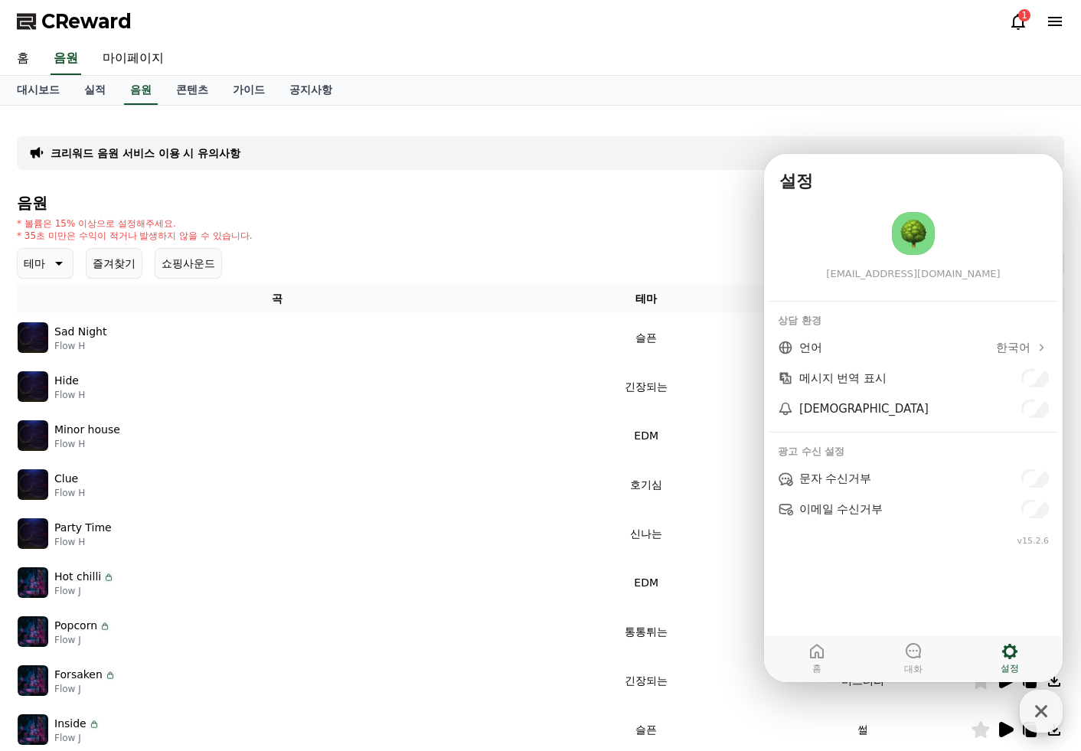
click at [1027, 702] on div "button" at bounding box center [1040, 711] width 43 height 43
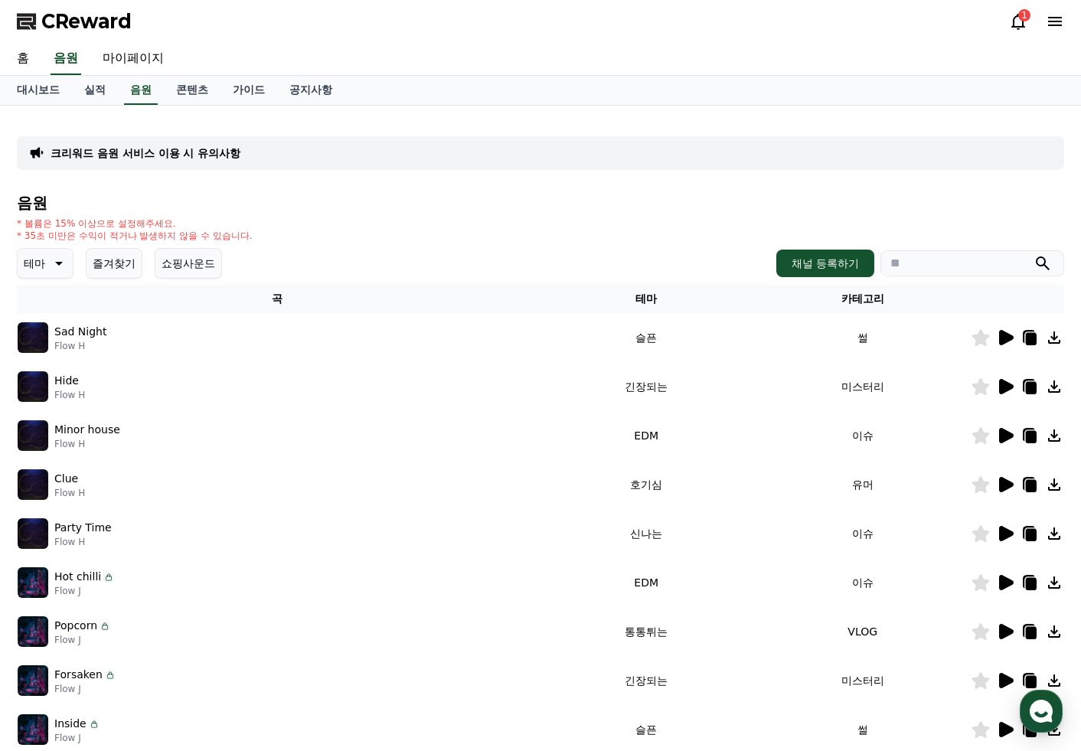
click at [572, 219] on div "* 볼륨은 15% 이상으로 설정해주세요. * 35초 미만은 수익이 적거나 발생하지 않을 수 있습니다." at bounding box center [540, 229] width 1047 height 24
click at [409, 245] on div "음원 * 볼륨은 15% 이상으로 설정해주세요. * 35초 미만은 수익이 적거나 발생하지 않을 수 있습니다. 테마 즐겨찾기 쇼핑사운드 채널 등록…" at bounding box center [540, 513] width 1047 height 639
click at [371, 254] on div "테마 즐겨찾기 쇼핑사운드 채널 등록하기" at bounding box center [540, 263] width 1047 height 31
click at [381, 201] on h4 "음원" at bounding box center [540, 202] width 1047 height 17
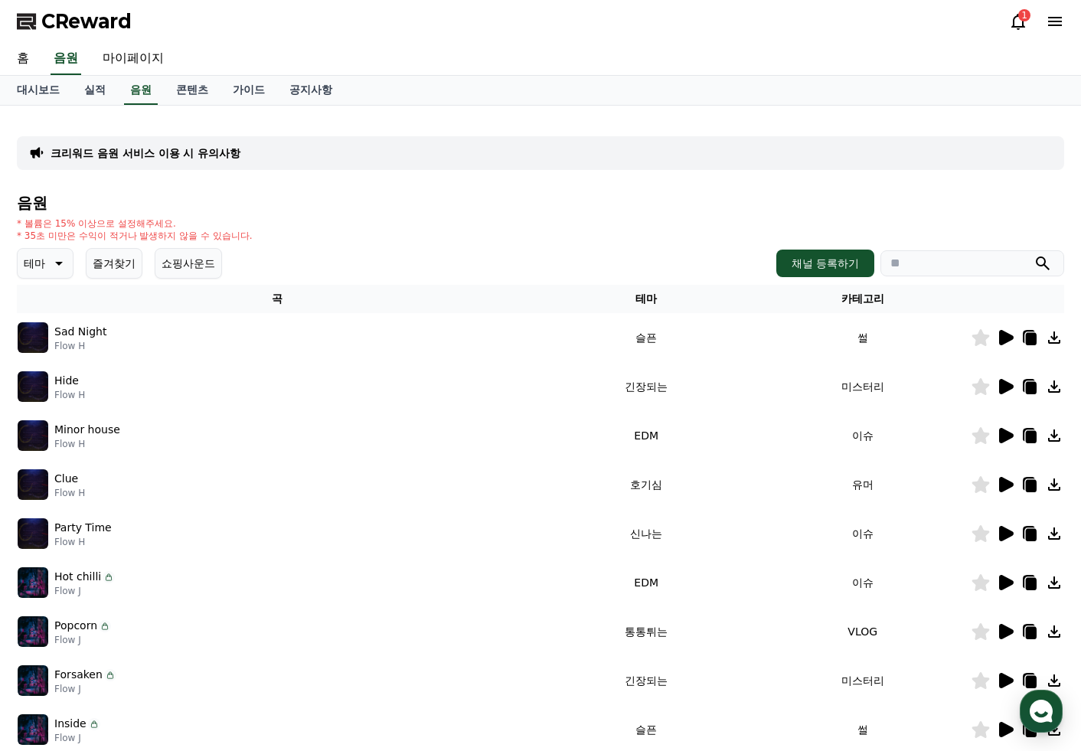
drag, startPoint x: 381, startPoint y: 201, endPoint x: 397, endPoint y: 152, distance: 50.8
click at [381, 200] on h4 "음원" at bounding box center [540, 202] width 1047 height 17
click at [401, 134] on div "크리워드 음원 서비스 이용 시 유의사항 음원 * 볼륨은 15% 이상으로 설정해주세요. * 35초 미만은 수익이 적거나 발생하지 않을 수 있습니…" at bounding box center [540, 476] width 1047 height 716
click at [718, 240] on div "* 볼륨은 15% 이상으로 설정해주세요. * 35초 미만은 수익이 적거나 발생하지 않을 수 있습니다." at bounding box center [540, 229] width 1047 height 24
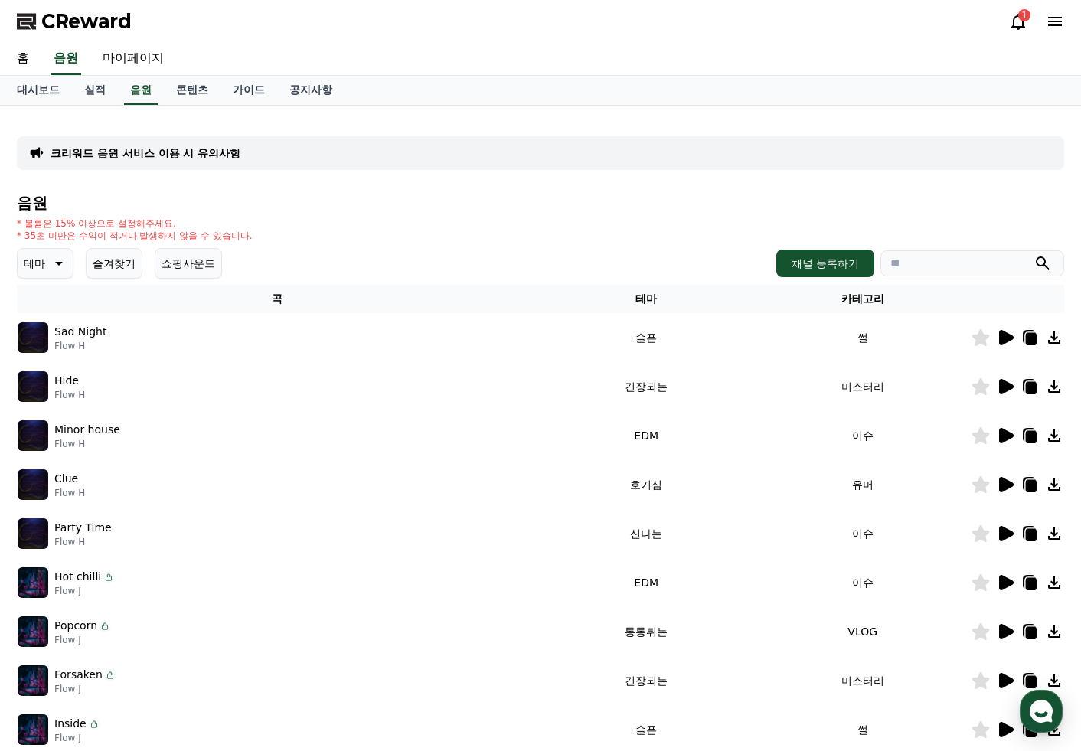
click at [309, 262] on div "테마 즐겨찾기 쇼핑사운드 채널 등록하기" at bounding box center [540, 263] width 1047 height 31
click at [308, 224] on div "* 볼륨은 15% 이상으로 설정해주세요. * 35초 미만은 수익이 적거나 발생하지 않을 수 있습니다." at bounding box center [540, 229] width 1047 height 24
click at [308, 215] on div "음원 * 볼륨은 15% 이상으로 설정해주세요. * 35초 미만은 수익이 적거나 발생하지 않을 수 있습니다. 테마 즐겨찾기 쇼핑사운드 채널 등록…" at bounding box center [540, 513] width 1047 height 639
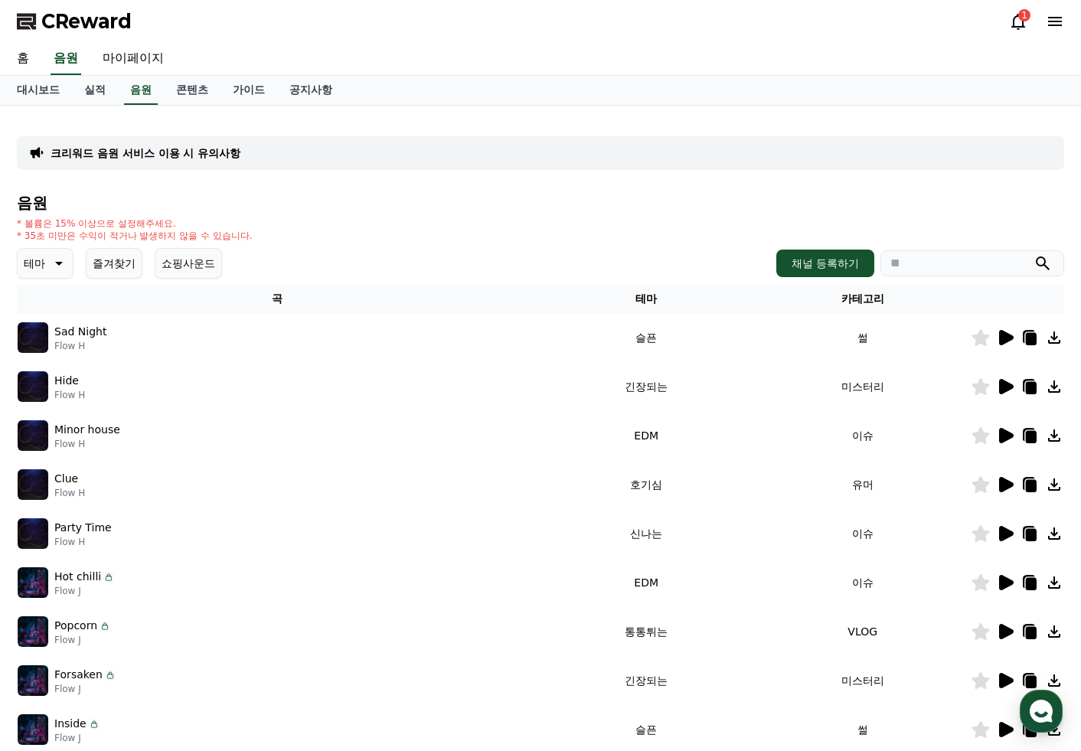
click at [425, 234] on div "* 볼륨은 15% 이상으로 설정해주세요. * 35초 미만은 수익이 적거나 발생하지 않을 수 있습니다." at bounding box center [540, 229] width 1047 height 24
click at [360, 129] on div "크리워드 음원 서비스 이용 시 유의사항 음원 * 볼륨은 15% 이상으로 설정해주세요. * 35초 미만은 수익이 적거나 발생하지 않을 수 있습니…" at bounding box center [540, 476] width 1047 height 716
drag, startPoint x: 64, startPoint y: 233, endPoint x: 289, endPoint y: 240, distance: 225.1
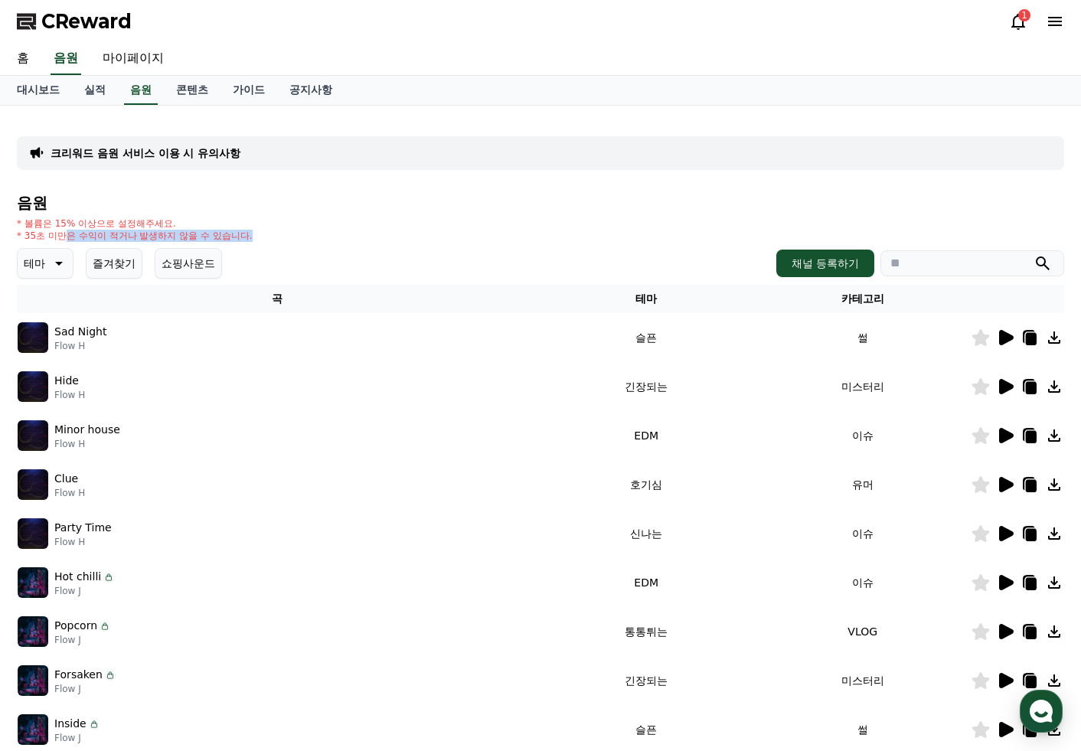
click at [271, 239] on div "* 볼륨은 15% 이상으로 설정해주세요. * 35초 미만은 수익이 적거나 발생하지 않을 수 있습니다." at bounding box center [540, 229] width 1047 height 24
click at [289, 240] on div "* 볼륨은 15% 이상으로 설정해주세요. * 35초 미만은 수익이 적거나 발생하지 않을 수 있습니다." at bounding box center [540, 229] width 1047 height 24
click at [143, 54] on link "마이페이지" at bounding box center [133, 59] width 86 height 32
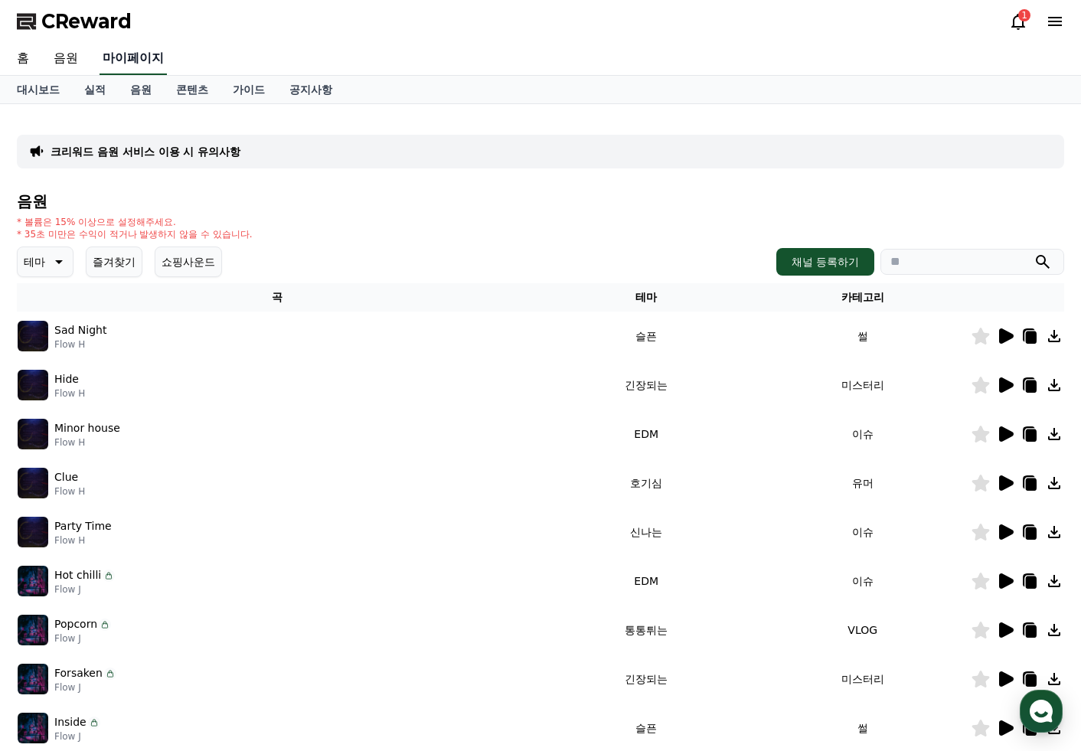
select select "**********"
